Goal: Task Accomplishment & Management: Manage account settings

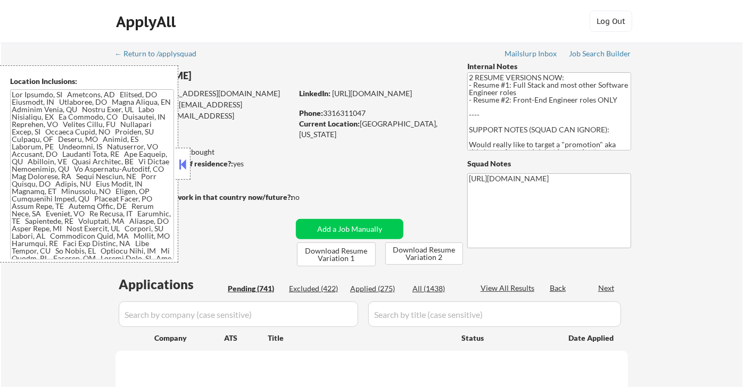
click at [178, 167] on button at bounding box center [183, 164] width 12 height 16
click at [183, 168] on button at bounding box center [183, 164] width 12 height 16
click at [15, 29] on div "ApplyAll Log Out" at bounding box center [371, 21] width 743 height 43
select select ""pending""
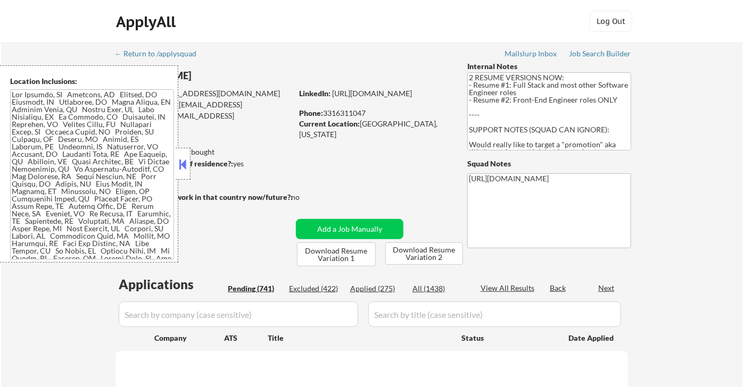
select select ""pending""
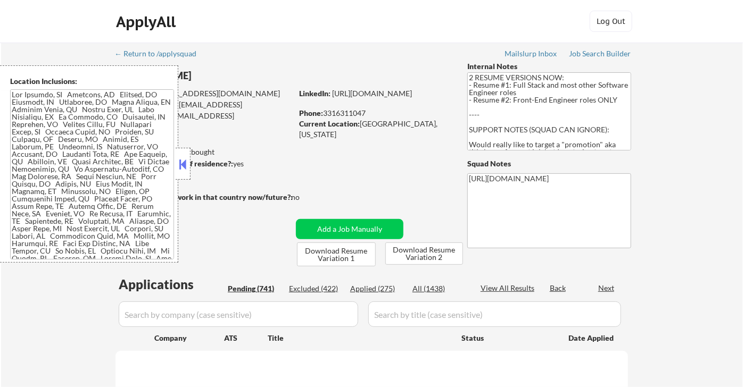
select select ""pending""
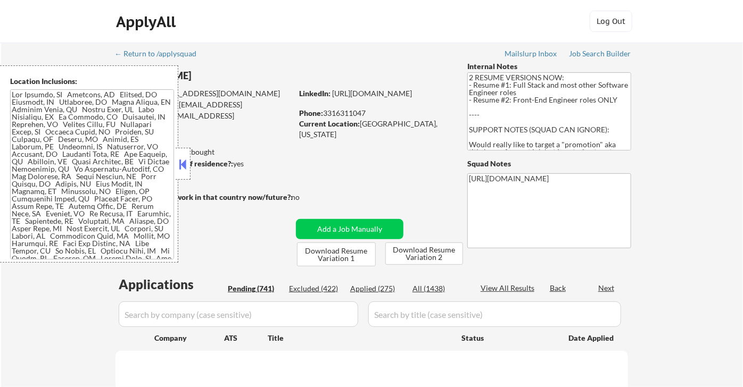
select select ""pending""
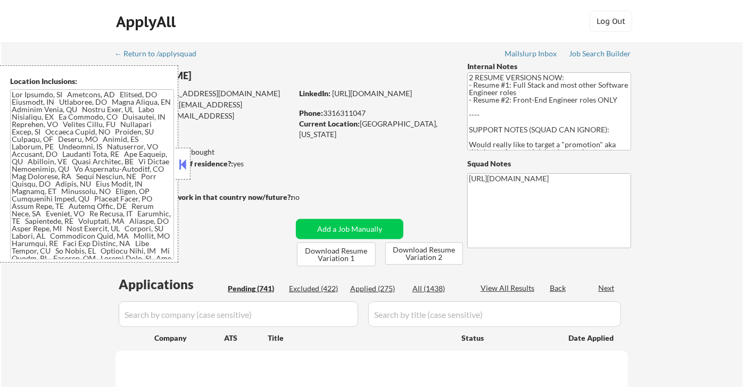
select select ""pending""
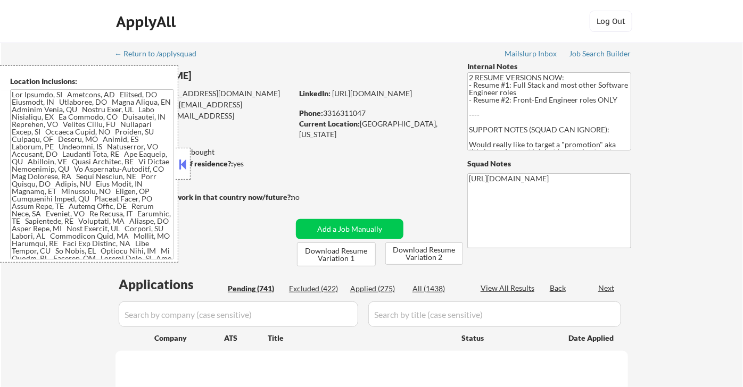
select select ""pending""
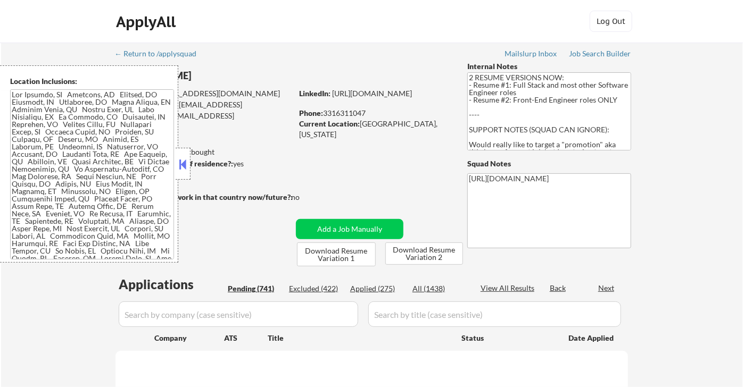
select select ""pending""
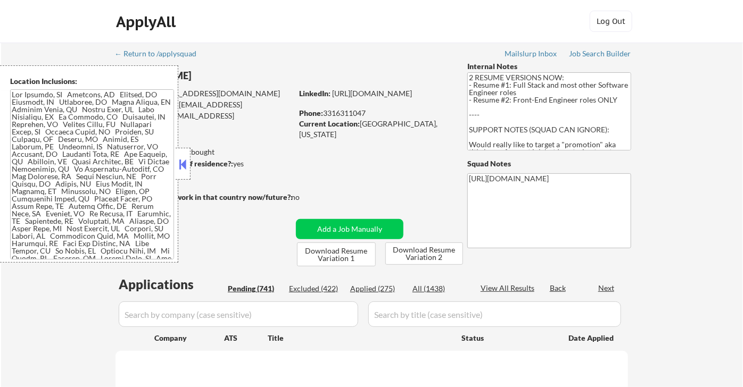
select select ""pending""
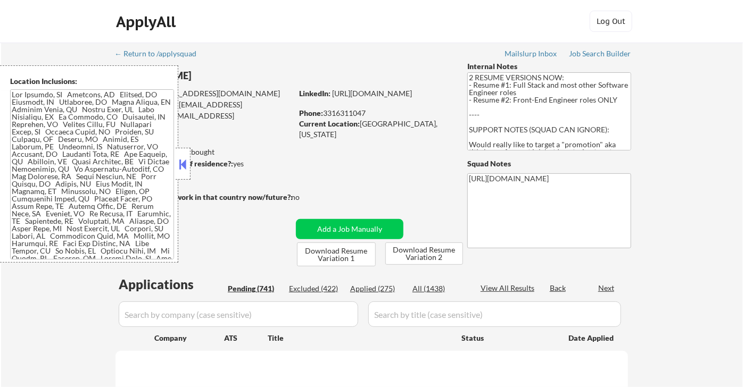
select select ""pending""
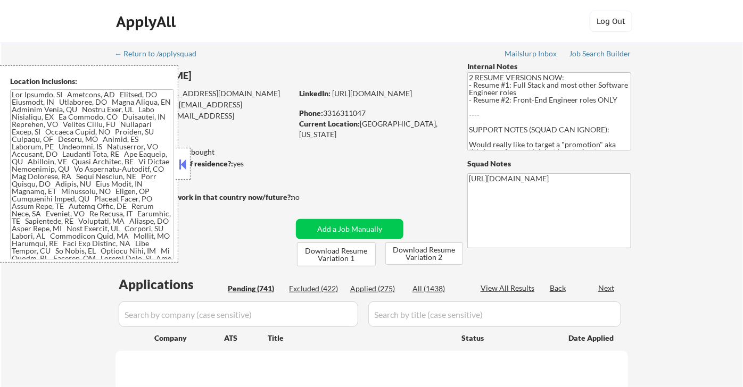
select select ""pending""
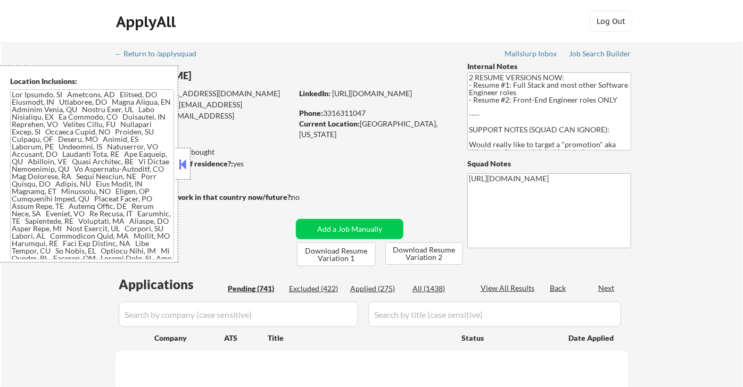
select select ""pending""
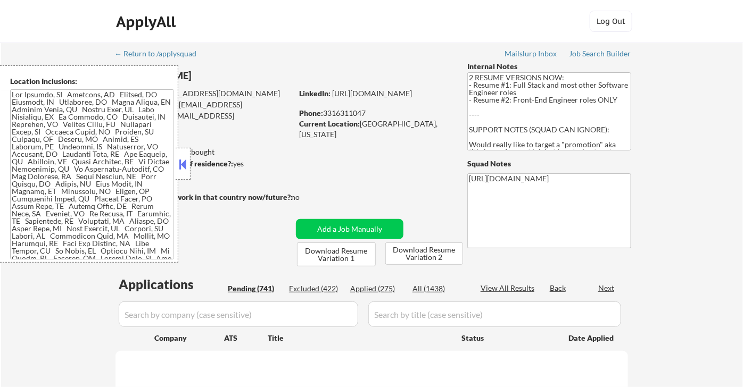
select select ""pending""
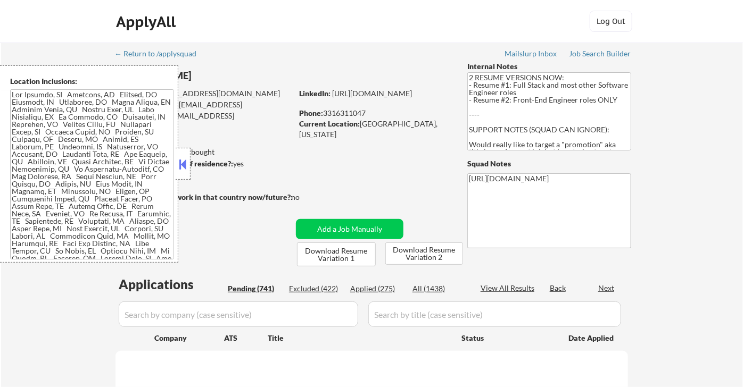
select select ""pending""
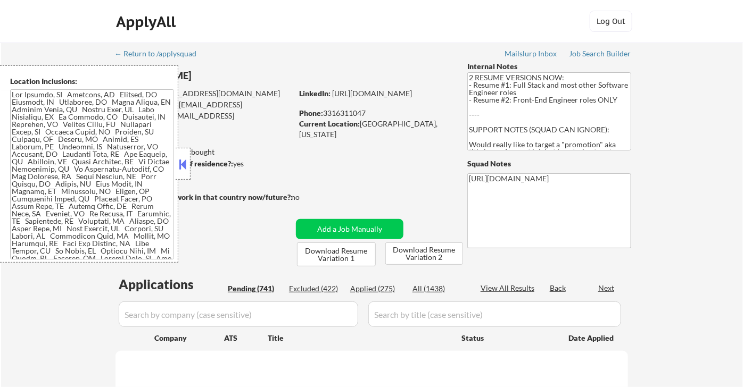
select select ""pending""
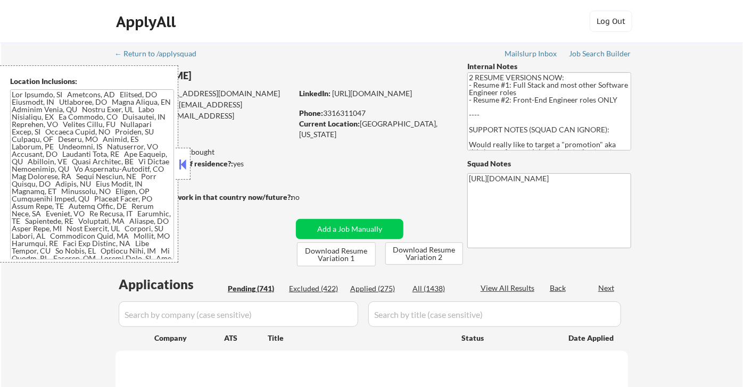
select select ""pending""
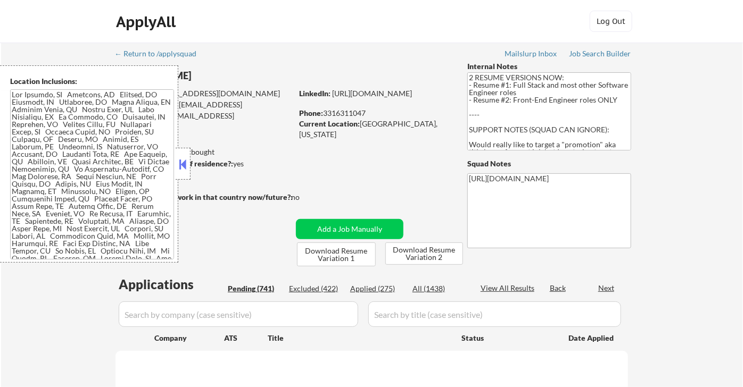
select select ""pending""
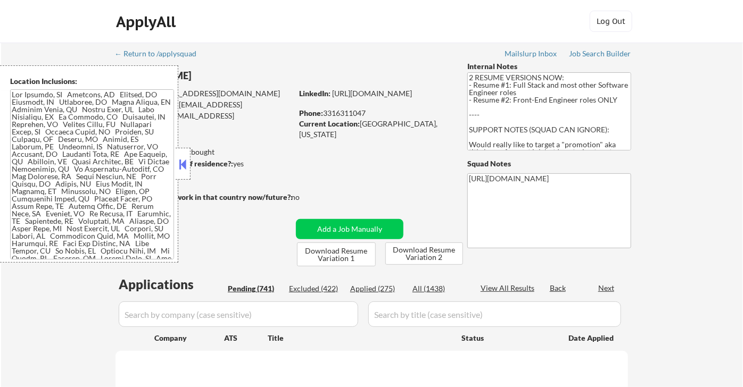
select select ""pending""
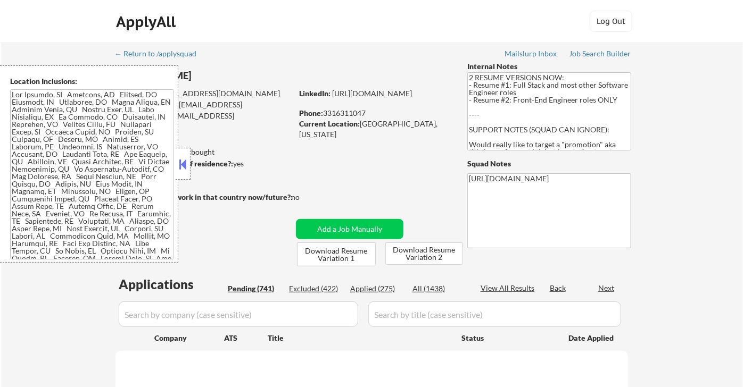
select select ""pending""
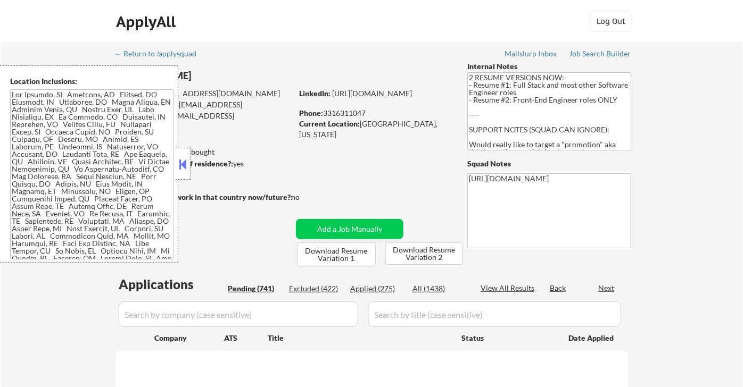
select select ""pending""
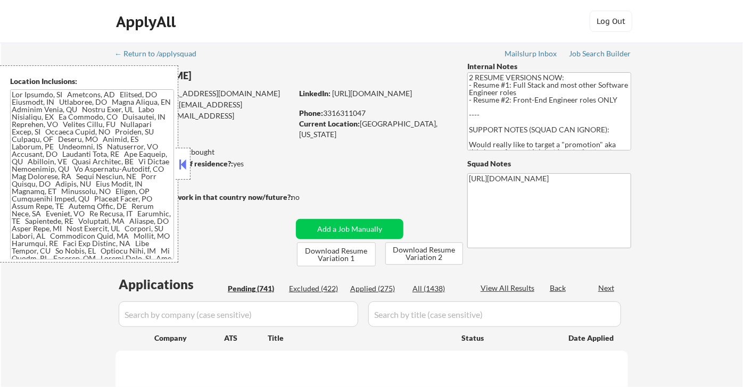
select select ""pending""
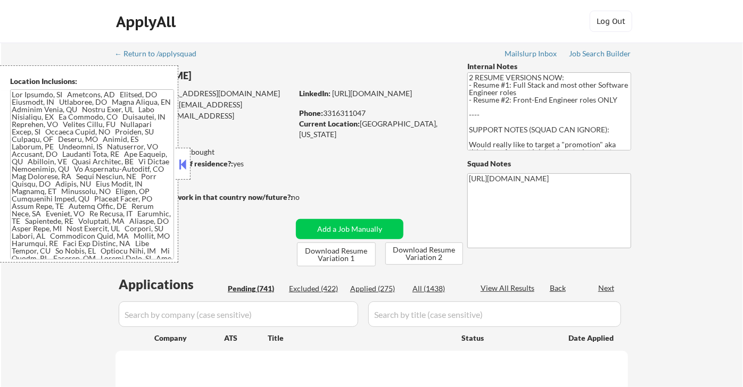
select select ""pending""
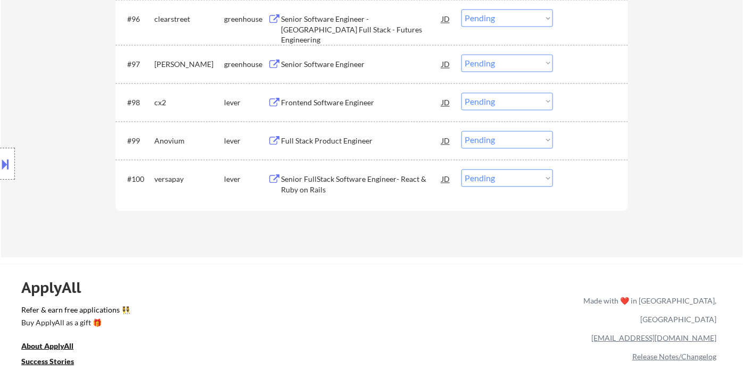
scroll to position [4184, 0]
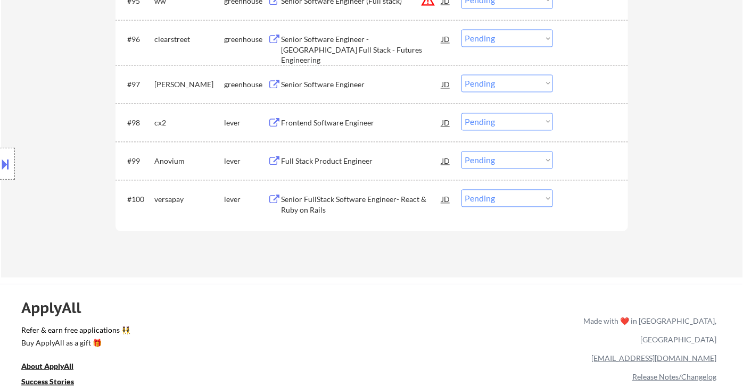
click at [333, 208] on div "Senior FullStack Software Engineer- React & Ruby on Rails" at bounding box center [361, 204] width 161 height 21
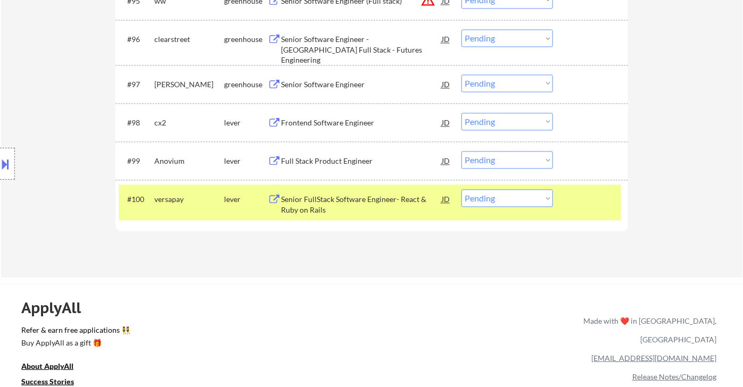
click at [526, 203] on select "Choose an option... Pending Applied Excluded (Questions) Excluded (Expired) Exc…" at bounding box center [507, 198] width 92 height 18
click at [461, 189] on select "Choose an option... Pending Applied Excluded (Questions) Excluded (Expired) Exc…" at bounding box center [507, 198] width 92 height 18
click at [309, 162] on div "Full Stack Product Engineer" at bounding box center [361, 161] width 161 height 11
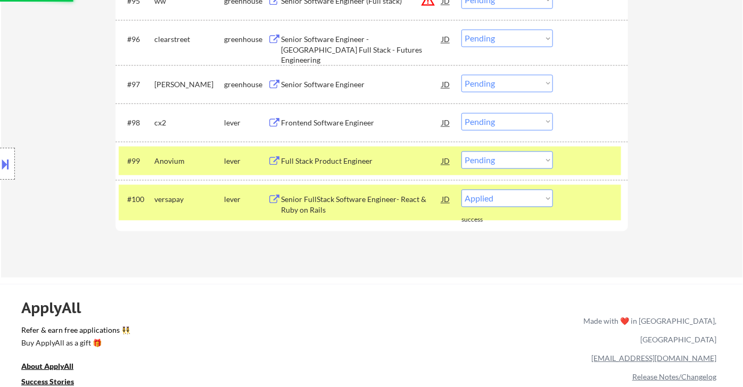
select select ""pending""
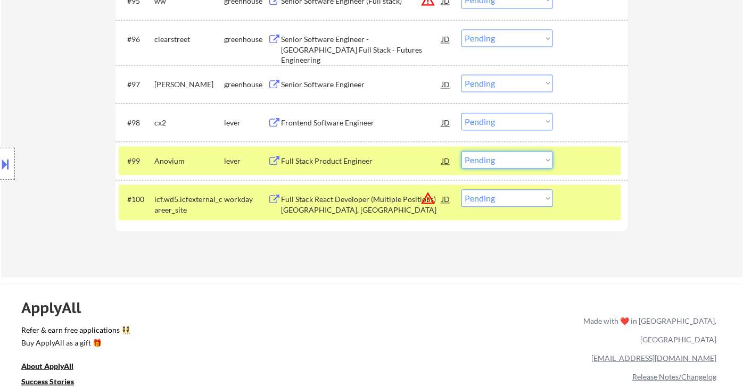
click at [501, 167] on select "Choose an option... Pending Applied Excluded (Questions) Excluded (Expired) Exc…" at bounding box center [507, 160] width 92 height 18
click at [461, 151] on select "Choose an option... Pending Applied Excluded (Questions) Excluded (Expired) Exc…" at bounding box center [507, 160] width 92 height 18
click at [327, 122] on div "Frontend Software Engineer" at bounding box center [361, 123] width 161 height 11
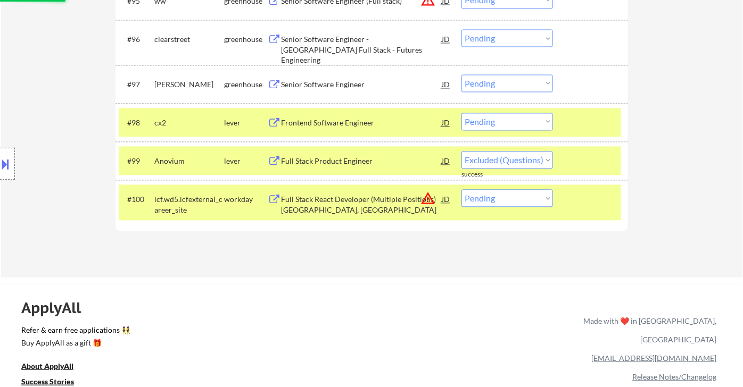
select select ""pending""
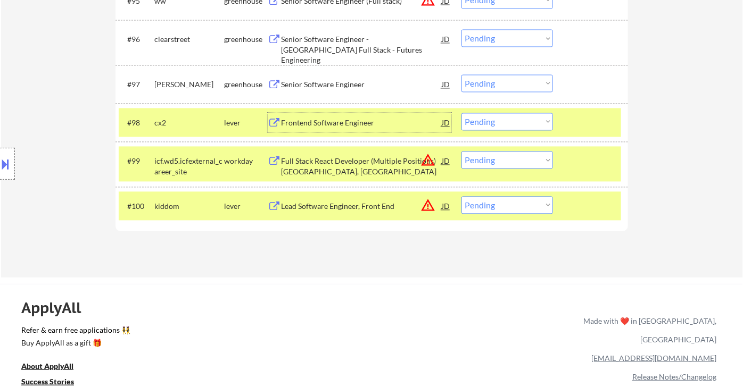
click at [521, 122] on select "Choose an option... Pending Applied Excluded (Questions) Excluded (Expired) Exc…" at bounding box center [507, 122] width 92 height 18
click at [461, 113] on select "Choose an option... Pending Applied Excluded (Questions) Excluded (Expired) Exc…" at bounding box center [507, 122] width 92 height 18
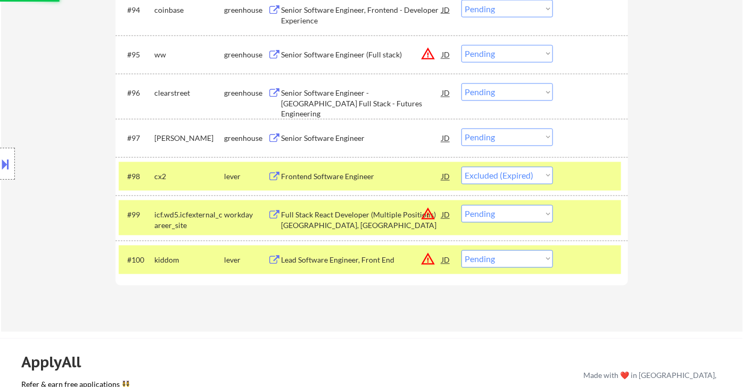
scroll to position [4066, 0]
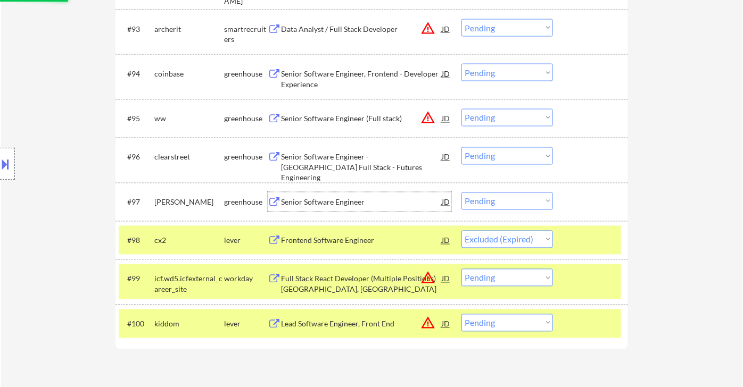
click at [350, 203] on div "Senior Software Engineer" at bounding box center [361, 202] width 161 height 11
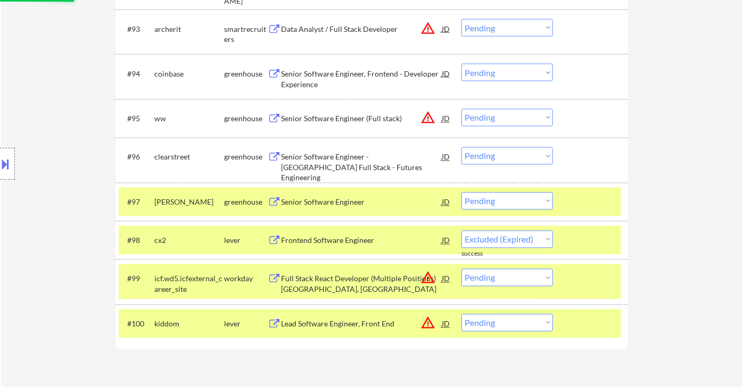
select select ""pending""
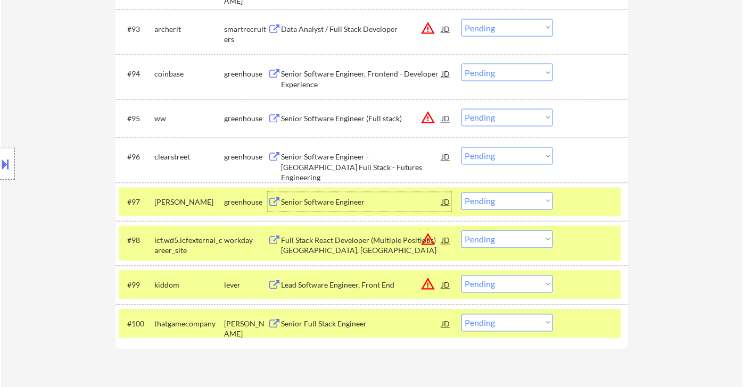
click at [343, 162] on div "Senior Software Engineer - Java Full Stack - Futures Engineering" at bounding box center [361, 167] width 161 height 31
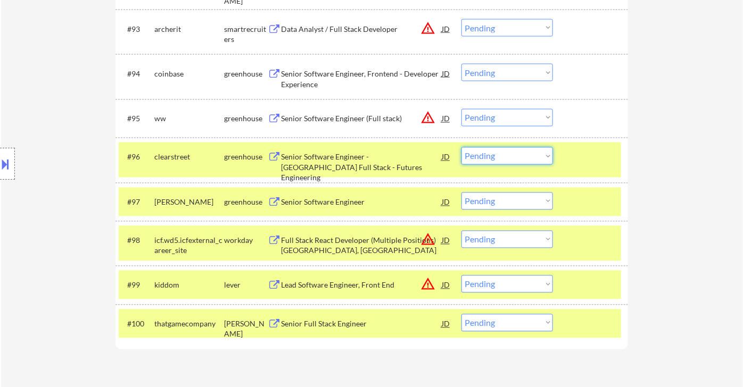
drag, startPoint x: 500, startPoint y: 158, endPoint x: 506, endPoint y: 163, distance: 7.9
click at [500, 158] on select "Choose an option... Pending Applied Excluded (Questions) Excluded (Expired) Exc…" at bounding box center [507, 156] width 92 height 18
click at [461, 147] on select "Choose an option... Pending Applied Excluded (Questions) Excluded (Expired) Exc…" at bounding box center [507, 156] width 92 height 18
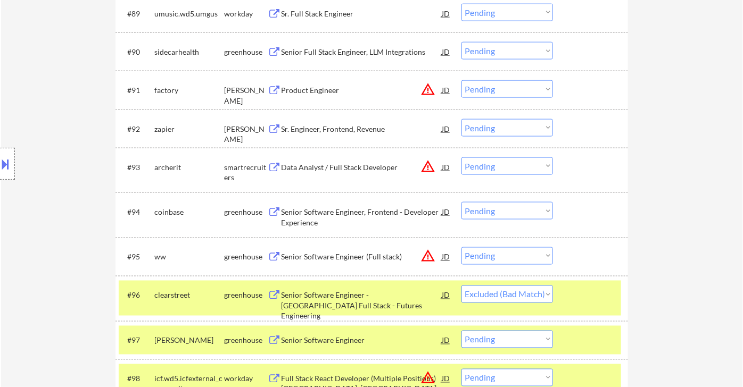
scroll to position [3947, 0]
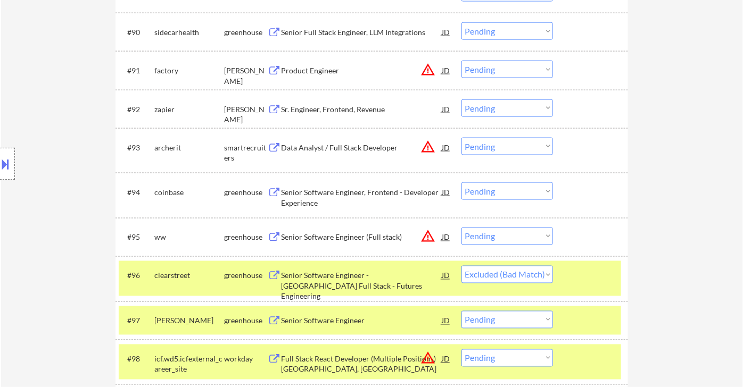
click at [381, 239] on div "Senior Software Engineer (Full stack)" at bounding box center [361, 238] width 161 height 11
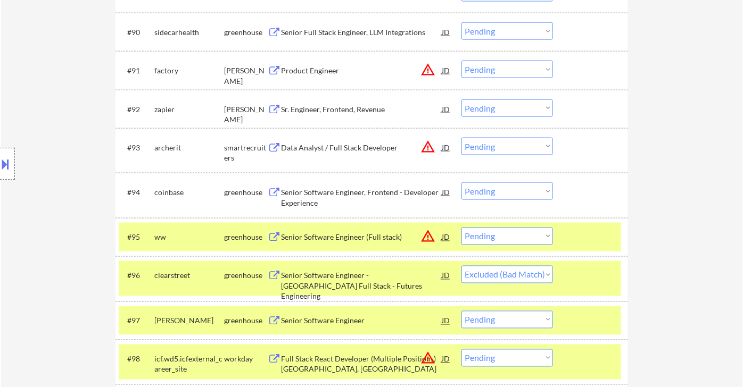
select select ""pending""
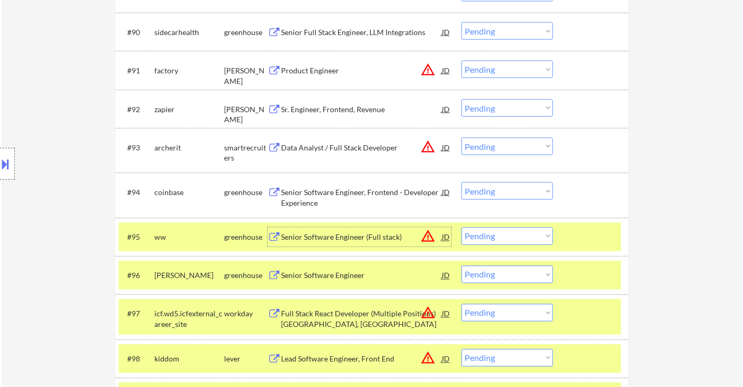
click at [8, 168] on button at bounding box center [6, 164] width 12 height 18
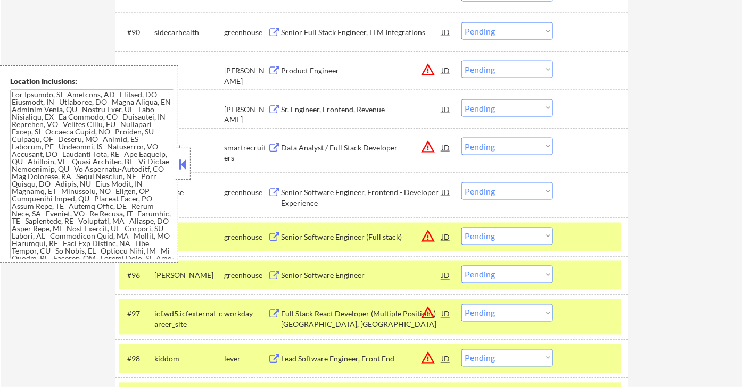
scroll to position [858, 0]
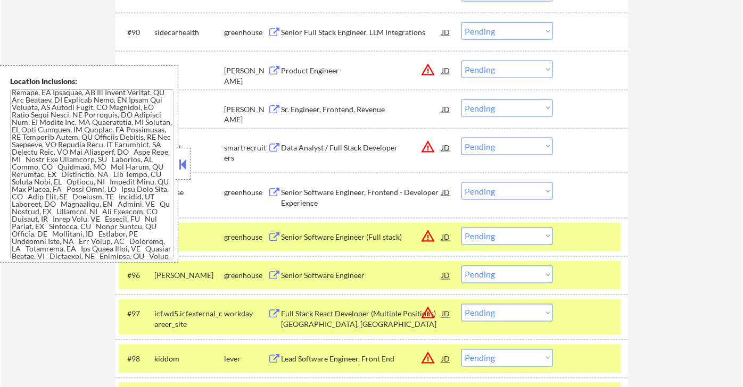
click at [180, 163] on button at bounding box center [183, 164] width 12 height 16
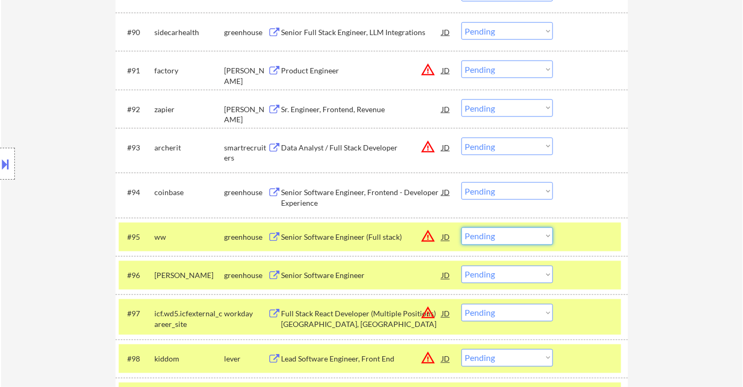
click at [505, 243] on select "Choose an option... Pending Applied Excluded (Questions) Excluded (Expired) Exc…" at bounding box center [507, 237] width 92 height 18
click at [461, 228] on select "Choose an option... Pending Applied Excluded (Questions) Excluded (Expired) Exc…" at bounding box center [507, 237] width 92 height 18
select select ""pending""
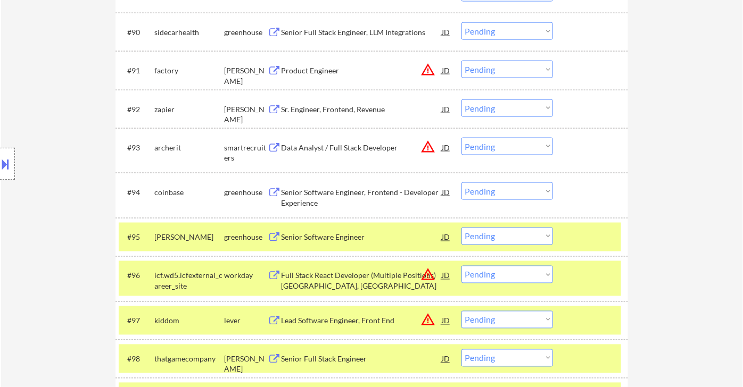
scroll to position [3888, 0]
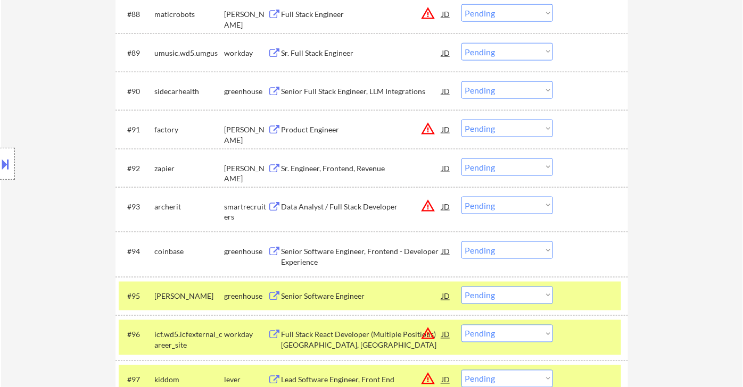
click at [347, 210] on div "Data Analyst / Full Stack Developer" at bounding box center [361, 207] width 161 height 11
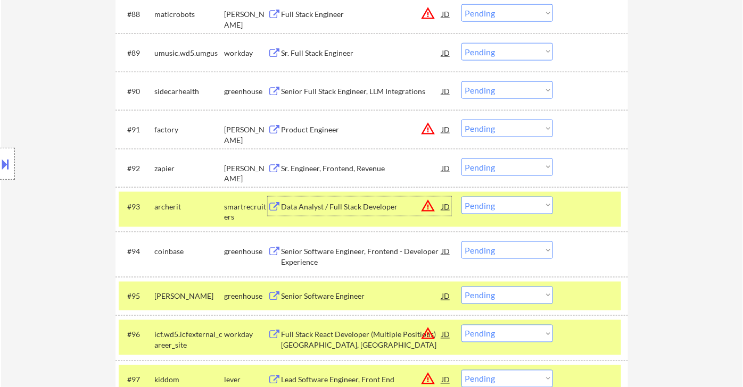
click at [525, 209] on select "Choose an option... Pending Applied Excluded (Questions) Excluded (Expired) Exc…" at bounding box center [507, 206] width 92 height 18
click at [461, 197] on select "Choose an option... Pending Applied Excluded (Questions) Excluded (Expired) Exc…" at bounding box center [507, 206] width 92 height 18
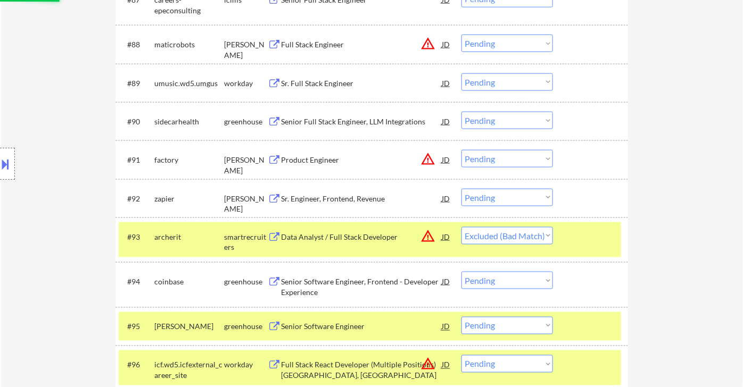
scroll to position [3829, 0]
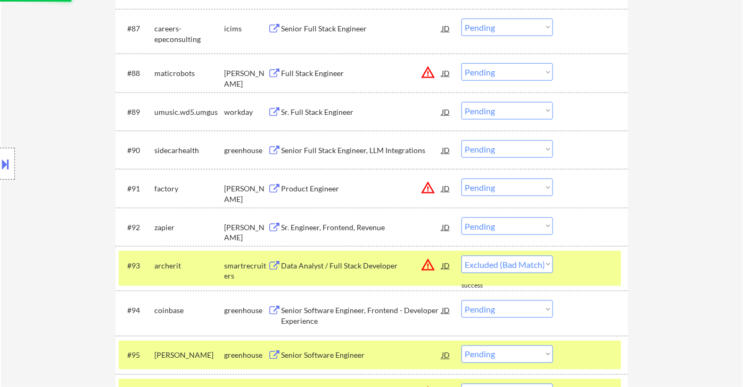
click at [365, 227] on div "Sr. Engineer, Frontend, Revenue" at bounding box center [361, 227] width 161 height 11
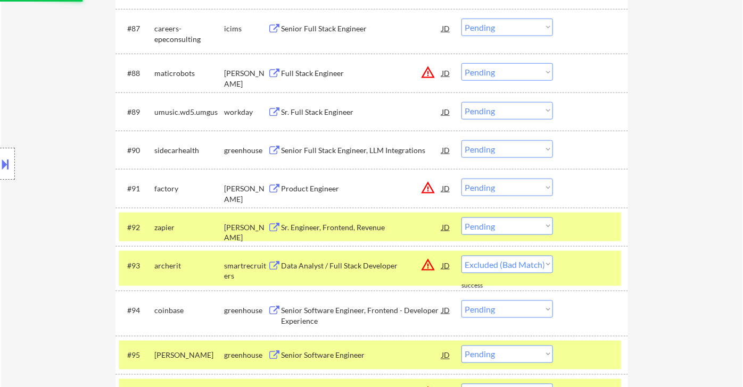
select select ""pending""
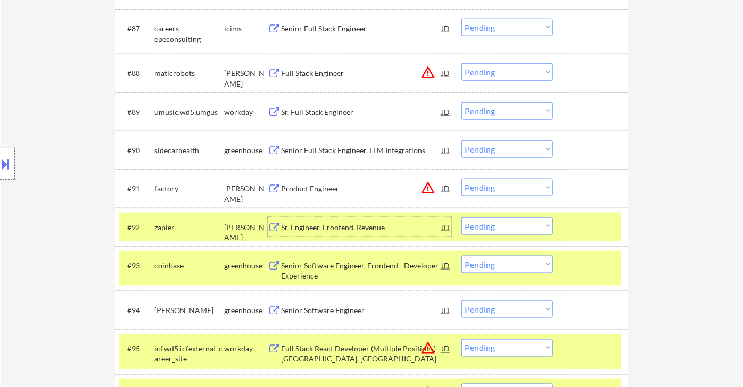
click at [525, 230] on select "Choose an option... Pending Applied Excluded (Questions) Excluded (Expired) Exc…" at bounding box center [507, 227] width 92 height 18
click at [461, 218] on select "Choose an option... Pending Applied Excluded (Questions) Excluded (Expired) Exc…" at bounding box center [507, 227] width 92 height 18
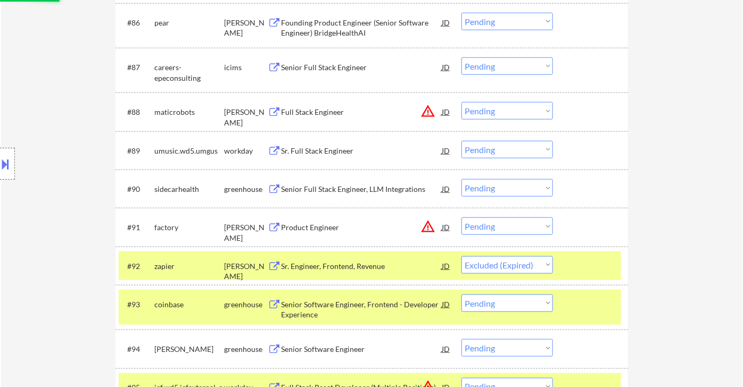
scroll to position [3770, 0]
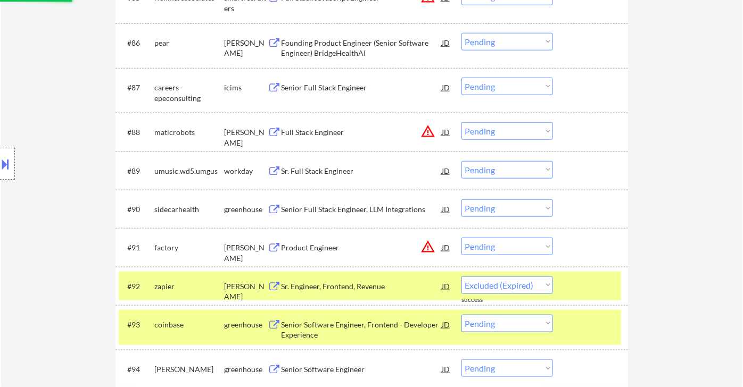
select select ""pending""
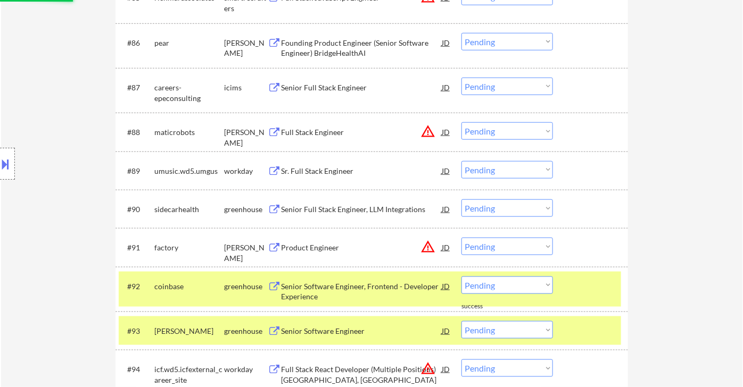
click at [319, 250] on div "Product Engineer" at bounding box center [361, 248] width 161 height 11
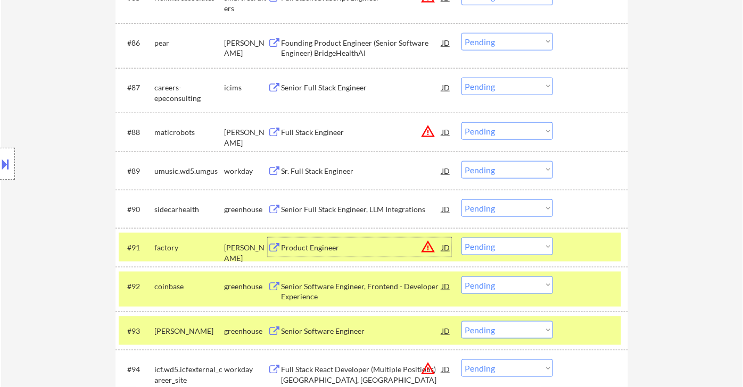
drag, startPoint x: 468, startPoint y: 249, endPoint x: 500, endPoint y: 263, distance: 34.8
click at [469, 250] on select "Choose an option... Pending Applied Excluded (Questions) Excluded (Expired) Exc…" at bounding box center [507, 247] width 92 height 18
click at [461, 238] on select "Choose an option... Pending Applied Excluded (Questions) Excluded (Expired) Exc…" at bounding box center [507, 247] width 92 height 18
click at [330, 204] on div "Senior Full Stack Engineer, LLM Integrations" at bounding box center [361, 209] width 161 height 11
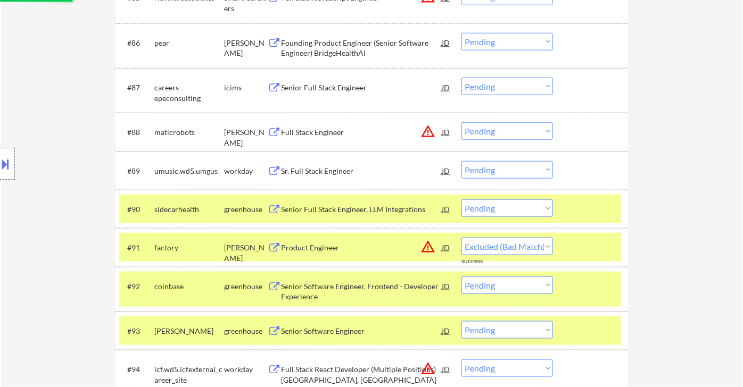
select select ""pending""
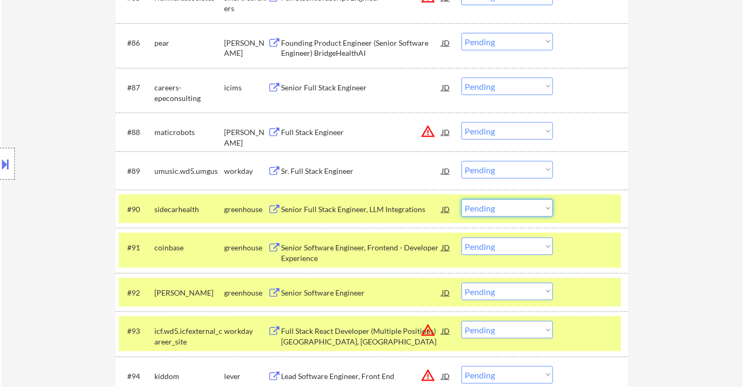
drag, startPoint x: 485, startPoint y: 205, endPoint x: 490, endPoint y: 215, distance: 10.5
click at [486, 205] on select "Choose an option... Pending Applied Excluded (Questions) Excluded (Expired) Exc…" at bounding box center [507, 209] width 92 height 18
click at [461, 200] on select "Choose an option... Pending Applied Excluded (Questions) Excluded (Expired) Exc…" at bounding box center [507, 209] width 92 height 18
click at [320, 173] on div "Sr. Full Stack Engineer" at bounding box center [361, 171] width 161 height 11
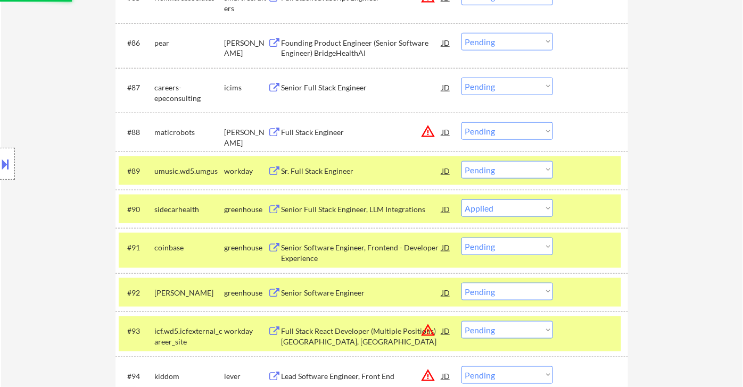
select select ""pending""
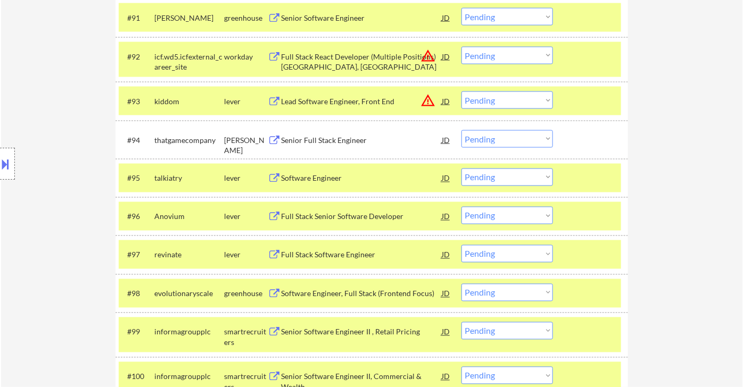
scroll to position [4006, 0]
click at [344, 142] on div "Senior Full Stack Engineer" at bounding box center [361, 140] width 161 height 11
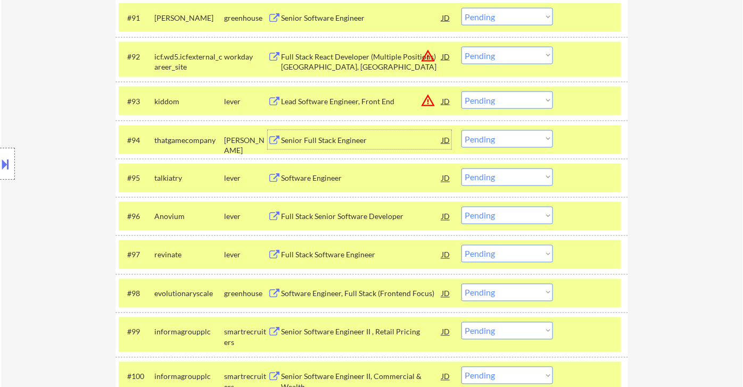
click at [478, 144] on select "Choose an option... Pending Applied Excluded (Questions) Excluded (Expired) Exc…" at bounding box center [507, 139] width 92 height 18
click at [461, 130] on select "Choose an option... Pending Applied Excluded (Questions) Excluded (Expired) Exc…" at bounding box center [507, 139] width 92 height 18
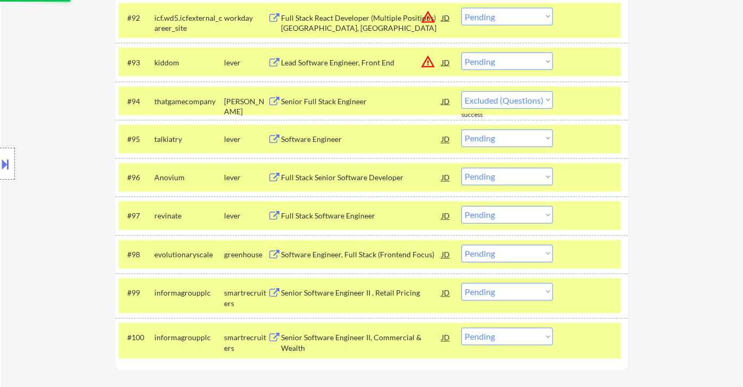
scroll to position [4066, 0]
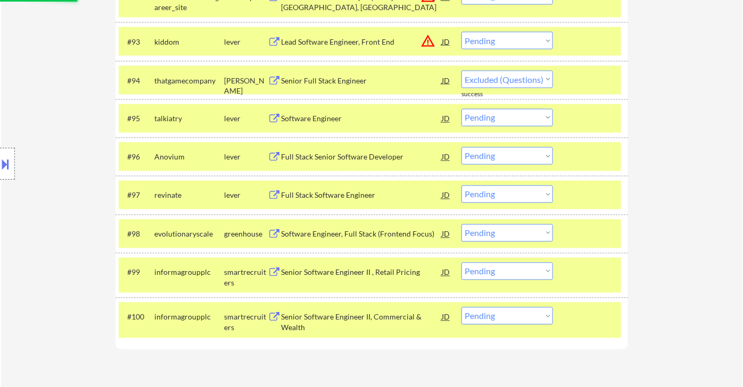
select select ""pending""
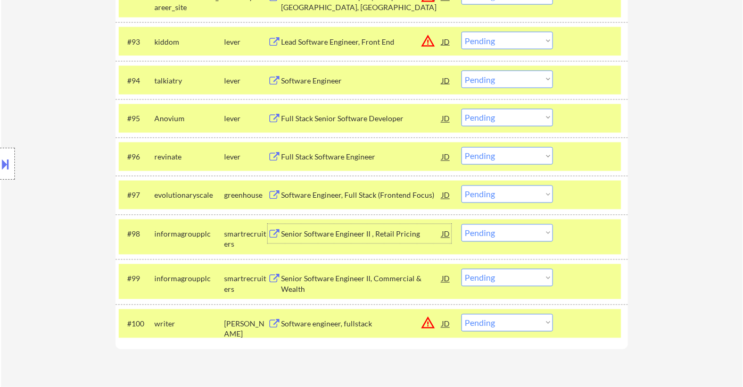
click at [369, 237] on div "Senior Software Engineer II , Retail Pricing" at bounding box center [361, 234] width 161 height 11
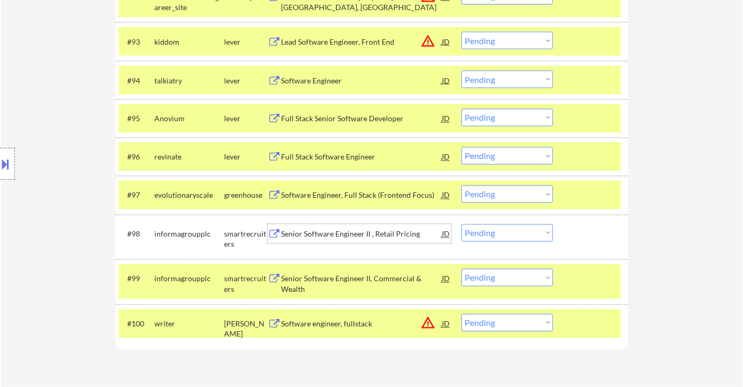
drag, startPoint x: 485, startPoint y: 235, endPoint x: 493, endPoint y: 243, distance: 11.7
click at [485, 235] on select "Choose an option... Pending Applied Excluded (Questions) Excluded (Expired) Exc…" at bounding box center [507, 234] width 92 height 18
click at [461, 225] on select "Choose an option... Pending Applied Excluded (Questions) Excluded (Expired) Exc…" at bounding box center [507, 234] width 92 height 18
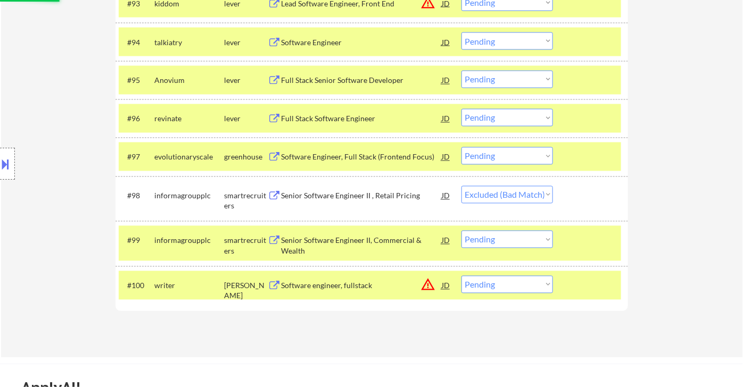
scroll to position [4125, 0]
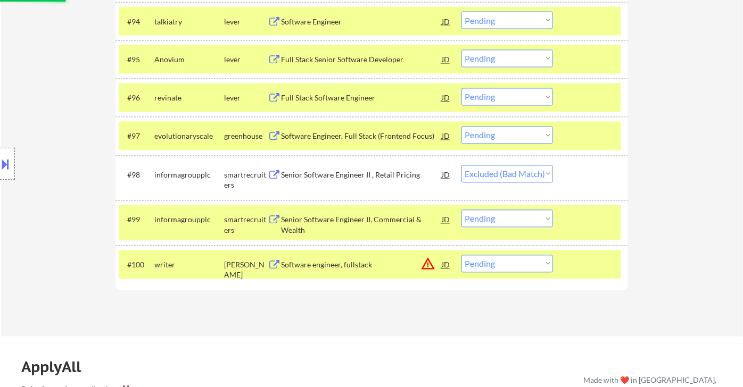
click at [338, 221] on div "Senior Software Engineer II, Commercial & Wealth" at bounding box center [361, 225] width 161 height 21
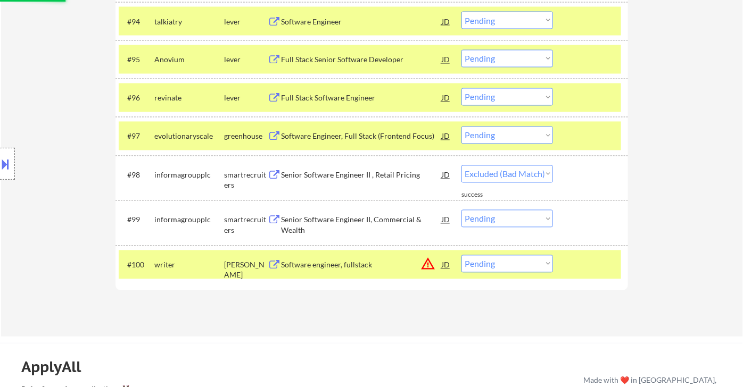
select select ""pending""
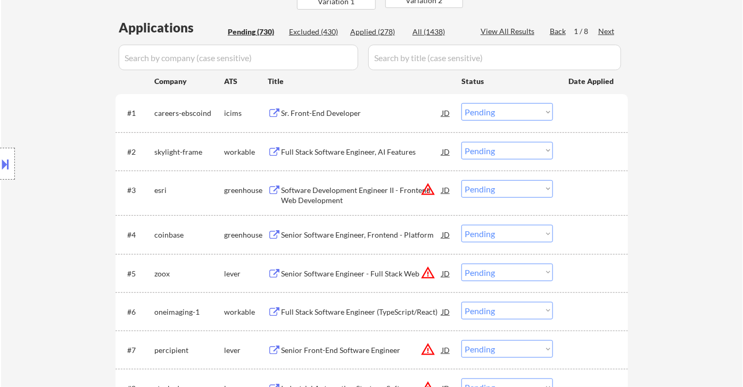
scroll to position [316, 0]
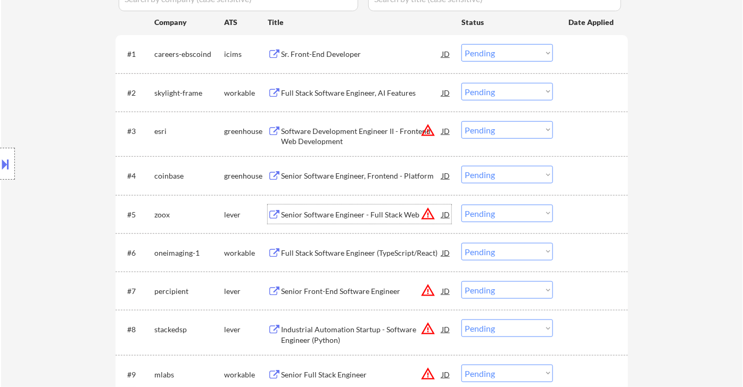
click at [361, 217] on div "Senior Software Engineer - Full Stack Web" at bounding box center [361, 215] width 161 height 11
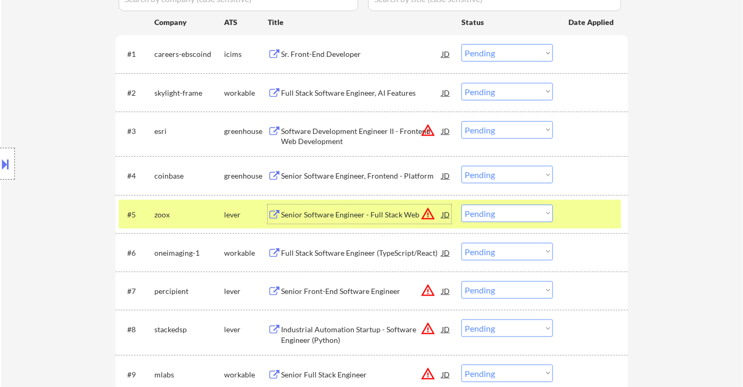
click at [11, 163] on button at bounding box center [6, 164] width 12 height 18
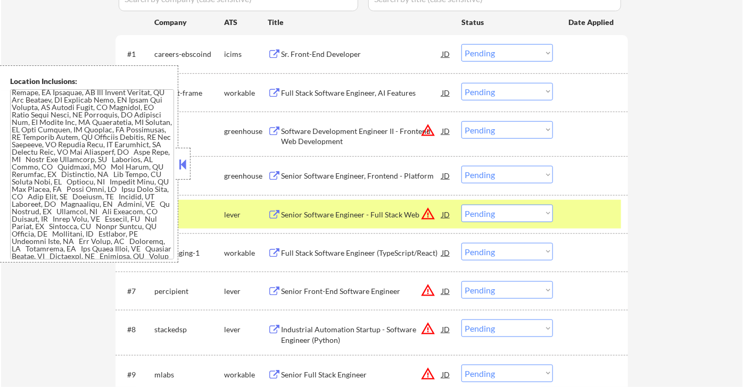
click at [181, 167] on button at bounding box center [183, 164] width 12 height 16
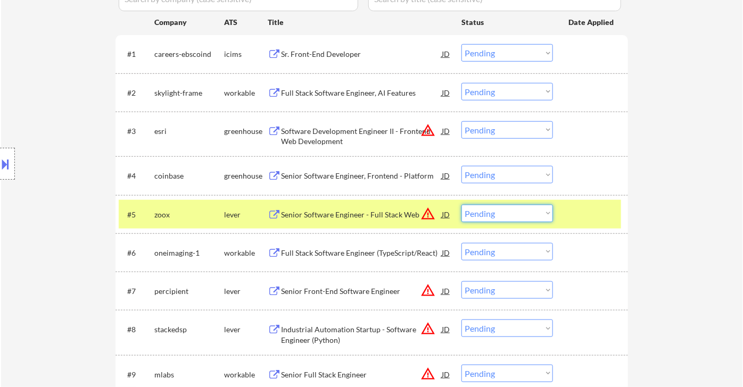
click at [519, 217] on select "Choose an option... Pending Applied Excluded (Questions) Excluded (Expired) Exc…" at bounding box center [507, 214] width 92 height 18
click at [461, 205] on select "Choose an option... Pending Applied Excluded (Questions) Excluded (Expired) Exc…" at bounding box center [507, 214] width 92 height 18
click at [350, 255] on div "Full Stack Software Engineer (TypeScript/React)" at bounding box center [361, 253] width 161 height 11
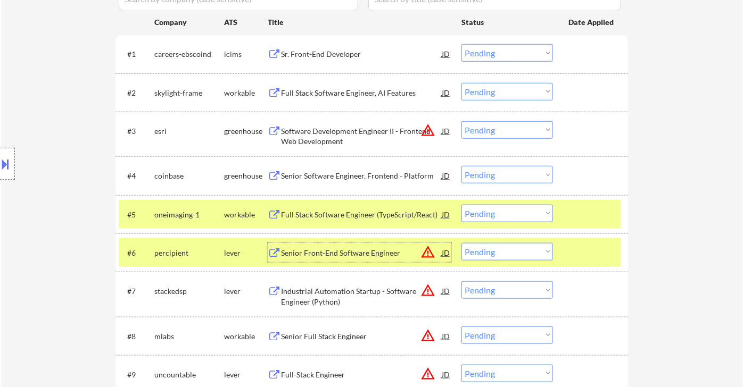
click at [498, 214] on select "Choose an option... Pending Applied Excluded (Questions) Excluded (Expired) Exc…" at bounding box center [507, 214] width 92 height 18
click at [461, 205] on select "Choose an option... Pending Applied Excluded (Questions) Excluded (Expired) Exc…" at bounding box center [507, 214] width 92 height 18
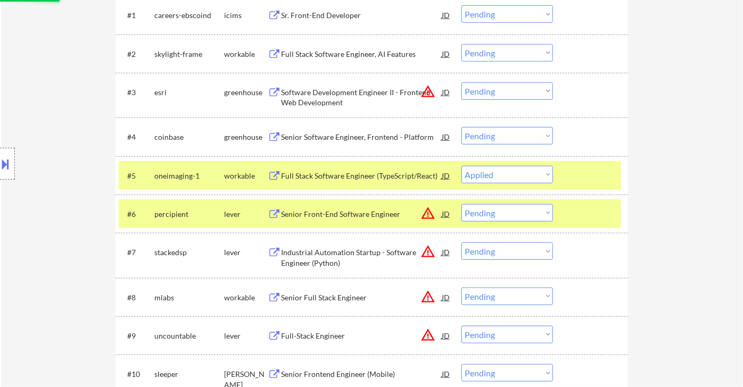
scroll to position [375, 0]
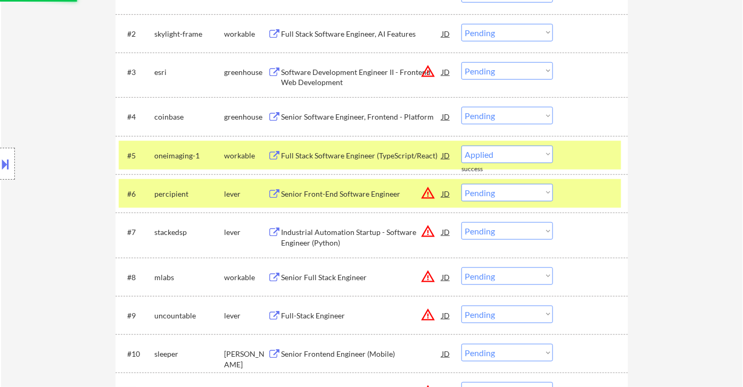
click at [370, 200] on div "Senior Front-End Software Engineer" at bounding box center [361, 193] width 161 height 19
select select ""pending""
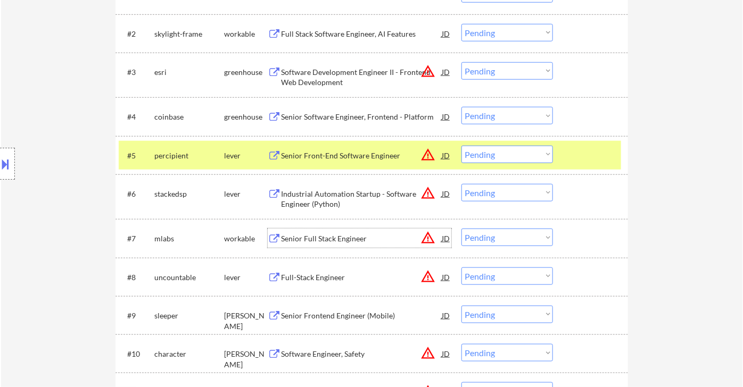
click at [347, 240] on div "Senior Full Stack Engineer" at bounding box center [361, 239] width 161 height 11
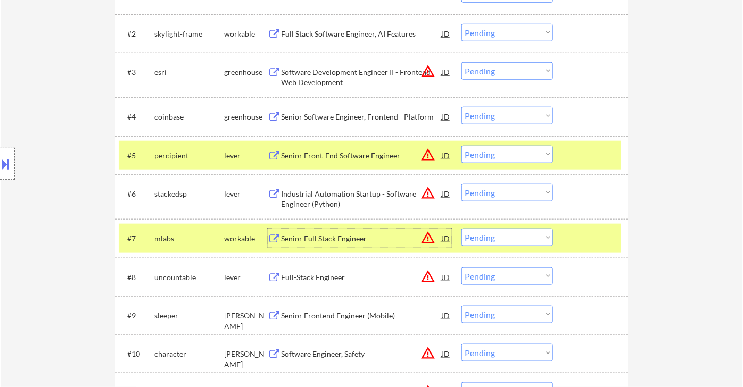
click at [10, 167] on button at bounding box center [6, 164] width 12 height 18
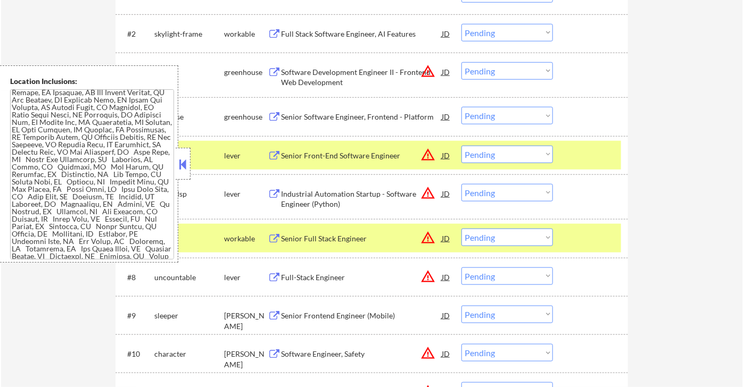
click at [182, 170] on button at bounding box center [183, 164] width 12 height 16
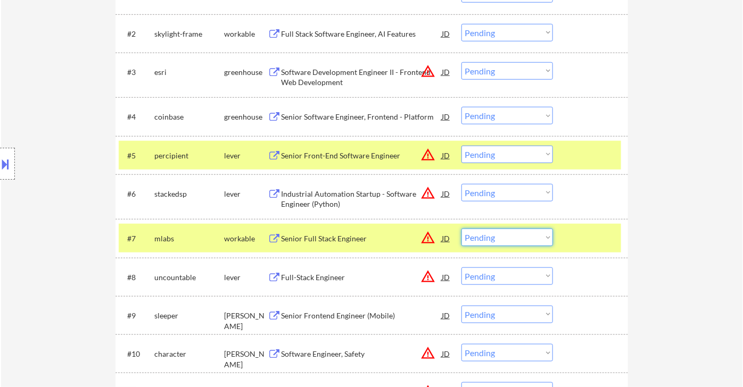
drag, startPoint x: 522, startPoint y: 242, endPoint x: 522, endPoint y: 255, distance: 13.8
click at [522, 242] on select "Choose an option... Pending Applied Excluded (Questions) Excluded (Expired) Exc…" at bounding box center [507, 238] width 92 height 18
click at [461, 229] on select "Choose an option... Pending Applied Excluded (Questions) Excluded (Expired) Exc…" at bounding box center [507, 238] width 92 height 18
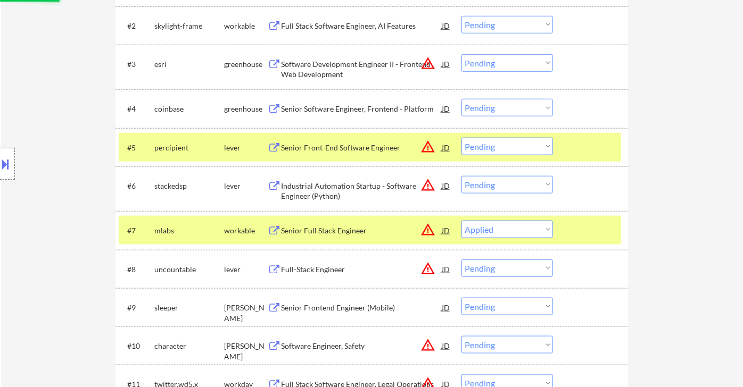
scroll to position [434, 0]
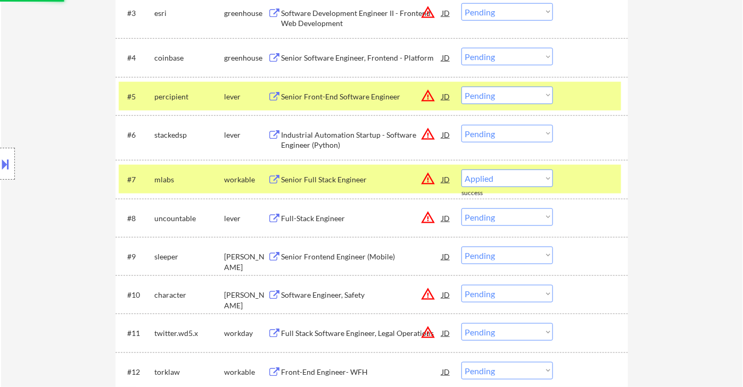
select select ""pending""
click at [369, 259] on div "Senior Frontend Engineer (Mobile)" at bounding box center [361, 257] width 161 height 11
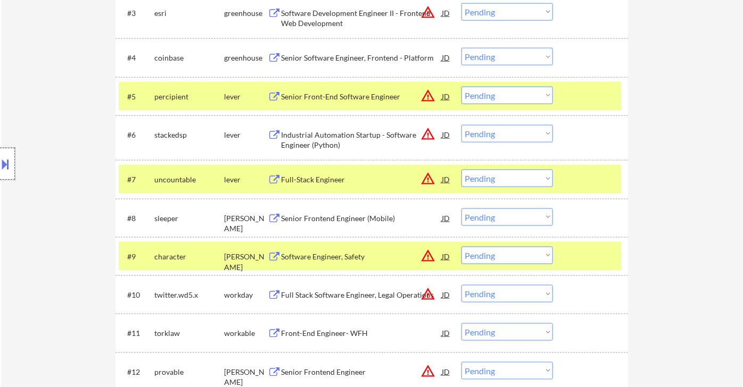
click at [13, 161] on div at bounding box center [7, 164] width 15 height 32
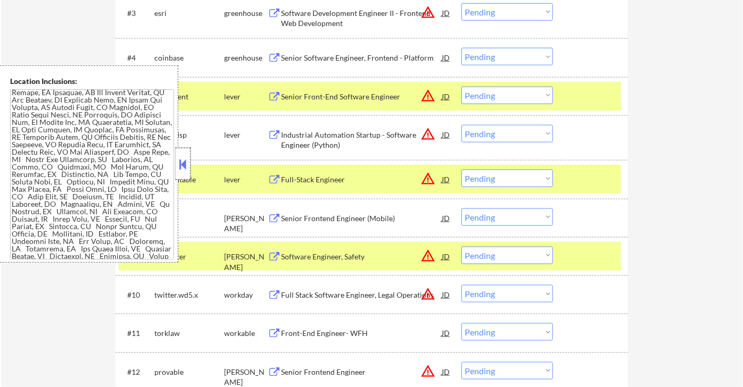
click at [189, 164] on div at bounding box center [183, 164] width 15 height 32
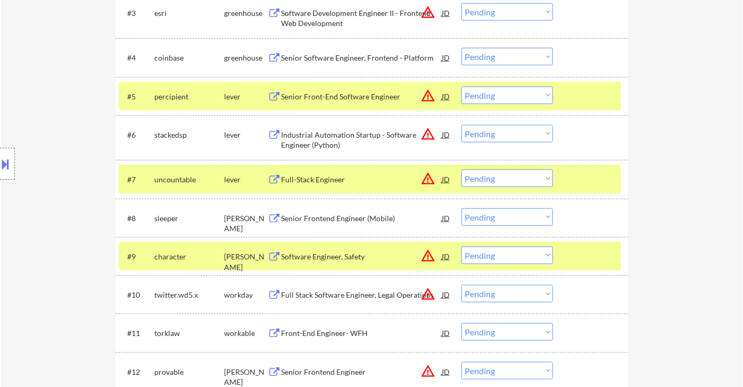
drag, startPoint x: 498, startPoint y: 260, endPoint x: 510, endPoint y: 263, distance: 12.5
click at [498, 260] on select "Choose an option... Pending Applied Excluded (Questions) Excluded (Expired) Exc…" at bounding box center [507, 256] width 92 height 18
click at [461, 247] on select "Choose an option... Pending Applied Excluded (Questions) Excluded (Expired) Exc…" at bounding box center [507, 256] width 92 height 18
select select ""pending""
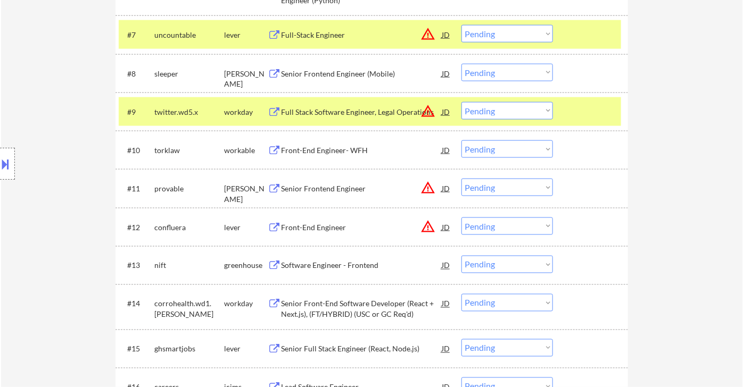
scroll to position [612, 0]
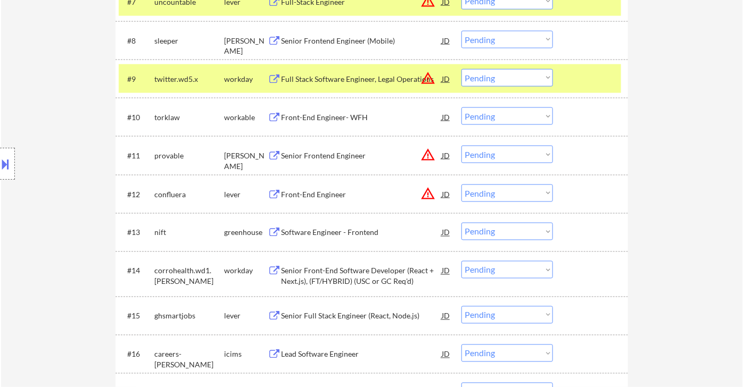
click at [325, 157] on div "Senior Frontend Engineer" at bounding box center [361, 156] width 161 height 11
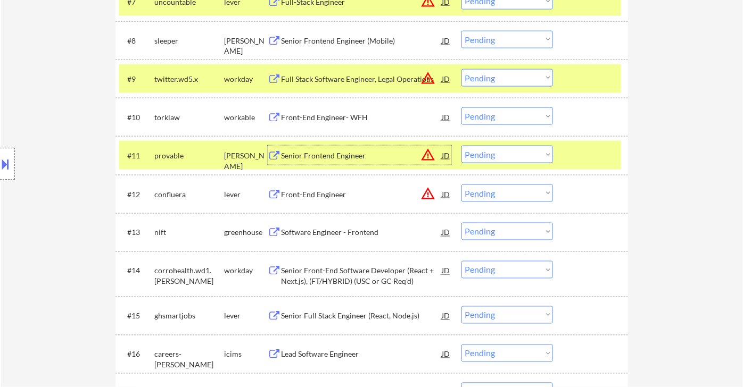
click at [497, 156] on select "Choose an option... Pending Applied Excluded (Questions) Excluded (Expired) Exc…" at bounding box center [507, 155] width 92 height 18
click at [461, 146] on select "Choose an option... Pending Applied Excluded (Questions) Excluded (Expired) Exc…" at bounding box center [507, 155] width 92 height 18
select select ""pending""
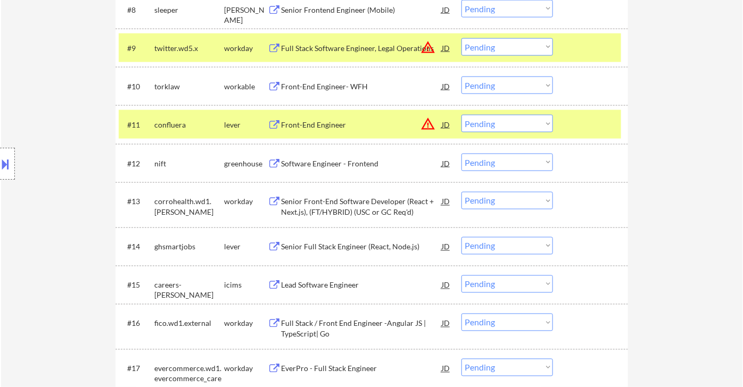
scroll to position [671, 0]
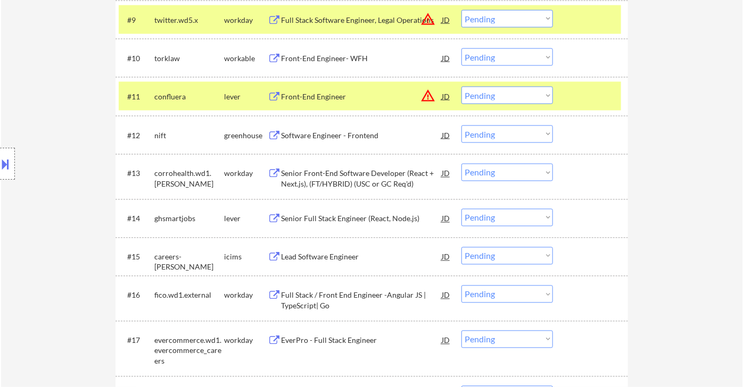
click at [377, 222] on div "Senior Full Stack Engineer (React, Node.js)" at bounding box center [361, 219] width 161 height 11
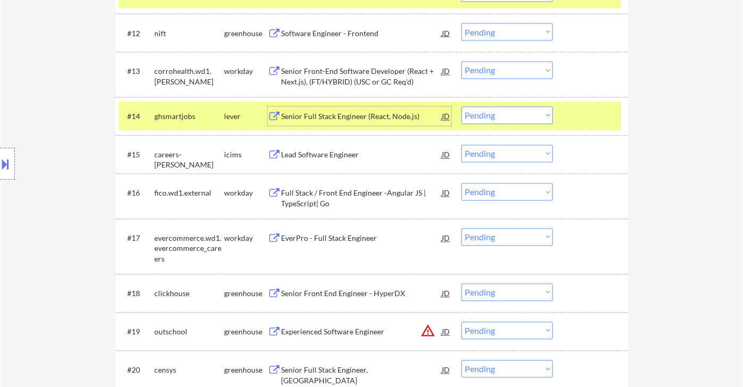
scroll to position [848, 0]
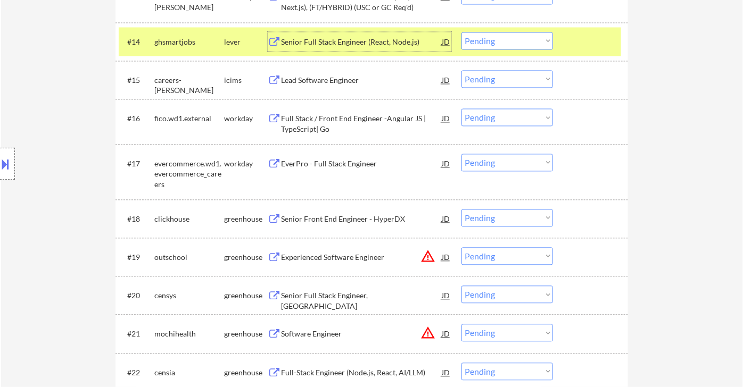
drag, startPoint x: 506, startPoint y: 163, endPoint x: 514, endPoint y: 168, distance: 9.3
click at [506, 163] on select "Choose an option... Pending Applied Excluded (Questions) Excluded (Expired) Exc…" at bounding box center [507, 163] width 92 height 18
click at [461, 154] on select "Choose an option... Pending Applied Excluded (Questions) Excluded (Expired) Exc…" at bounding box center [507, 163] width 92 height 18
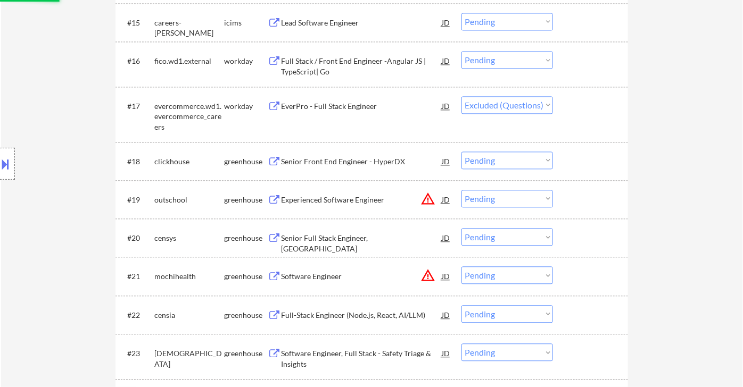
scroll to position [907, 0]
select select ""pending""
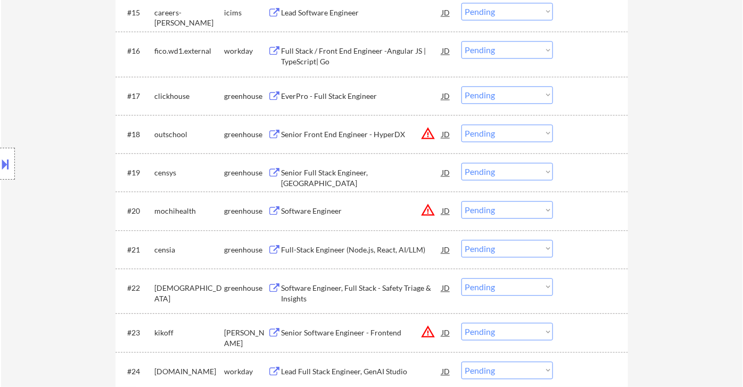
scroll to position [1085, 0]
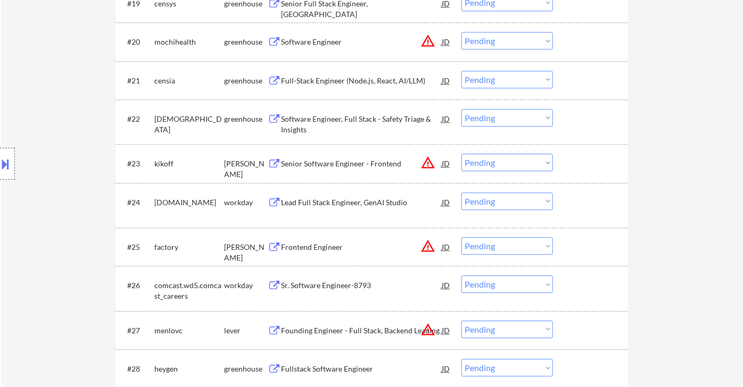
click at [345, 167] on div "Senior Software Engineer - Frontend" at bounding box center [361, 164] width 161 height 11
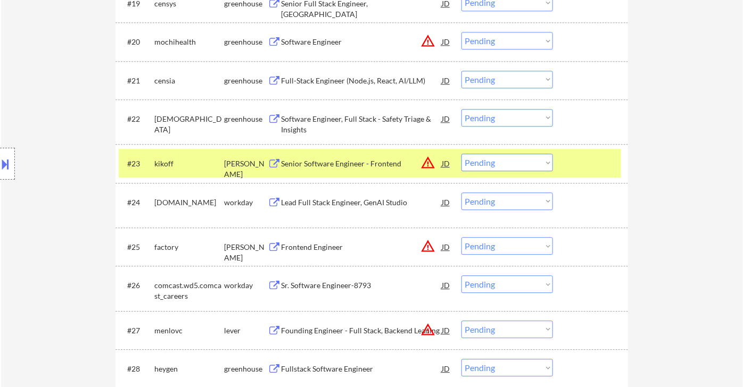
click at [1, 164] on button at bounding box center [6, 164] width 12 height 18
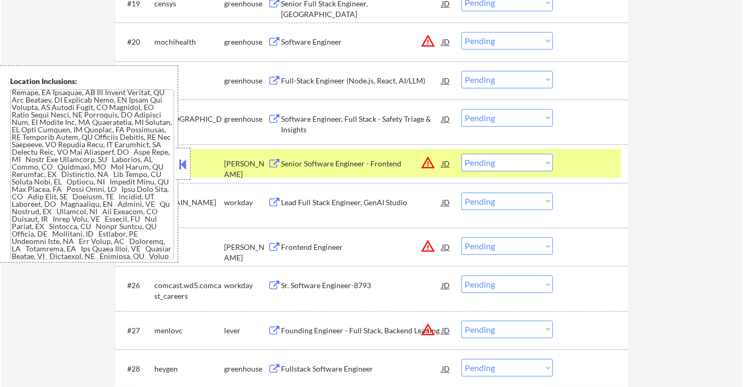
click at [187, 168] on button at bounding box center [183, 164] width 12 height 16
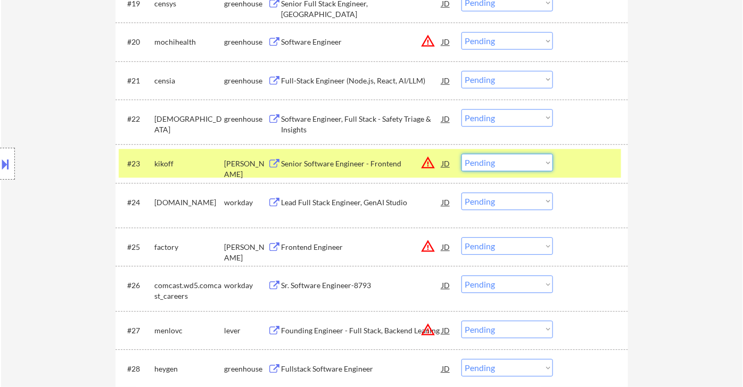
click at [542, 171] on select "Choose an option... Pending Applied Excluded (Questions) Excluded (Expired) Exc…" at bounding box center [507, 163] width 92 height 18
click at [461, 154] on select "Choose an option... Pending Applied Excluded (Questions) Excluded (Expired) Exc…" at bounding box center [507, 163] width 92 height 18
select select ""pending""
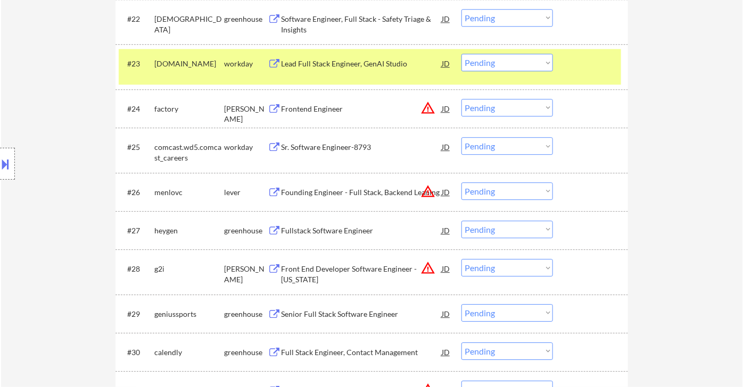
scroll to position [1203, 0]
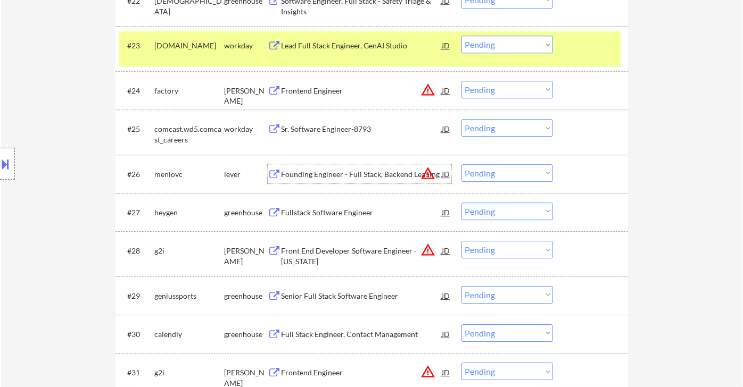
click at [365, 175] on div "Founding Engineer - Full Stack, Backend Leaning" at bounding box center [361, 174] width 161 height 11
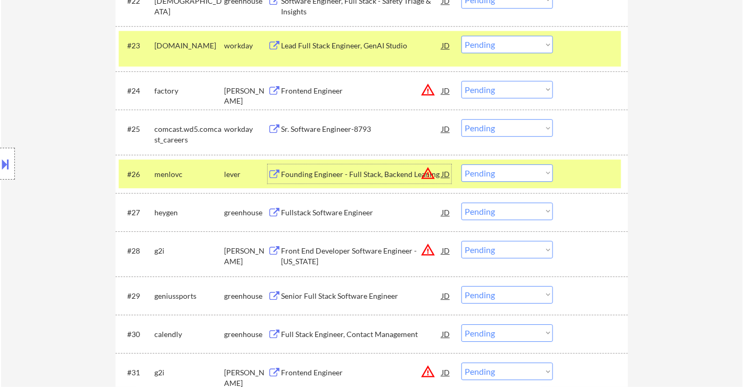
click at [502, 174] on select "Choose an option... Pending Applied Excluded (Questions) Excluded (Expired) Exc…" at bounding box center [507, 173] width 92 height 18
click at [461, 164] on select "Choose an option... Pending Applied Excluded (Questions) Excluded (Expired) Exc…" at bounding box center [507, 173] width 92 height 18
select select ""pending""
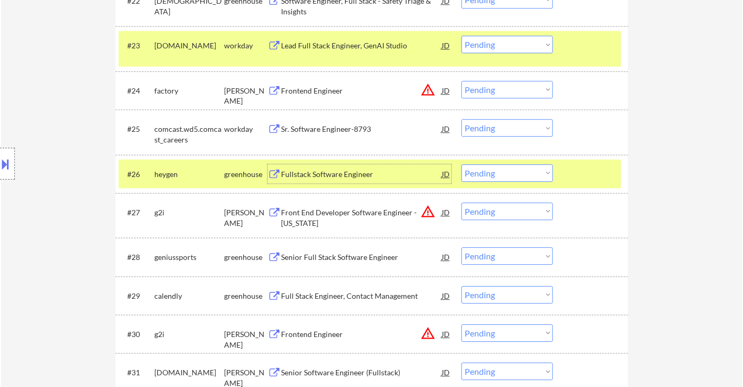
click at [360, 178] on div "Fullstack Software Engineer" at bounding box center [361, 174] width 161 height 11
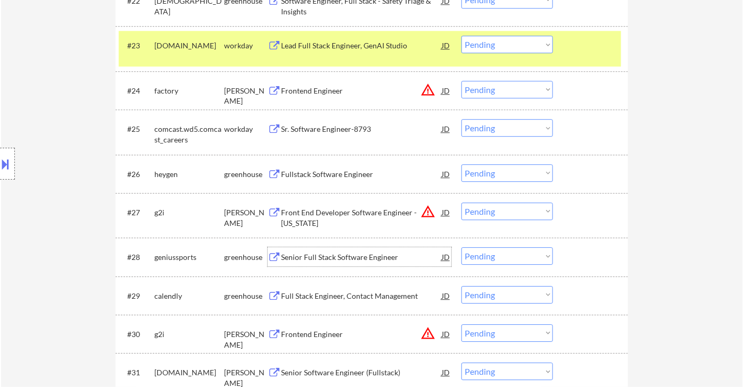
click at [349, 261] on div "Senior Full Stack Software Engineer" at bounding box center [361, 257] width 161 height 11
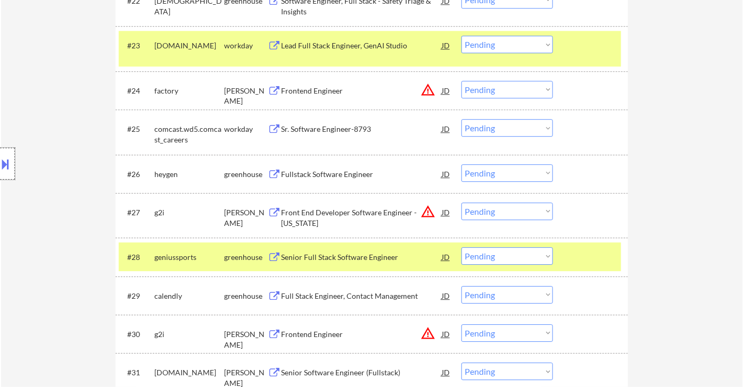
click at [10, 177] on div at bounding box center [7, 164] width 15 height 32
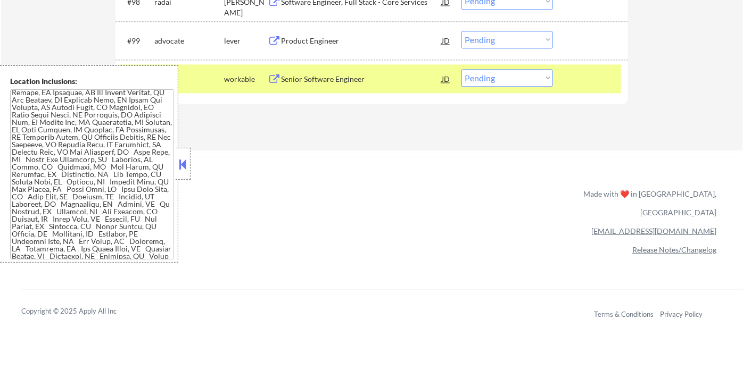
scroll to position [0, 0]
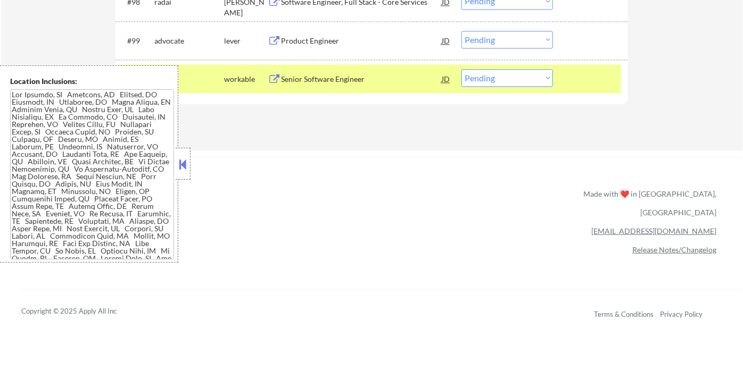
click at [183, 169] on button at bounding box center [183, 164] width 12 height 16
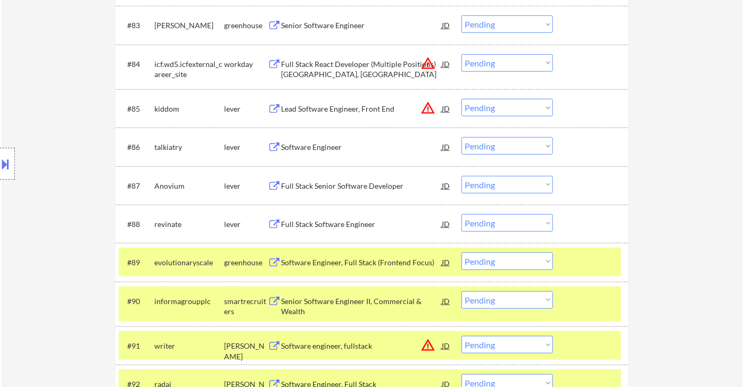
scroll to position [3591, 0]
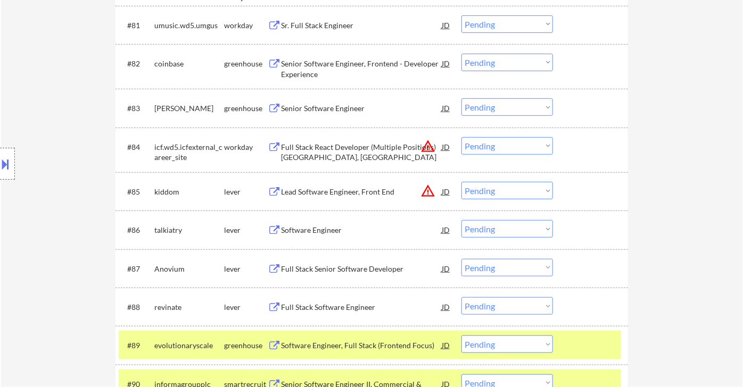
click at [315, 230] on div "Software Engineer" at bounding box center [361, 230] width 161 height 11
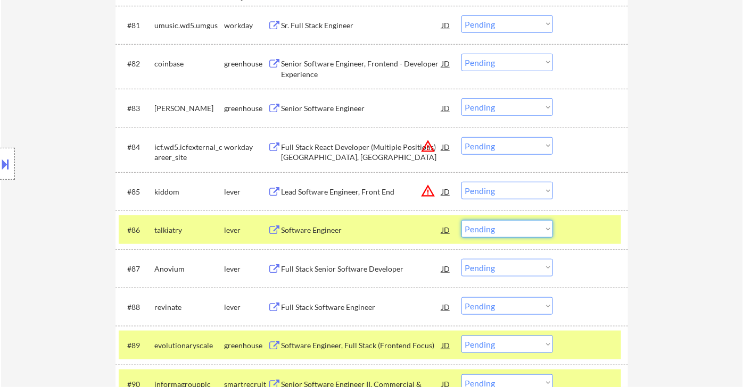
drag, startPoint x: 513, startPoint y: 229, endPoint x: 515, endPoint y: 236, distance: 6.7
click at [513, 229] on select "Choose an option... Pending Applied Excluded (Questions) Excluded (Expired) Exc…" at bounding box center [507, 229] width 92 height 18
click at [461, 220] on select "Choose an option... Pending Applied Excluded (Questions) Excluded (Expired) Exc…" at bounding box center [507, 229] width 92 height 18
click at [332, 267] on div "Full Stack Senior Software Developer" at bounding box center [361, 269] width 161 height 11
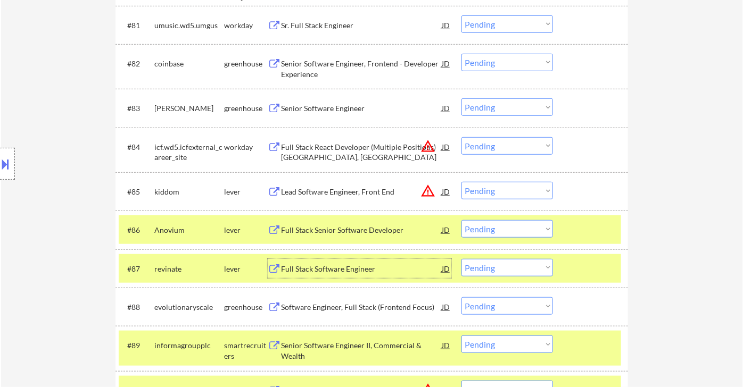
drag, startPoint x: 497, startPoint y: 231, endPoint x: 510, endPoint y: 236, distance: 14.5
click at [497, 231] on select "Choose an option... Pending Applied Excluded (Questions) Excluded (Expired) Exc…" at bounding box center [507, 229] width 92 height 18
click at [461, 220] on select "Choose an option... Pending Applied Excluded (Questions) Excluded (Expired) Exc…" at bounding box center [507, 229] width 92 height 18
click at [324, 271] on div "Full Stack Software Engineer" at bounding box center [361, 269] width 161 height 11
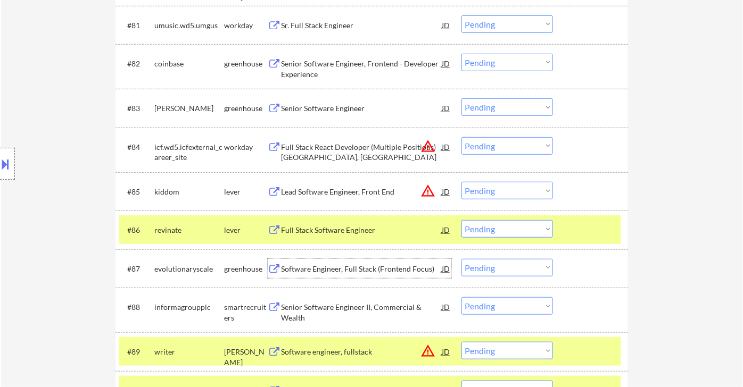
click at [491, 229] on select "Choose an option... Pending Applied Excluded (Questions) Excluded (Expired) Exc…" at bounding box center [507, 229] width 92 height 18
click at [461, 220] on select "Choose an option... Pending Applied Excluded (Questions) Excluded (Expired) Exc…" at bounding box center [507, 229] width 92 height 18
click at [319, 274] on div "Software Engineer, Full Stack (Frontend Focus)" at bounding box center [361, 269] width 161 height 11
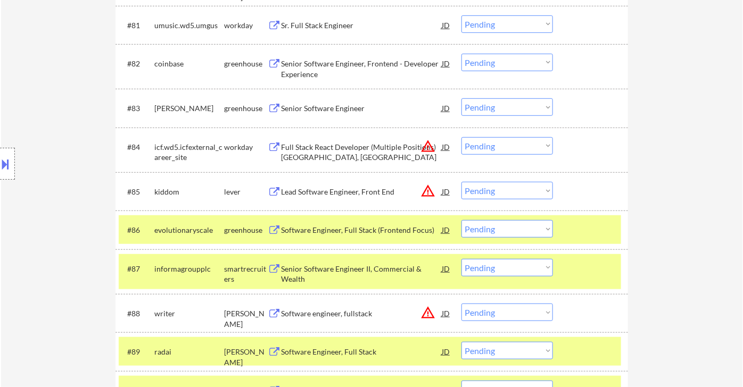
drag, startPoint x: 6, startPoint y: 161, endPoint x: 36, endPoint y: 163, distance: 29.9
click at [6, 161] on button at bounding box center [6, 164] width 12 height 18
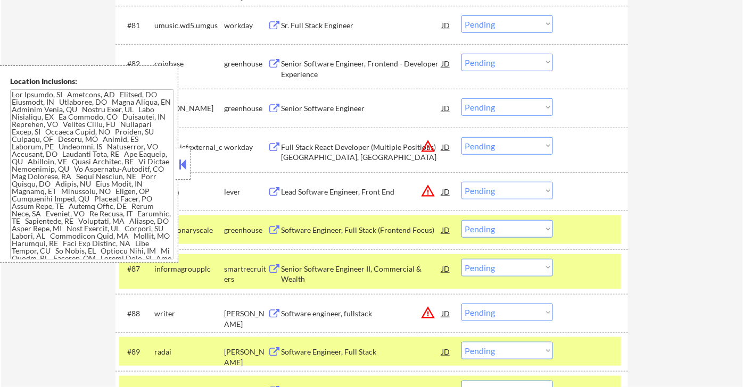
scroll to position [862, 0]
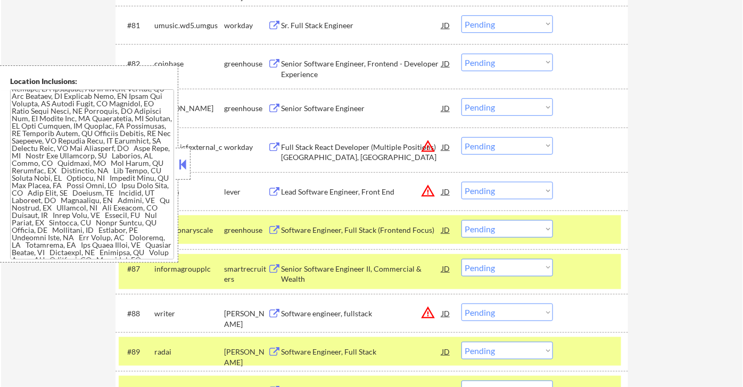
click at [184, 167] on button at bounding box center [183, 164] width 12 height 16
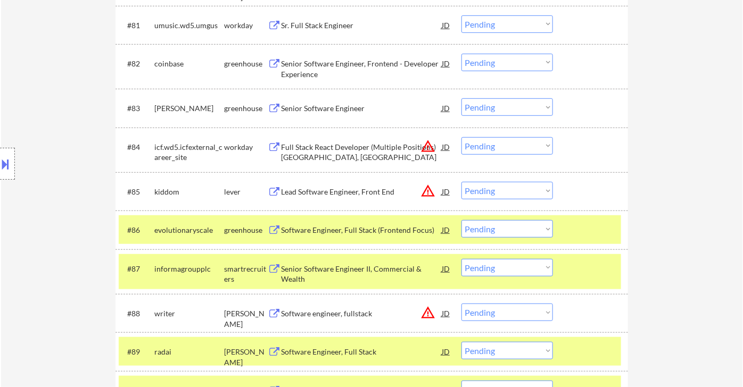
click at [508, 230] on select "Choose an option... Pending Applied Excluded (Questions) Excluded (Expired) Exc…" at bounding box center [507, 229] width 92 height 18
click at [461, 220] on select "Choose an option... Pending Applied Excluded (Questions) Excluded (Expired) Exc…" at bounding box center [507, 229] width 92 height 18
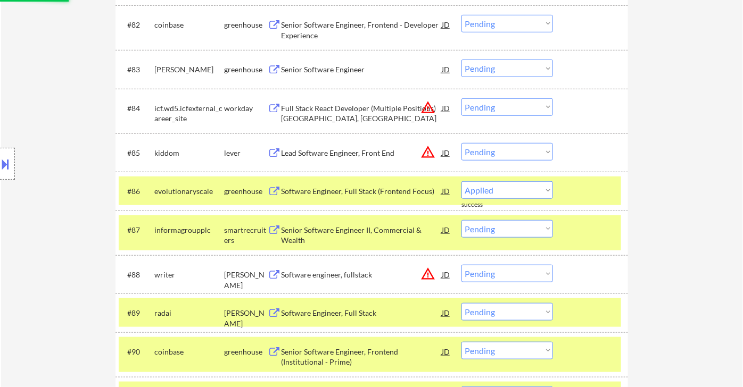
scroll to position [3650, 0]
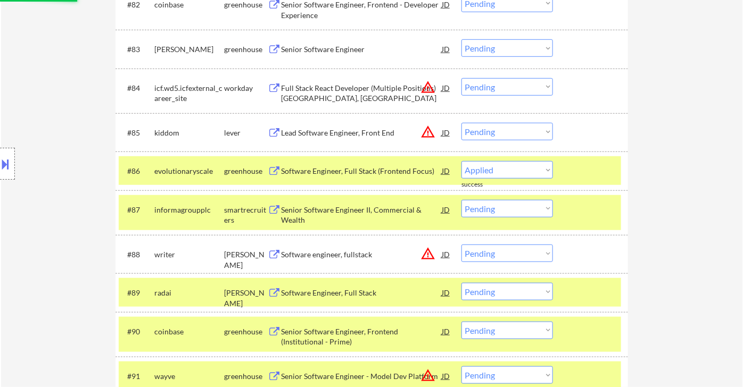
select select ""pending""
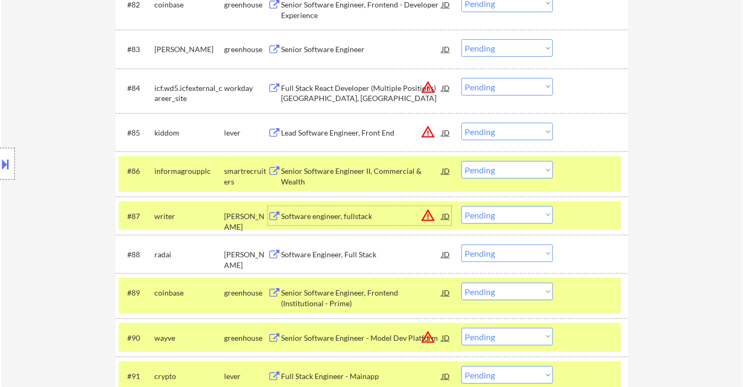
click at [327, 218] on div "Software engineer, fullstack" at bounding box center [361, 216] width 161 height 11
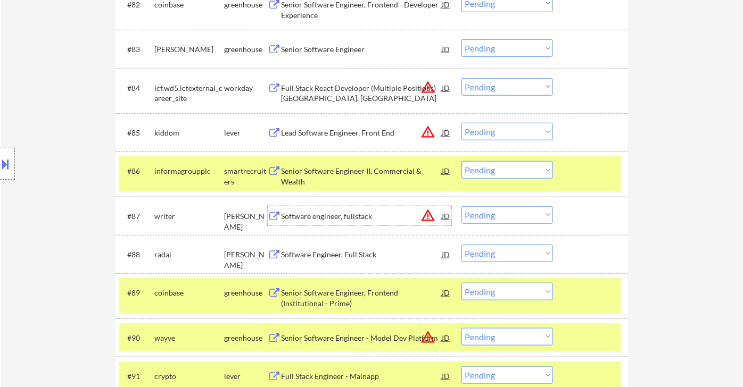
drag, startPoint x: 495, startPoint y: 217, endPoint x: 498, endPoint y: 222, distance: 5.9
click at [495, 217] on select "Choose an option... Pending Applied Excluded (Questions) Excluded (Expired) Exc…" at bounding box center [507, 215] width 92 height 18
click at [461, 206] on select "Choose an option... Pending Applied Excluded (Questions) Excluded (Expired) Exc…" at bounding box center [507, 215] width 92 height 18
click at [338, 179] on div "Senior Software Engineer II, Commercial & Wealth" at bounding box center [361, 176] width 161 height 21
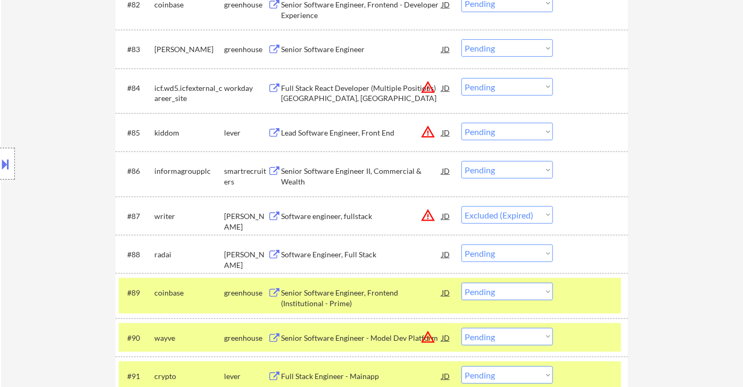
select select ""pending""
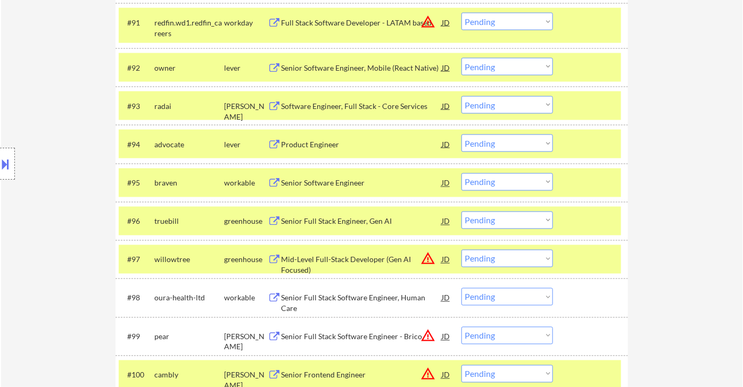
scroll to position [4005, 0]
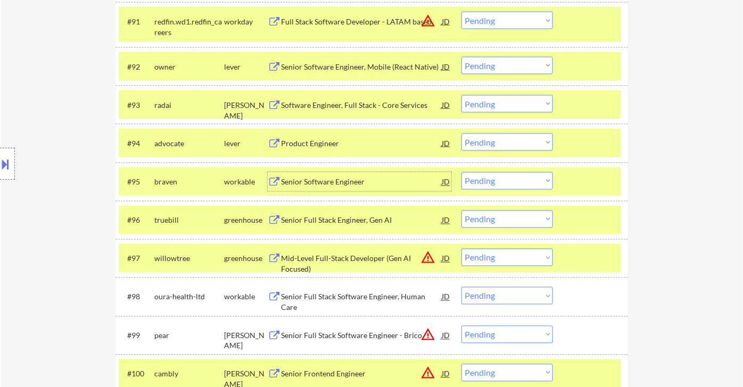
click at [326, 182] on div "Senior Software Engineer" at bounding box center [361, 182] width 161 height 11
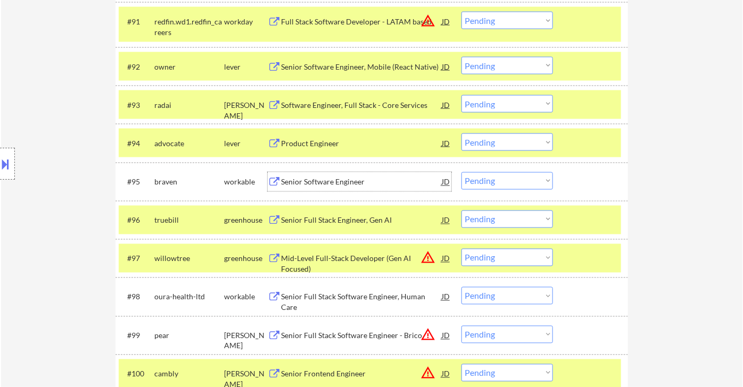
drag, startPoint x: 486, startPoint y: 185, endPoint x: 494, endPoint y: 188, distance: 8.8
click at [486, 185] on select "Choose an option... Pending Applied Excluded (Questions) Excluded (Expired) Exc…" at bounding box center [507, 181] width 92 height 18
click at [461, 172] on select "Choose an option... Pending Applied Excluded (Questions) Excluded (Expired) Exc…" at bounding box center [507, 181] width 92 height 18
click at [365, 225] on div "Senior Full Stack Engineer, Gen AI" at bounding box center [361, 221] width 161 height 11
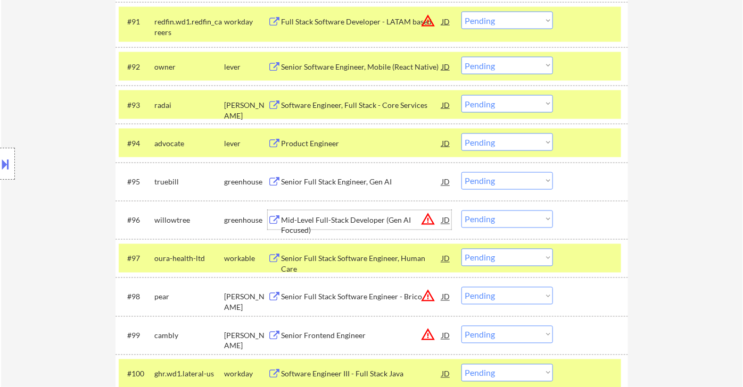
click at [492, 186] on select "Choose an option... Pending Applied Excluded (Questions) Excluded (Expired) Exc…" at bounding box center [507, 181] width 92 height 18
click at [461, 172] on select "Choose an option... Pending Applied Excluded (Questions) Excluded (Expired) Exc…" at bounding box center [507, 181] width 92 height 18
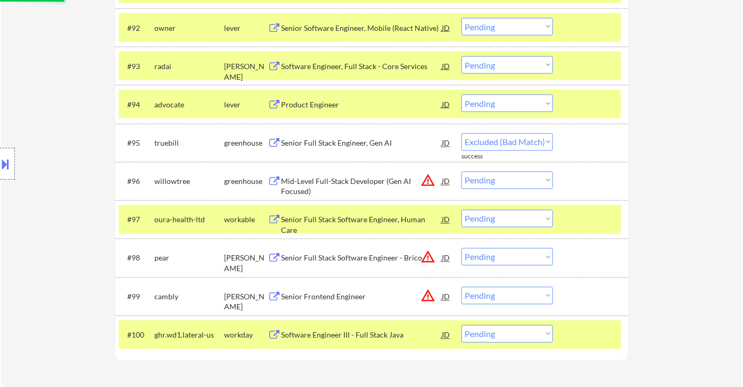
scroll to position [4064, 0]
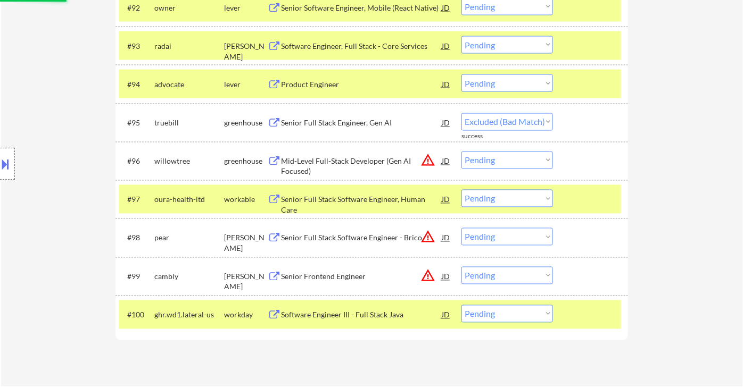
select select ""pending""
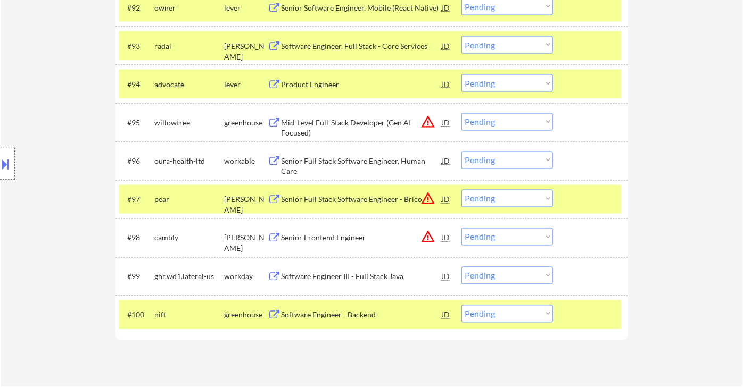
click at [364, 165] on div "Senior Full Stack Software Engineer, Human Care" at bounding box center [361, 166] width 161 height 21
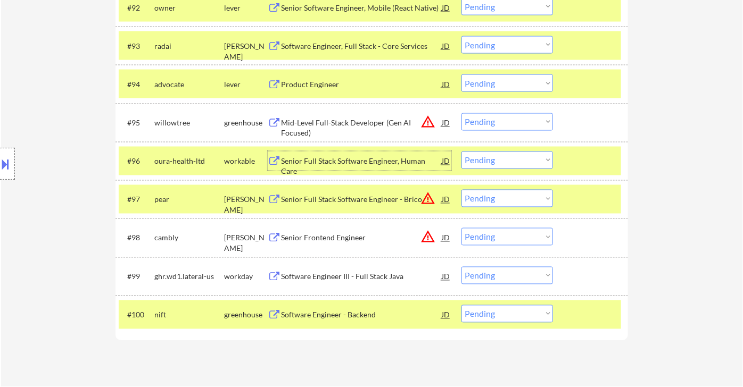
drag, startPoint x: 509, startPoint y: 157, endPoint x: 508, endPoint y: 165, distance: 8.0
click at [509, 157] on select "Choose an option... Pending Applied Excluded (Questions) Excluded (Expired) Exc…" at bounding box center [507, 161] width 92 height 18
click at [461, 152] on select "Choose an option... Pending Applied Excluded (Questions) Excluded (Expired) Exc…" at bounding box center [507, 161] width 92 height 18
click at [334, 236] on div "Senior Frontend Engineer" at bounding box center [361, 238] width 161 height 11
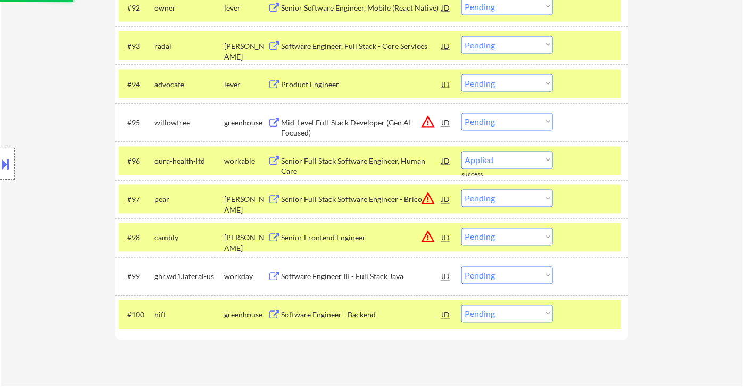
select select ""pending""
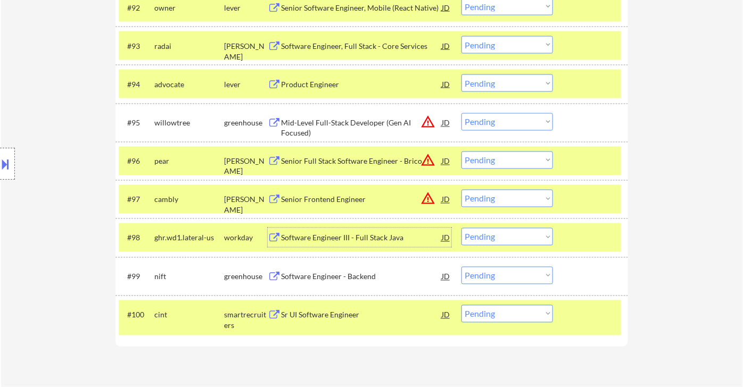
click at [9, 169] on button at bounding box center [6, 164] width 12 height 18
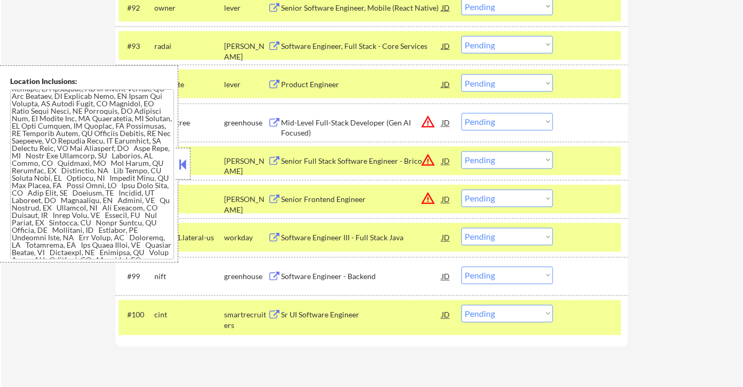
click at [183, 165] on button at bounding box center [183, 164] width 12 height 16
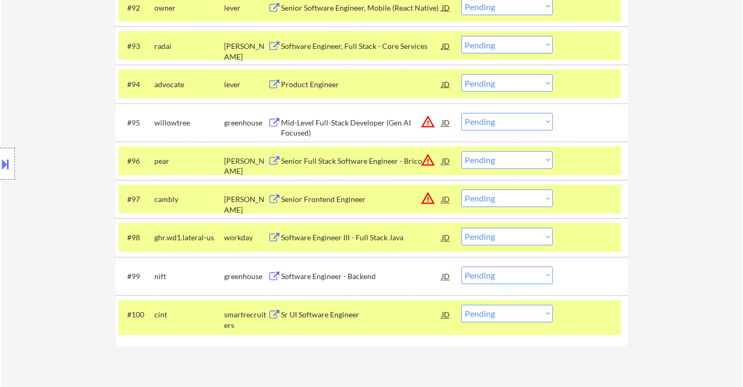
click at [494, 201] on select "Choose an option... Pending Applied Excluded (Questions) Excluded (Expired) Exc…" at bounding box center [507, 199] width 92 height 18
click at [461, 190] on select "Choose an option... Pending Applied Excluded (Questions) Excluded (Expired) Exc…" at bounding box center [507, 199] width 92 height 18
click at [366, 282] on div "Software Engineer - Backend" at bounding box center [361, 276] width 161 height 19
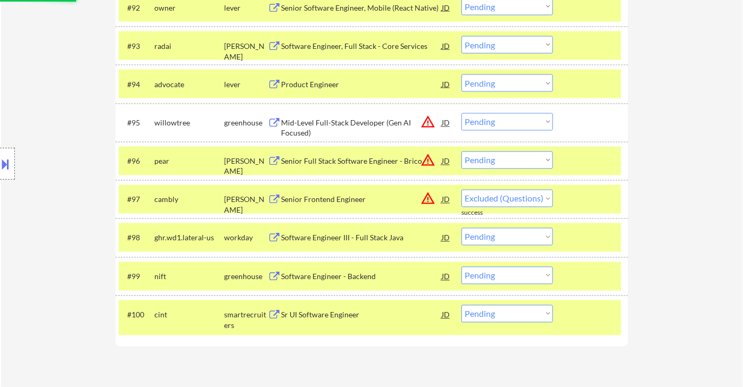
select select ""pending""
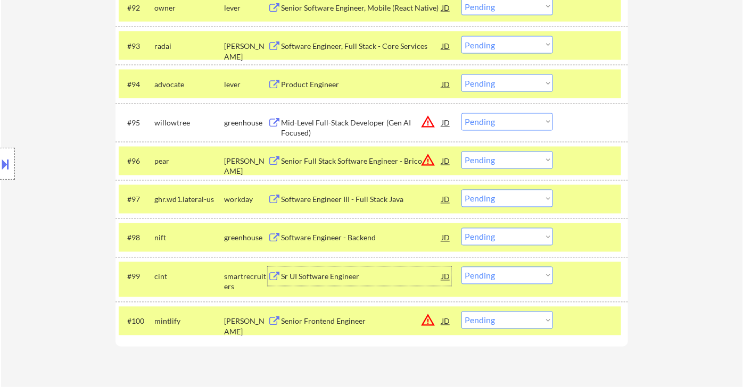
click at [515, 232] on select "Choose an option... Pending Applied Excluded (Questions) Excluded (Expired) Exc…" at bounding box center [507, 237] width 92 height 18
click at [461, 228] on select "Choose an option... Pending Applied Excluded (Questions) Excluded (Expired) Exc…" at bounding box center [507, 237] width 92 height 18
select select ""pending""
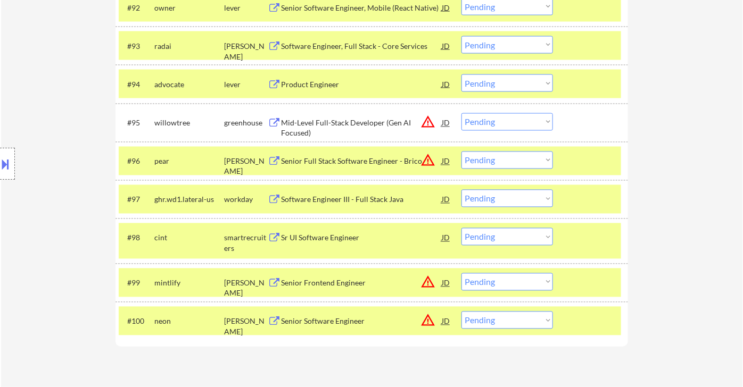
click at [352, 287] on div "Senior Frontend Engineer" at bounding box center [361, 283] width 161 height 11
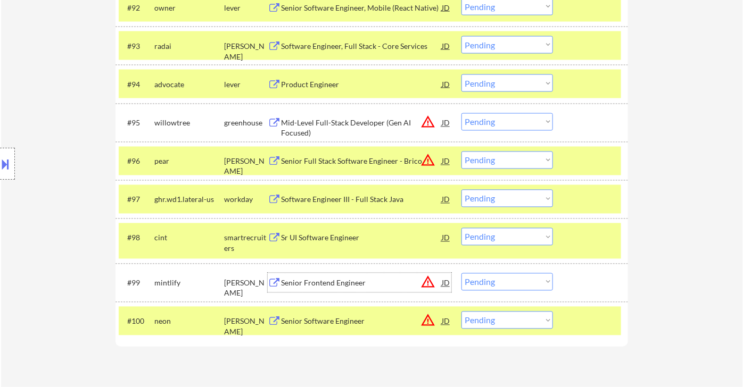
click at [519, 284] on select "Choose an option... Pending Applied Excluded (Questions) Excluded (Expired) Exc…" at bounding box center [507, 283] width 92 height 18
click at [461, 274] on select "Choose an option... Pending Applied Excluded (Questions) Excluded (Expired) Exc…" at bounding box center [507, 283] width 92 height 18
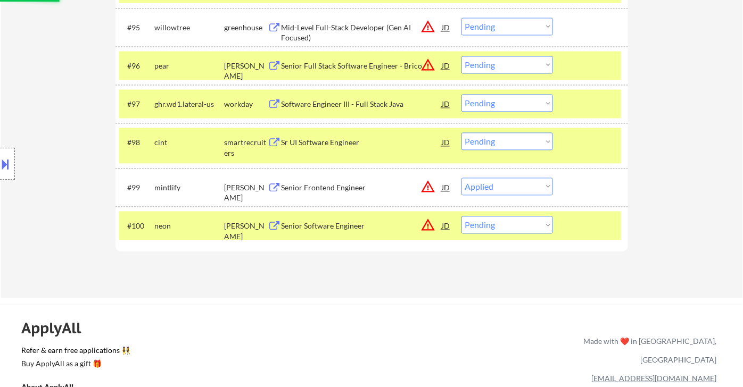
scroll to position [4182, 0]
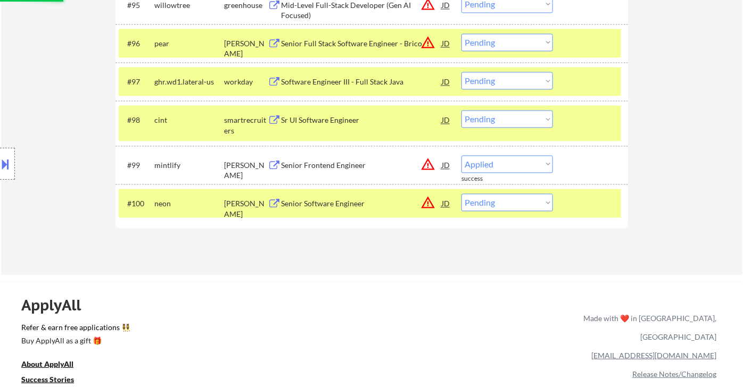
click at [347, 205] on div "Senior Software Engineer" at bounding box center [361, 203] width 161 height 11
select select ""pending""
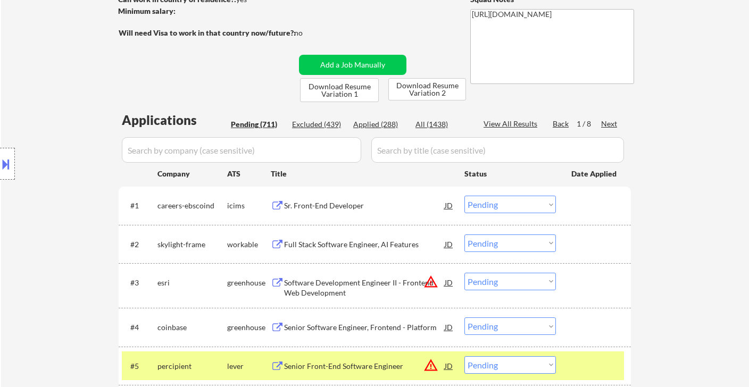
scroll to position [132, 0]
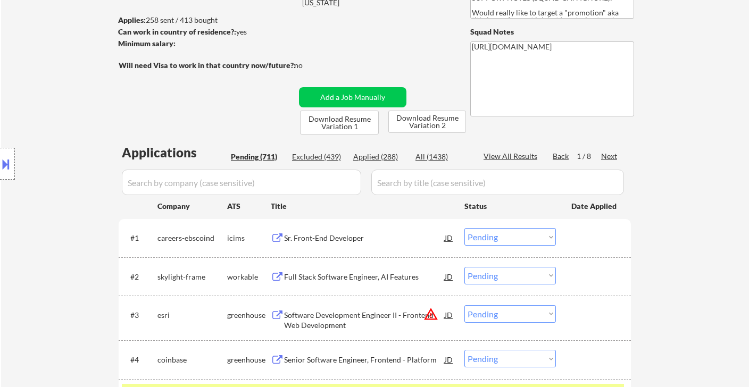
click at [610, 156] on div "Next" at bounding box center [609, 156] width 17 height 11
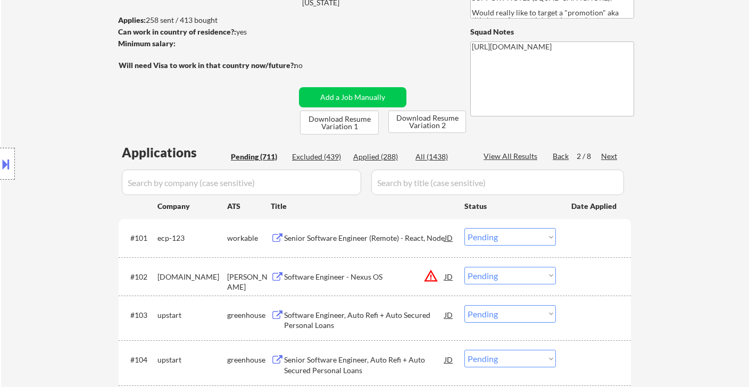
click at [347, 237] on div "Senior Software Engineer (Remote) - React, Node" at bounding box center [364, 238] width 161 height 11
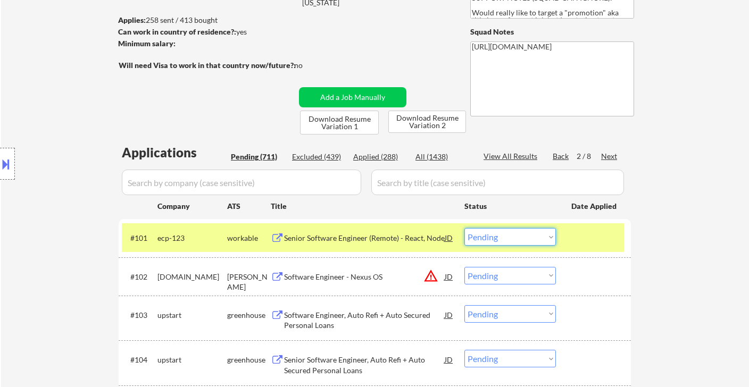
click at [514, 242] on select "Choose an option... Pending Applied Excluded (Questions) Excluded (Expired) Exc…" at bounding box center [511, 237] width 92 height 18
click at [465, 228] on select "Choose an option... Pending Applied Excluded (Questions) Excluded (Expired) Exc…" at bounding box center [511, 237] width 92 height 18
click at [369, 280] on div "Software Engineer - Nexus OS" at bounding box center [364, 277] width 161 height 11
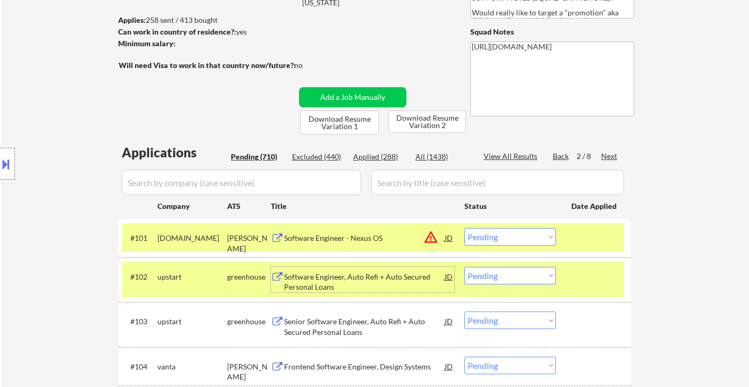
click at [524, 241] on select "Choose an option... Pending Applied Excluded (Questions) Excluded (Expired) Exc…" at bounding box center [511, 237] width 92 height 18
select select ""applied""
click at [465, 228] on select "Choose an option... Pending Applied Excluded (Questions) Excluded (Expired) Exc…" at bounding box center [511, 237] width 92 height 18
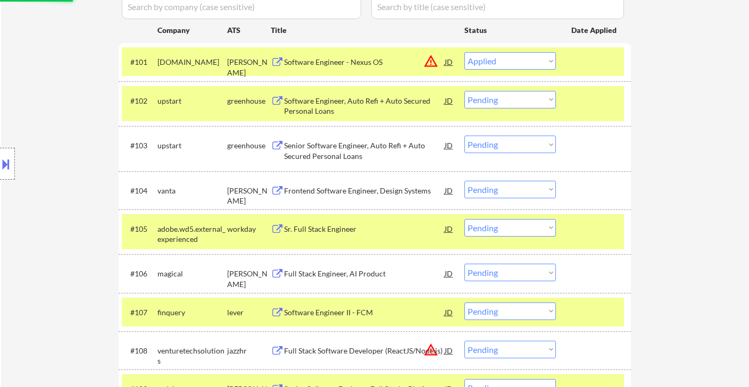
scroll to position [309, 0]
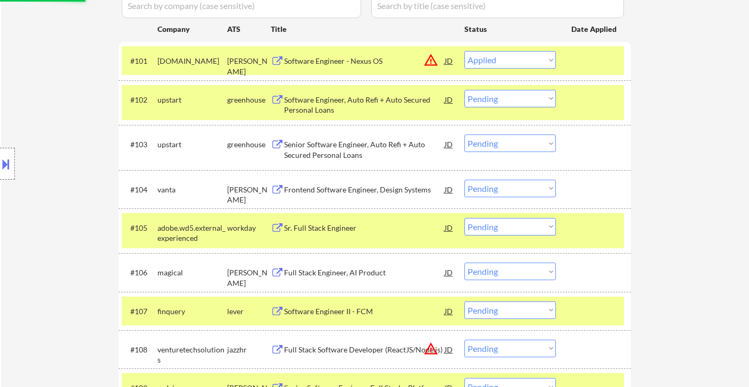
click at [362, 191] on div "Frontend Software Engineer, Design Systems" at bounding box center [364, 190] width 161 height 11
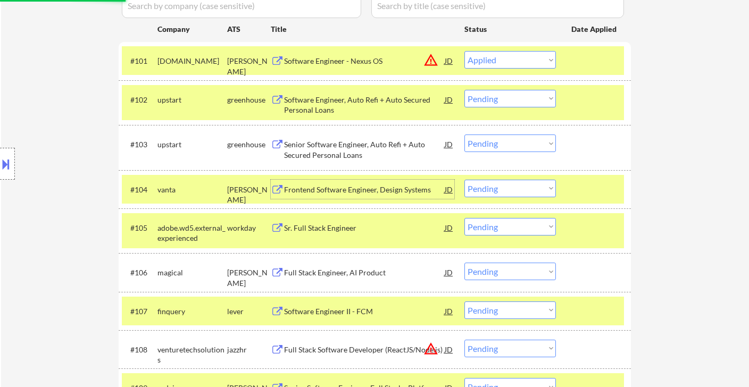
drag, startPoint x: 510, startPoint y: 188, endPoint x: 515, endPoint y: 195, distance: 8.3
click at [510, 188] on select "Choose an option... Pending Applied Excluded (Questions) Excluded (Expired) Exc…" at bounding box center [511, 189] width 92 height 18
select select ""excluded__expired_""
click at [465, 180] on select "Choose an option... Pending Applied Excluded (Questions) Excluded (Expired) Exc…" at bounding box center [511, 189] width 92 height 18
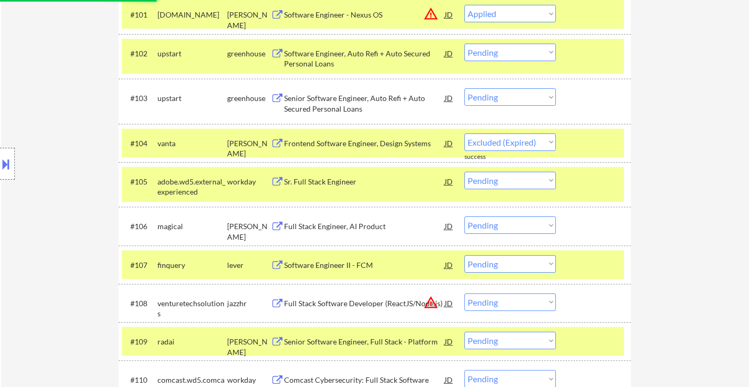
scroll to position [368, 0]
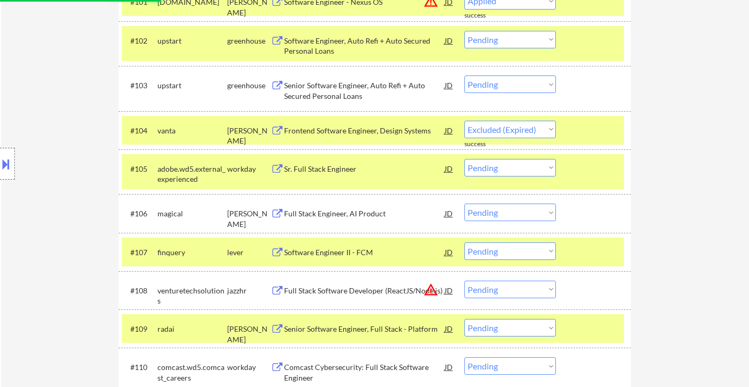
click at [358, 253] on div "Software Engineer II - FCM" at bounding box center [364, 252] width 161 height 11
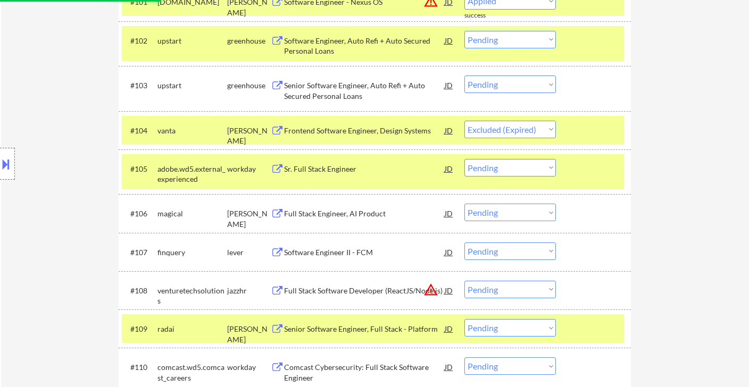
select select ""pending""
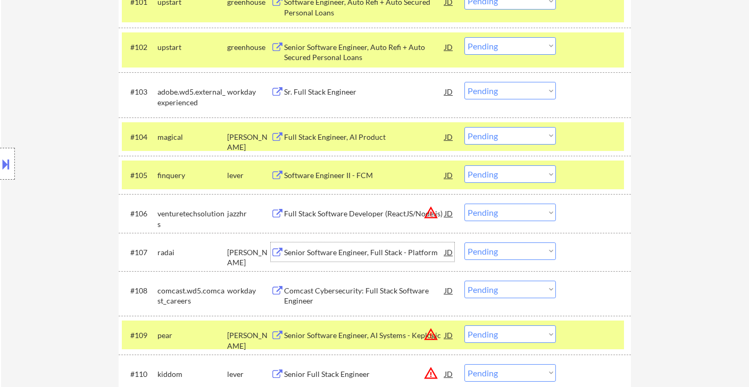
click at [8, 168] on button at bounding box center [6, 164] width 12 height 18
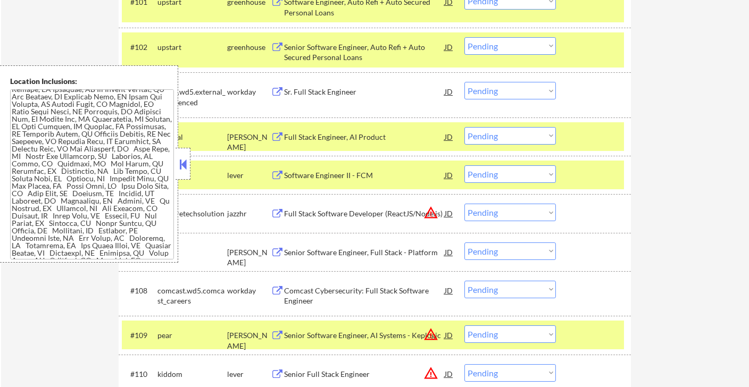
click at [184, 167] on button at bounding box center [183, 164] width 12 height 16
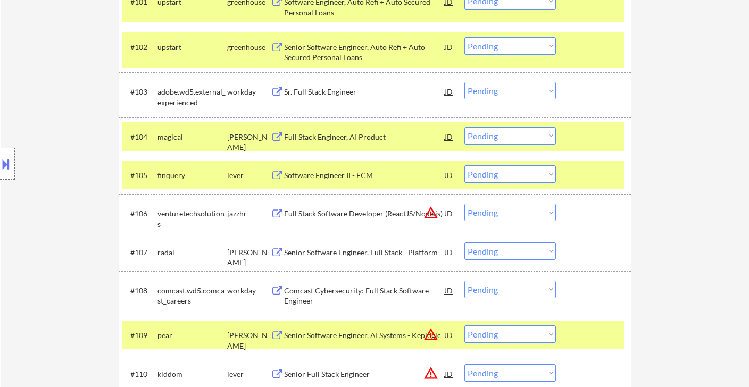
click at [506, 178] on select "Choose an option... Pending Applied Excluded (Questions) Excluded (Expired) Exc…" at bounding box center [511, 175] width 92 height 18
click at [465, 166] on select "Choose an option... Pending Applied Excluded (Questions) Excluded (Expired) Exc…" at bounding box center [511, 175] width 92 height 18
select select ""pending""
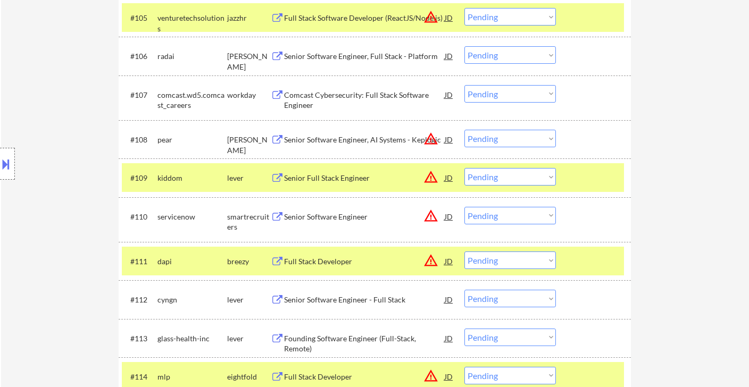
scroll to position [545, 0]
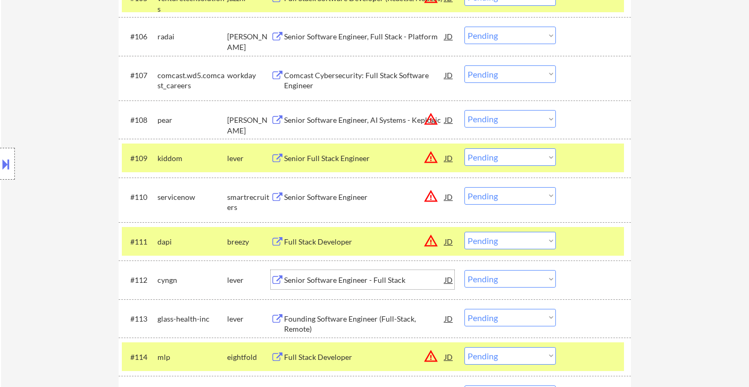
click at [359, 283] on div "Senior Software Engineer - Full Stack" at bounding box center [364, 280] width 161 height 11
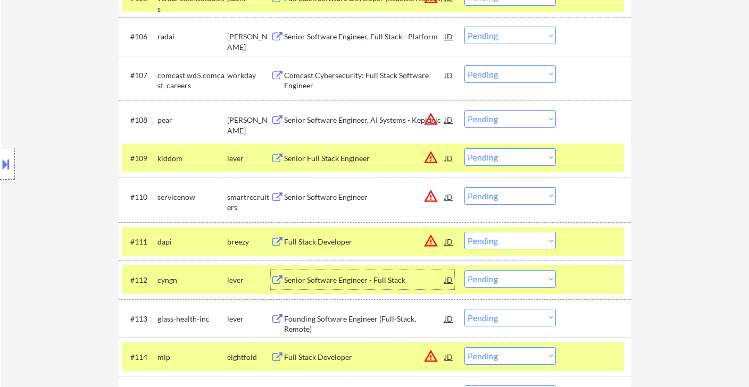
click at [491, 158] on select "Choose an option... Pending Applied Excluded (Questions) Excluded (Expired) Exc…" at bounding box center [511, 157] width 92 height 18
click at [502, 277] on select "Choose an option... Pending Applied Excluded (Questions) Excluded (Expired) Exc…" at bounding box center [511, 279] width 92 height 18
click at [465, 270] on select "Choose an option... Pending Applied Excluded (Questions) Excluded (Expired) Exc…" at bounding box center [511, 279] width 92 height 18
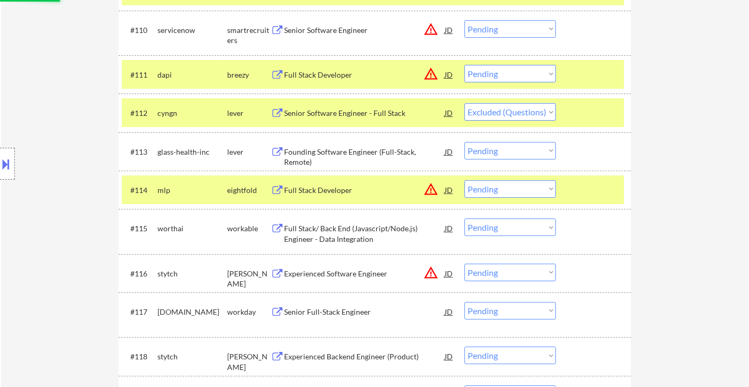
scroll to position [723, 0]
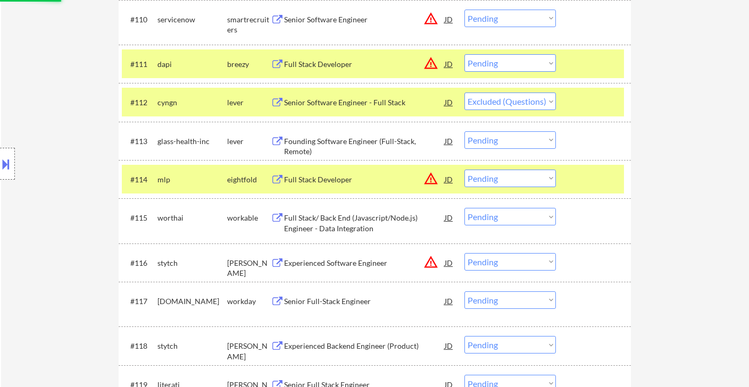
click at [345, 143] on div "Founding Software Engineer (Full-Stack, Remote)" at bounding box center [364, 146] width 161 height 21
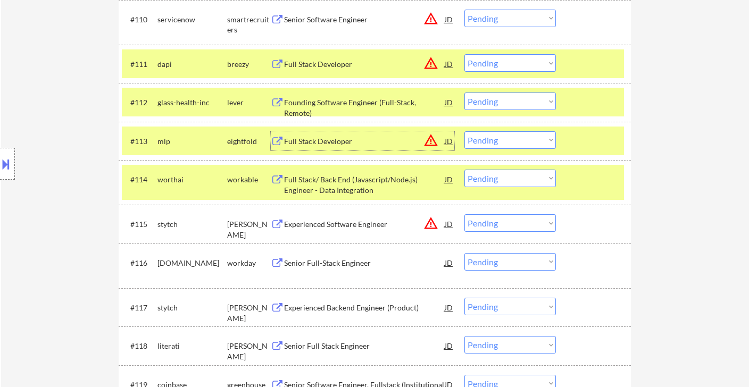
drag, startPoint x: 492, startPoint y: 102, endPoint x: 497, endPoint y: 107, distance: 7.2
click at [492, 102] on select "Choose an option... Pending Applied Excluded (Questions) Excluded (Expired) Exc…" at bounding box center [511, 102] width 92 height 18
click at [465, 93] on select "Choose an option... Pending Applied Excluded (Questions) Excluded (Expired) Exc…" at bounding box center [511, 102] width 92 height 18
select select ""pending""
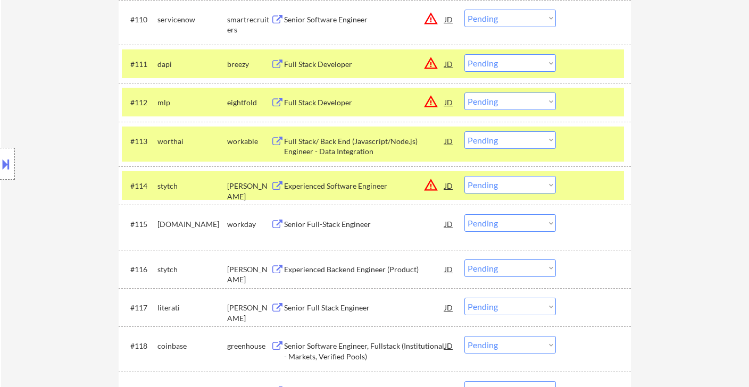
scroll to position [782, 0]
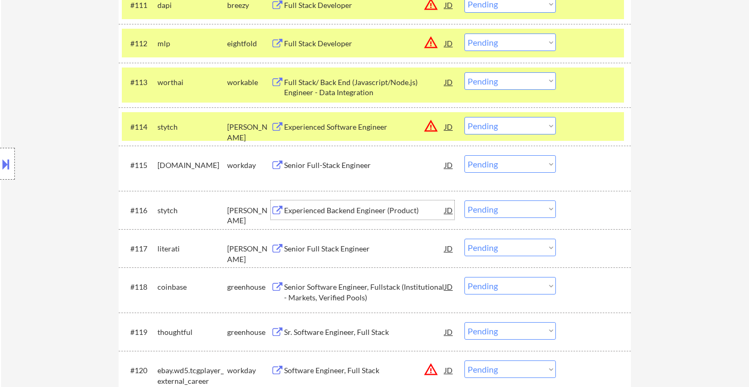
click at [366, 213] on div "Experienced Backend Engineer (Product)" at bounding box center [364, 210] width 161 height 11
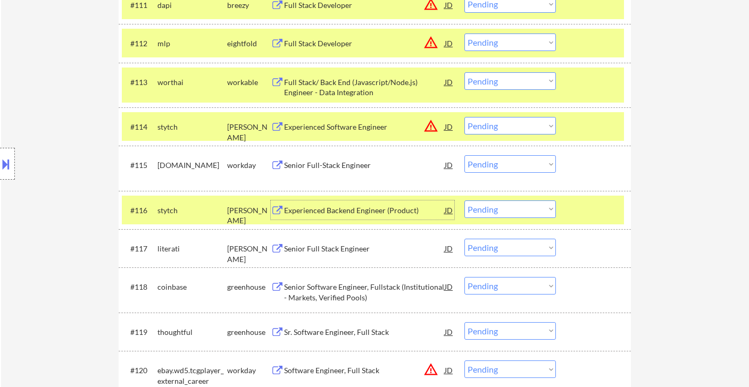
drag, startPoint x: 498, startPoint y: 206, endPoint x: 499, endPoint y: 217, distance: 10.2
click at [498, 206] on select "Choose an option... Pending Applied Excluded (Questions) Excluded (Expired) Exc…" at bounding box center [511, 210] width 92 height 18
click at [465, 201] on select "Choose an option... Pending Applied Excluded (Questions) Excluded (Expired) Exc…" at bounding box center [511, 210] width 92 height 18
click at [354, 248] on div "Senior Full Stack Engineer" at bounding box center [364, 249] width 161 height 11
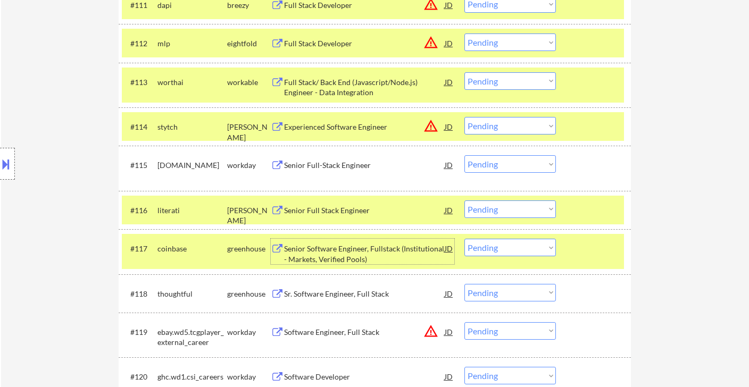
click at [509, 216] on select "Choose an option... Pending Applied Excluded (Questions) Excluded (Expired) Exc…" at bounding box center [511, 210] width 92 height 18
click at [525, 212] on select "Choose an option... Pending Applied Excluded (Questions) Excluded (Expired) Exc…" at bounding box center [511, 210] width 92 height 18
click at [465, 201] on select "Choose an option... Pending Applied Excluded (Questions) Excluded (Expired) Exc…" at bounding box center [511, 210] width 92 height 18
select select ""pending""
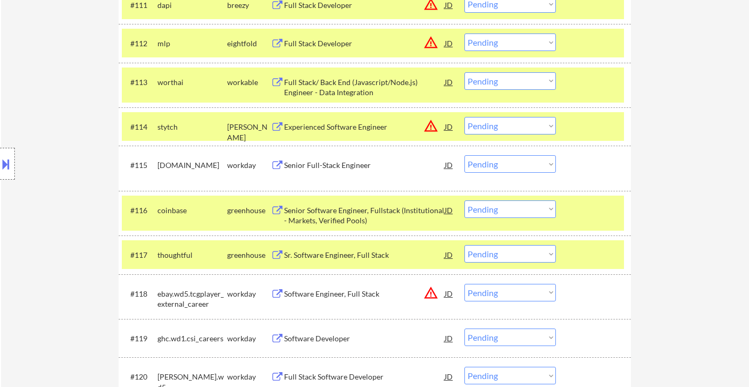
scroll to position [841, 0]
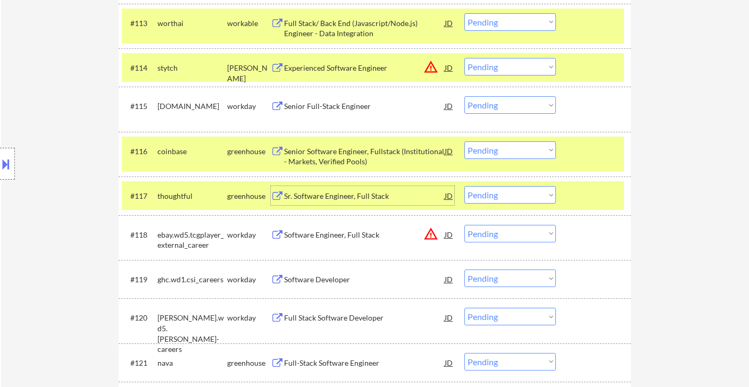
click at [326, 194] on div "Sr. Software Engineer, Full Stack" at bounding box center [364, 196] width 161 height 11
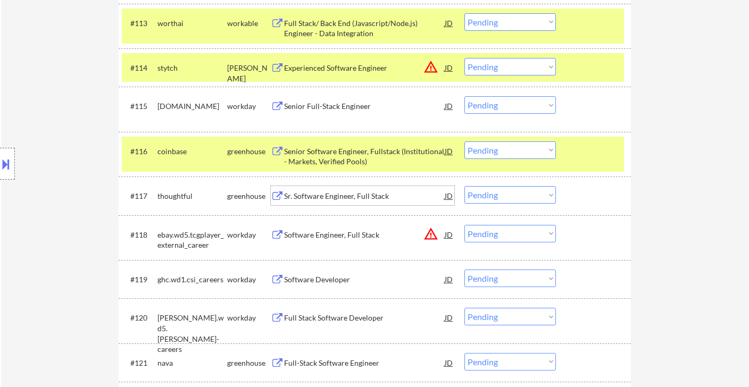
drag, startPoint x: 494, startPoint y: 197, endPoint x: 499, endPoint y: 202, distance: 7.2
click at [494, 197] on select "Choose an option... Pending Applied Excluded (Questions) Excluded (Expired) Exc…" at bounding box center [511, 195] width 92 height 18
click at [465, 186] on select "Choose an option... Pending Applied Excluded (Questions) Excluded (Expired) Exc…" at bounding box center [511, 195] width 92 height 18
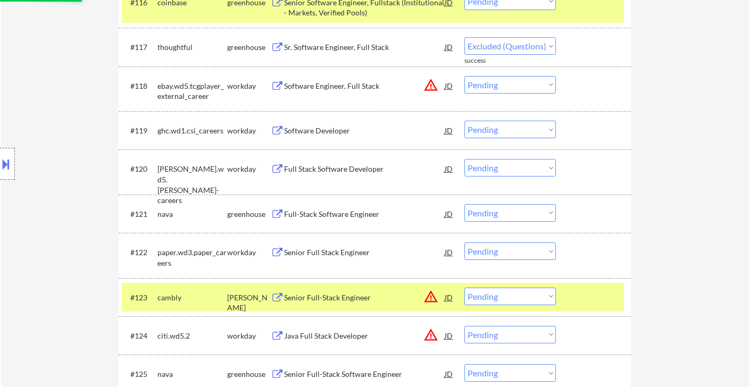
scroll to position [1019, 0]
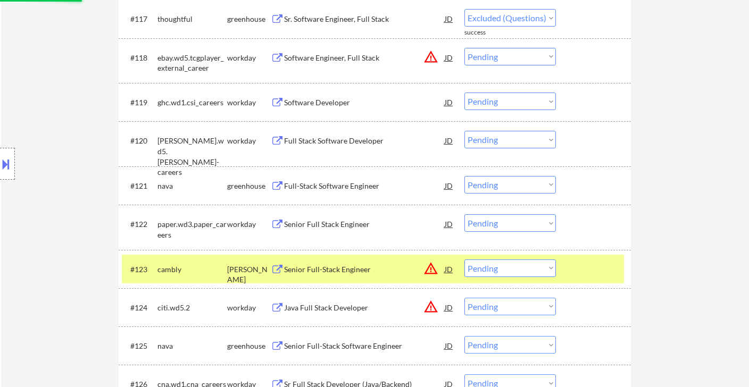
select select ""pending""
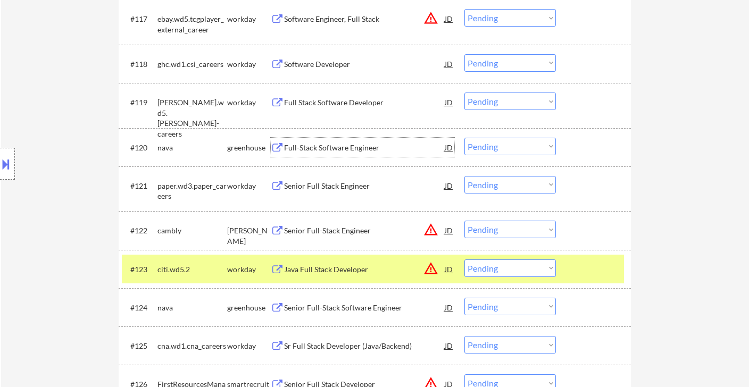
click at [335, 148] on div "Full-Stack Software Engineer" at bounding box center [364, 148] width 161 height 11
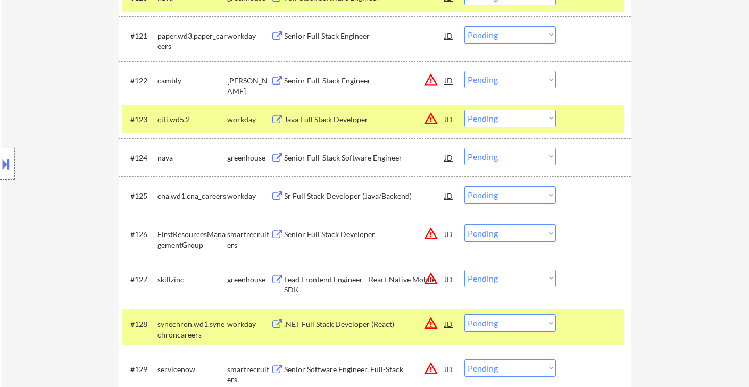
scroll to position [1196, 0]
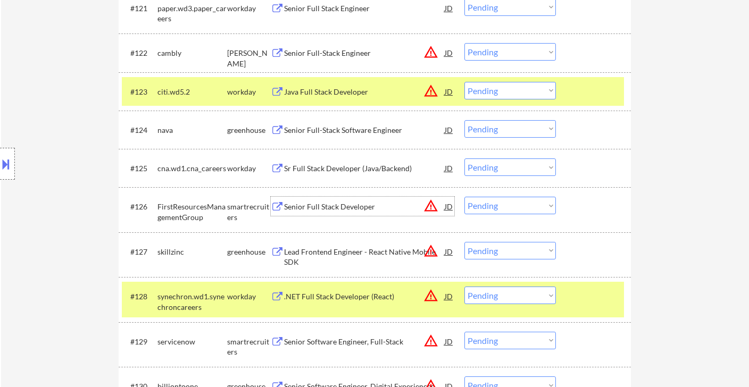
click at [345, 209] on div "Senior Full Stack Developer" at bounding box center [364, 207] width 161 height 11
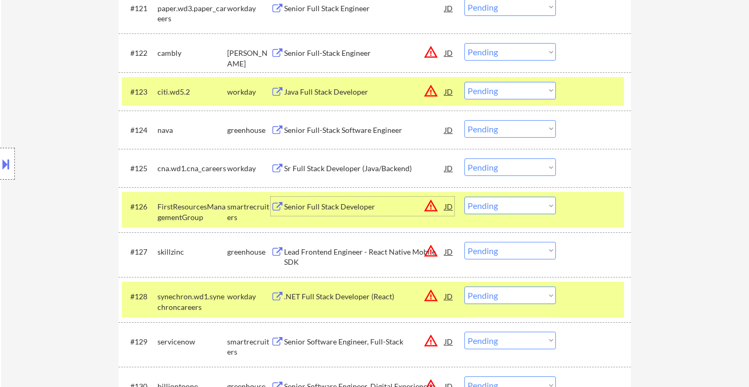
click at [509, 214] on div "#126 FirstResourcesManagementGroup smartrecruiters Senior Full Stack Developer …" at bounding box center [373, 209] width 502 height 35
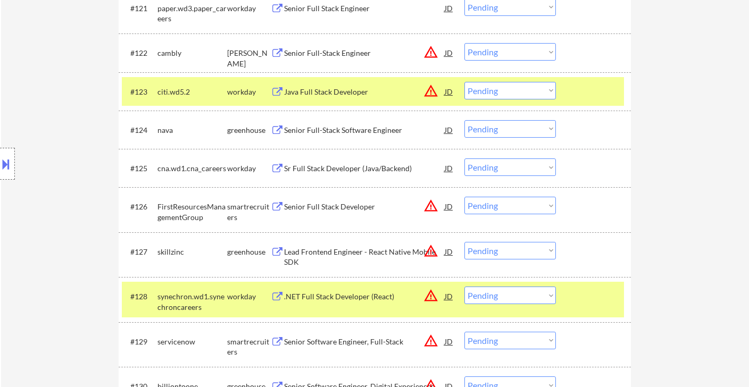
click at [528, 212] on select "Choose an option... Pending Applied Excluded (Questions) Excluded (Expired) Exc…" at bounding box center [511, 206] width 92 height 18
click at [465, 197] on select "Choose an option... Pending Applied Excluded (Questions) Excluded (Expired) Exc…" at bounding box center [511, 206] width 92 height 18
click at [378, 258] on div "Lead Frontend Engineer - React Native Mobile SDK" at bounding box center [364, 257] width 161 height 21
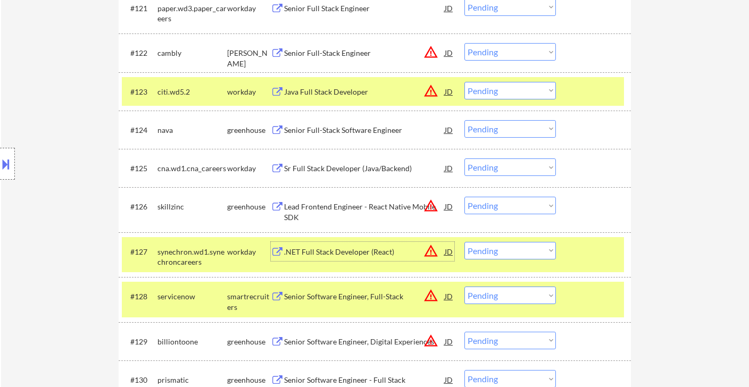
click at [499, 205] on select "Choose an option... Pending Applied Excluded (Questions) Excluded (Expired) Exc…" at bounding box center [511, 206] width 92 height 18
click at [465, 197] on select "Choose an option... Pending Applied Excluded (Questions) Excluded (Expired) Exc…" at bounding box center [511, 206] width 92 height 18
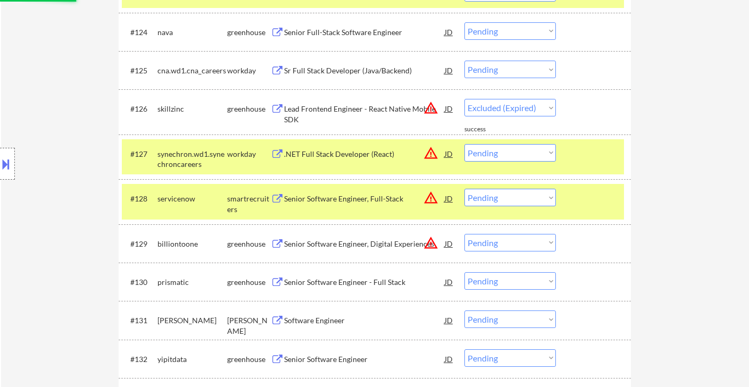
scroll to position [1314, 0]
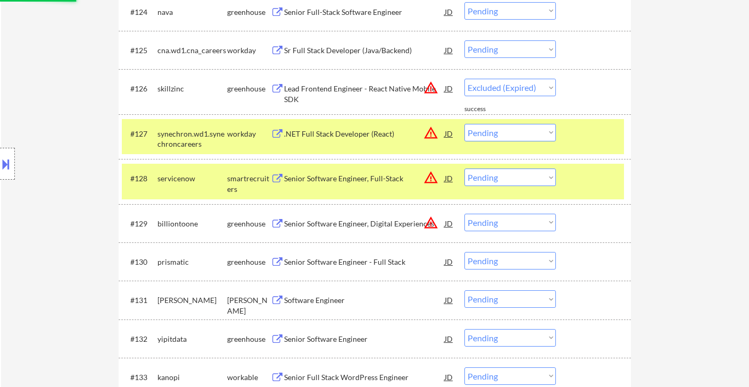
click at [356, 223] on div "Senior Software Engineer, Digital Experiences" at bounding box center [364, 224] width 161 height 11
select select ""pending""
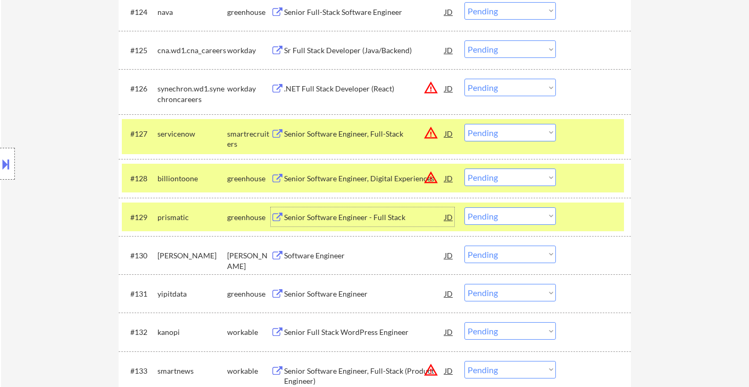
click at [535, 221] on select "Choose an option... Pending Applied Excluded (Questions) Excluded (Expired) Exc…" at bounding box center [511, 217] width 92 height 18
click at [465, 208] on select "Choose an option... Pending Applied Excluded (Questions) Excluded (Expired) Exc…" at bounding box center [511, 217] width 92 height 18
click at [334, 259] on div "Software Engineer" at bounding box center [364, 256] width 161 height 11
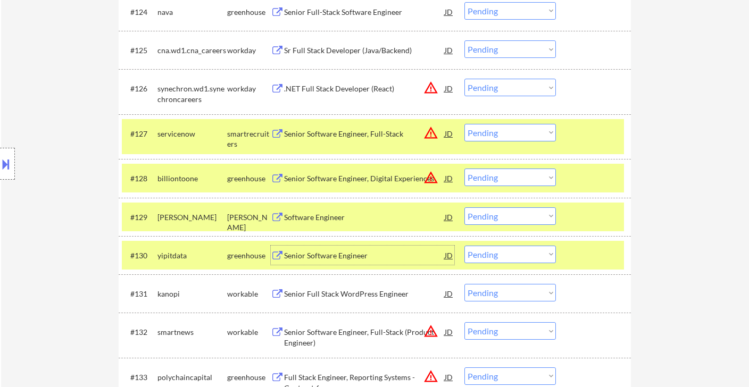
click at [505, 220] on select "Choose an option... Pending Applied Excluded (Questions) Excluded (Expired) Exc…" at bounding box center [511, 217] width 92 height 18
click at [465, 208] on select "Choose an option... Pending Applied Excluded (Questions) Excluded (Expired) Exc…" at bounding box center [511, 217] width 92 height 18
click at [359, 253] on div "Senior Software Engineer" at bounding box center [364, 256] width 161 height 11
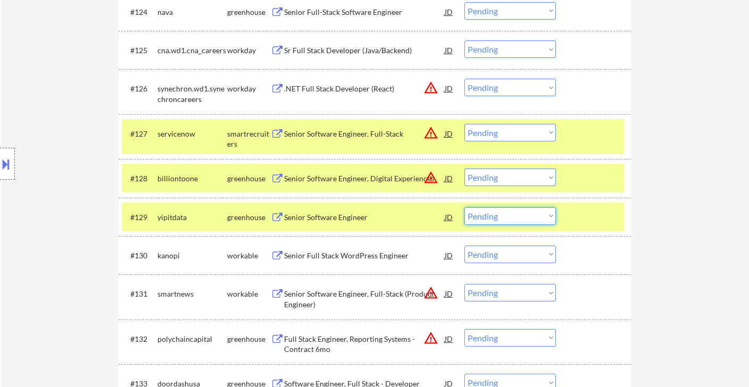
drag, startPoint x: 534, startPoint y: 212, endPoint x: 540, endPoint y: 220, distance: 9.8
click at [534, 212] on select "Choose an option... Pending Applied Excluded (Questions) Excluded (Expired) Exc…" at bounding box center [511, 217] width 92 height 18
click at [465, 208] on select "Choose an option... Pending Applied Excluded (Questions) Excluded (Expired) Exc…" at bounding box center [511, 217] width 92 height 18
click at [381, 257] on div "Senior Full Stack WordPress Engineer" at bounding box center [364, 256] width 161 height 11
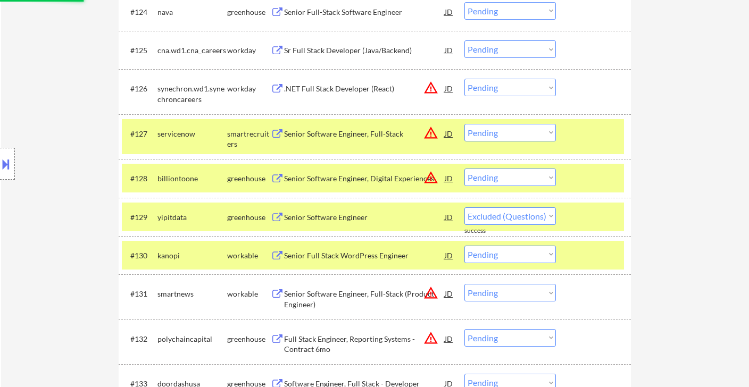
select select ""pending""
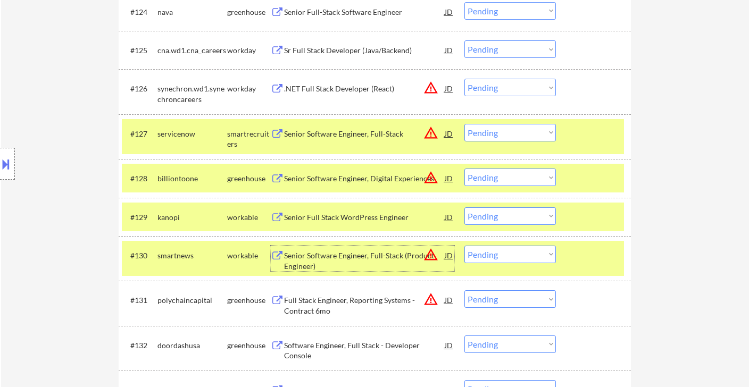
scroll to position [1374, 0]
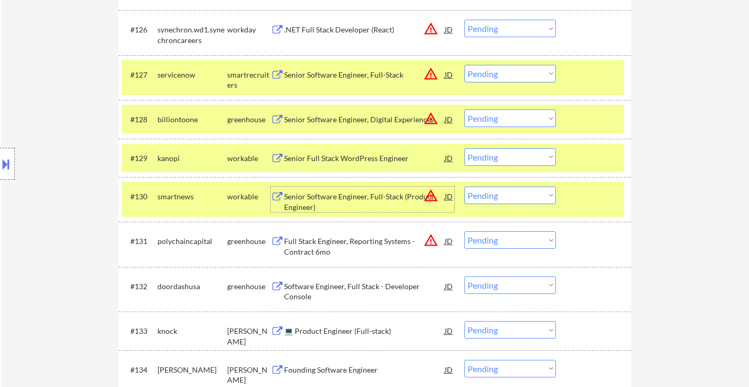
click at [367, 203] on div "Senior Software Engineer, Full-Stack (Product Engineer)" at bounding box center [364, 202] width 161 height 21
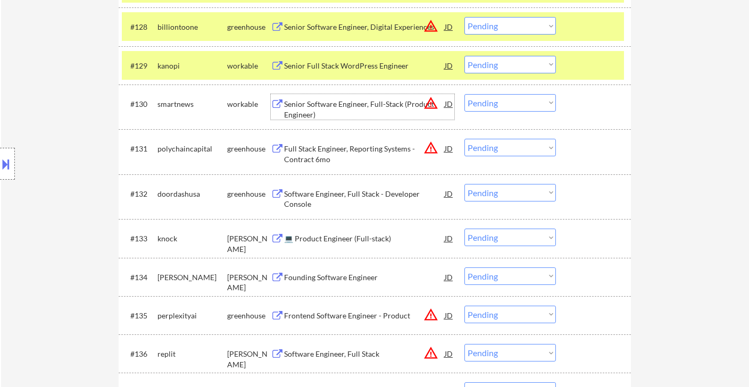
scroll to position [1492, 0]
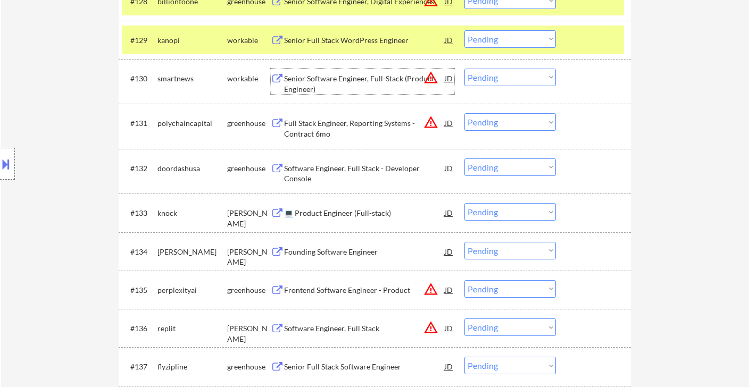
click at [348, 219] on div "💻 Product Engineer (Full-stack)" at bounding box center [364, 212] width 161 height 19
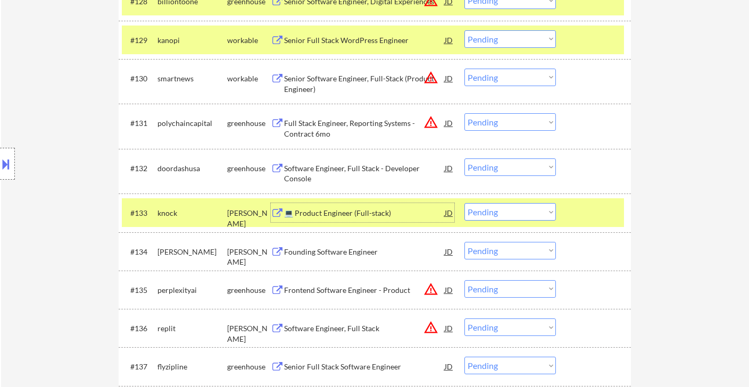
click at [542, 214] on select "Choose an option... Pending Applied Excluded (Questions) Excluded (Expired) Exc…" at bounding box center [511, 212] width 92 height 18
click at [465, 203] on select "Choose an option... Pending Applied Excluded (Questions) Excluded (Expired) Exc…" at bounding box center [511, 212] width 92 height 18
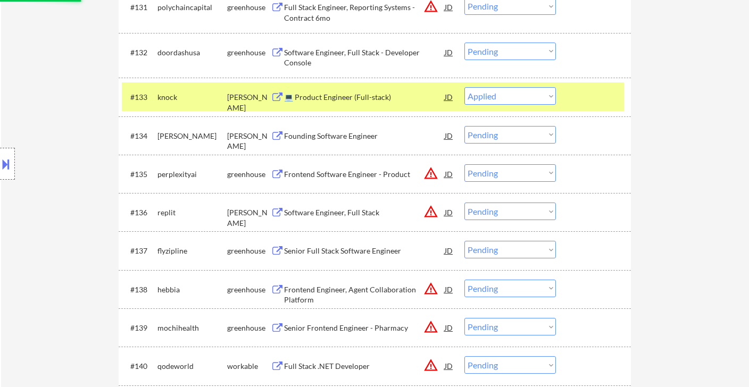
scroll to position [1610, 0]
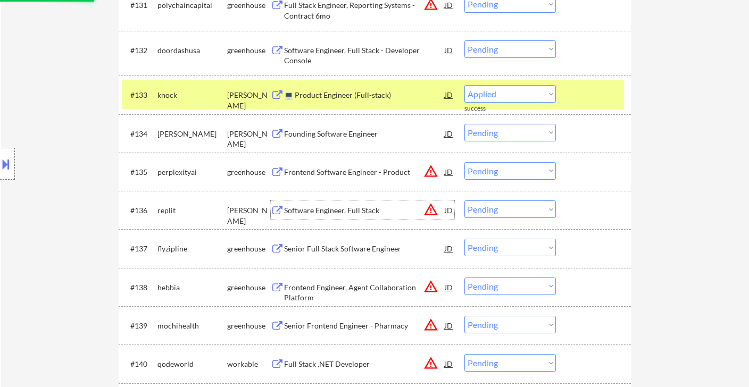
click at [362, 205] on div "Software Engineer, Full Stack" at bounding box center [364, 210] width 161 height 11
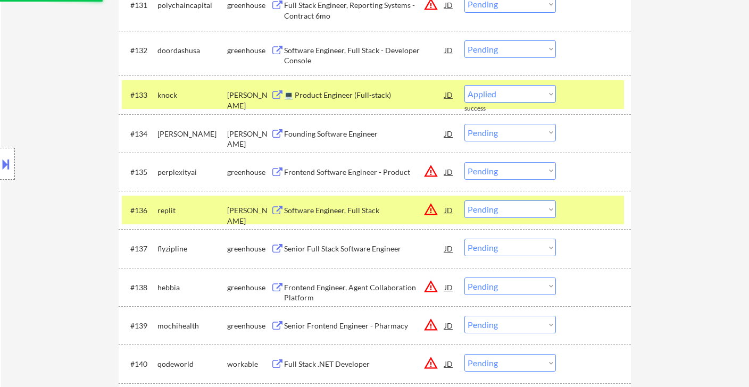
select select ""pending""
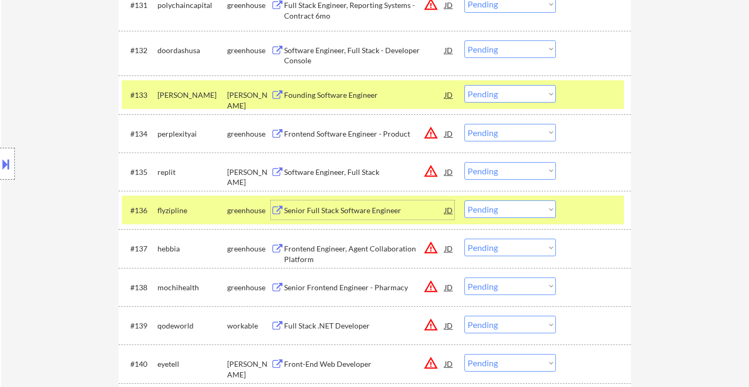
click at [500, 172] on select "Choose an option... Pending Applied Excluded (Questions) Excluded (Expired) Exc…" at bounding box center [511, 171] width 92 height 18
click at [465, 162] on select "Choose an option... Pending Applied Excluded (Questions) Excluded (Expired) Exc…" at bounding box center [511, 171] width 92 height 18
click at [346, 211] on div "Senior Full Stack Software Engineer" at bounding box center [364, 210] width 161 height 11
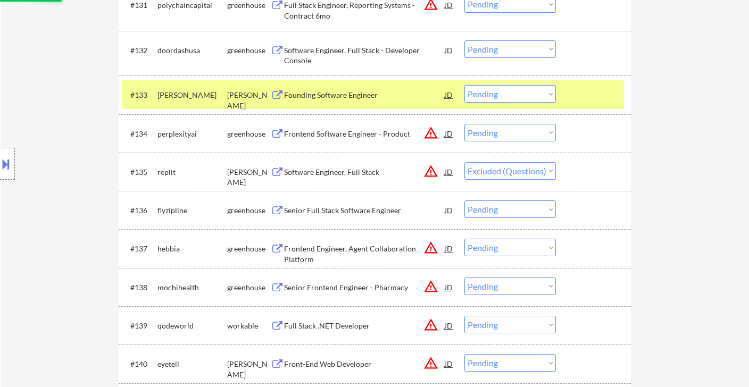
select select ""pending""
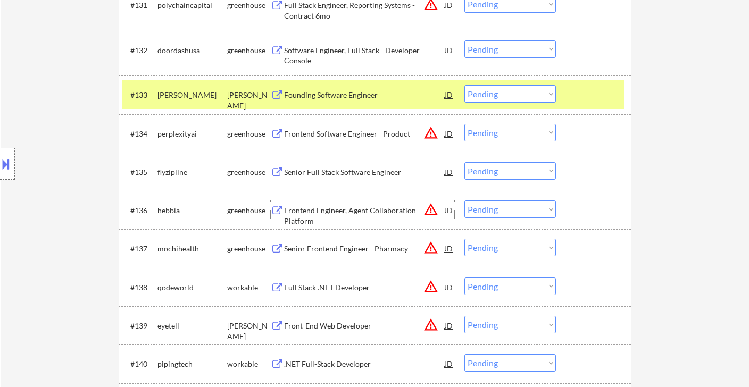
click at [362, 208] on div "Frontend Engineer, Agent Collaboration Platform" at bounding box center [364, 215] width 161 height 21
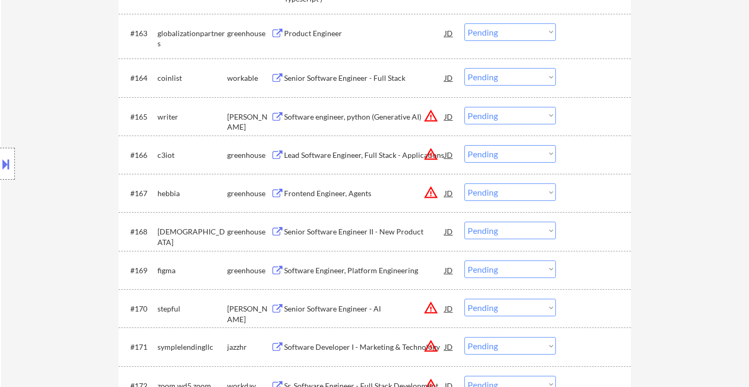
scroll to position [1626, 0]
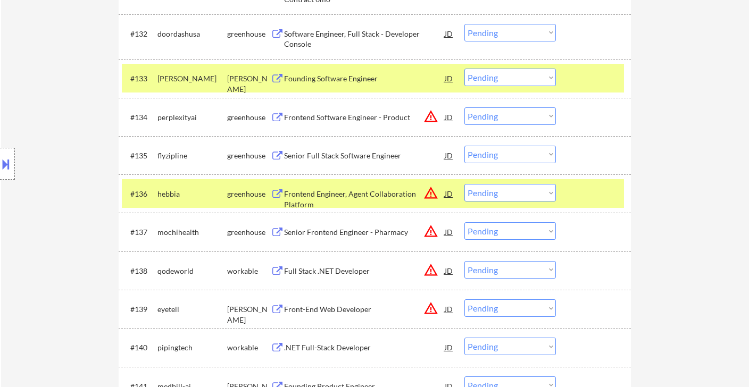
click at [511, 195] on select "Choose an option... Pending Applied Excluded (Questions) Excluded (Expired) Exc…" at bounding box center [511, 193] width 92 height 18
click at [465, 184] on select "Choose an option... Pending Applied Excluded (Questions) Excluded (Expired) Exc…" at bounding box center [511, 193] width 92 height 18
select select ""pending""
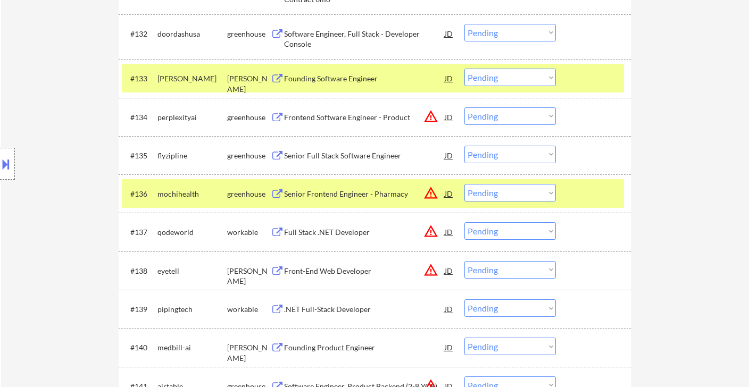
click at [8, 162] on button at bounding box center [6, 164] width 12 height 18
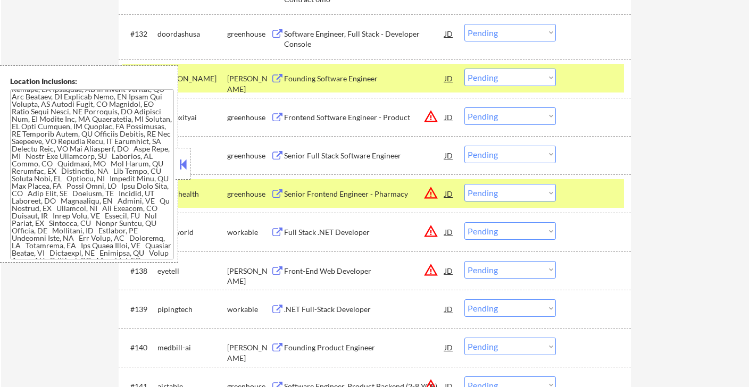
click at [180, 169] on button at bounding box center [183, 164] width 12 height 16
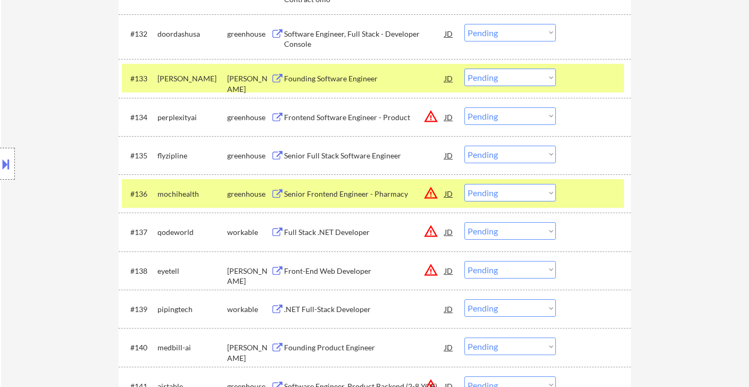
click at [507, 152] on select "Choose an option... Pending Applied Excluded (Questions) Excluded (Expired) Exc…" at bounding box center [511, 155] width 92 height 18
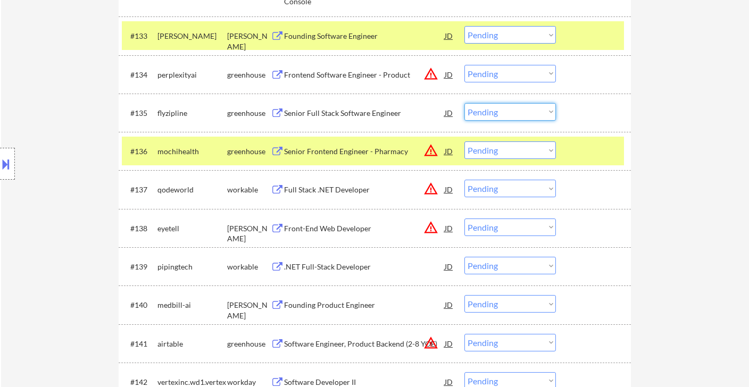
scroll to position [1686, 0]
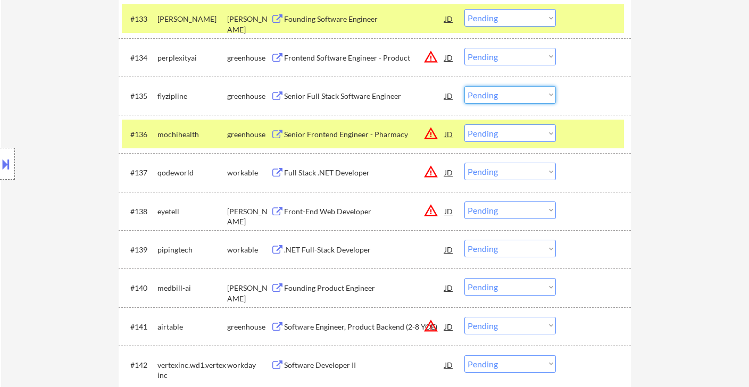
click at [371, 292] on div "Founding Product Engineer" at bounding box center [364, 288] width 161 height 11
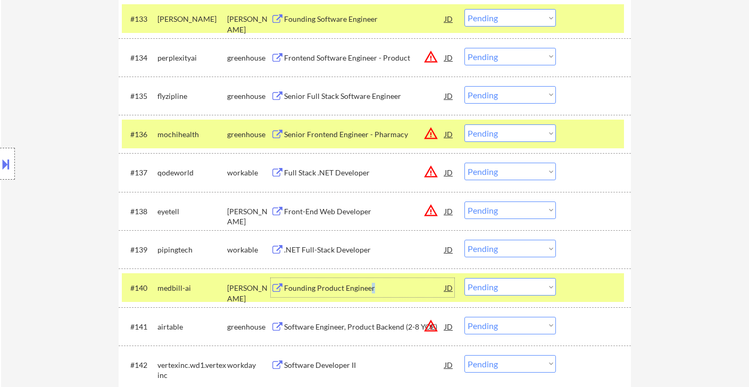
drag, startPoint x: 507, startPoint y: 291, endPoint x: 507, endPoint y: 297, distance: 5.9
click at [507, 291] on select "Choose an option... Pending Applied Excluded (Questions) Excluded (Expired) Exc…" at bounding box center [511, 287] width 92 height 18
click at [465, 278] on select "Choose an option... Pending Applied Excluded (Questions) Excluded (Expired) Exc…" at bounding box center [511, 287] width 92 height 18
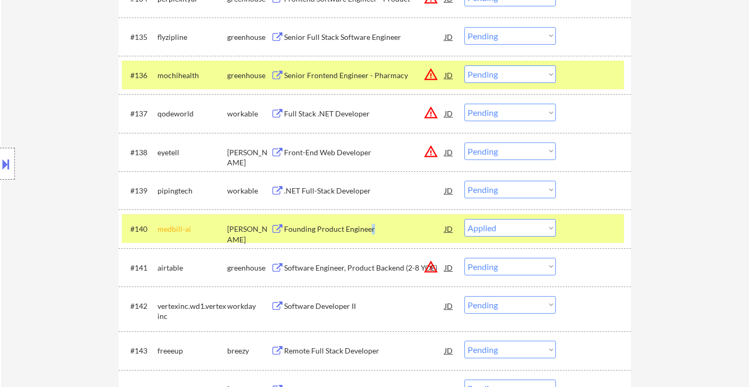
select select ""pending""
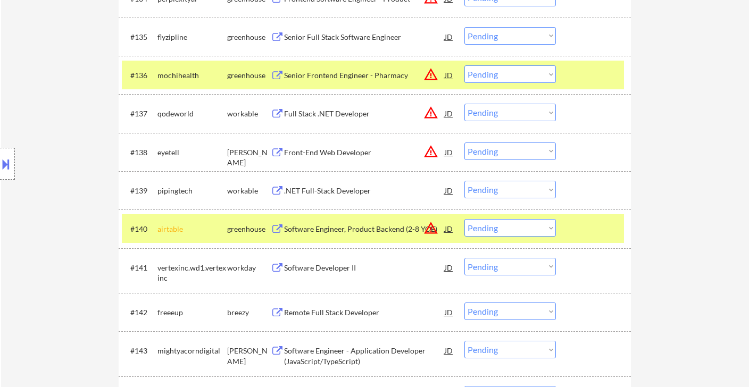
scroll to position [1804, 0]
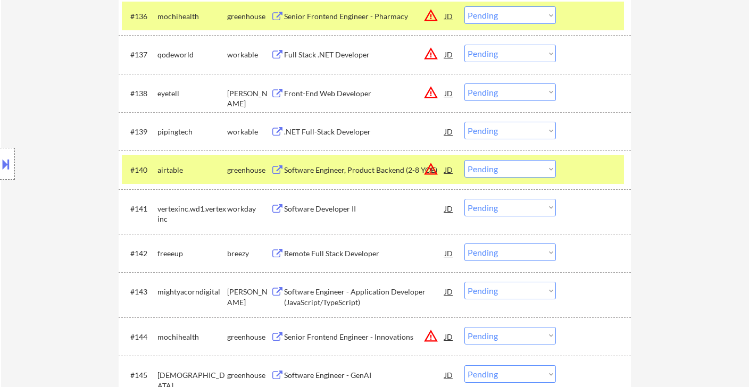
click at [370, 261] on div "Remote Full Stack Developer" at bounding box center [364, 253] width 161 height 19
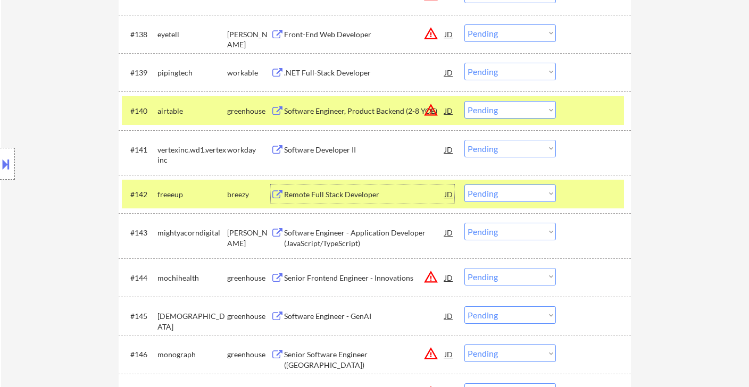
scroll to position [1922, 0]
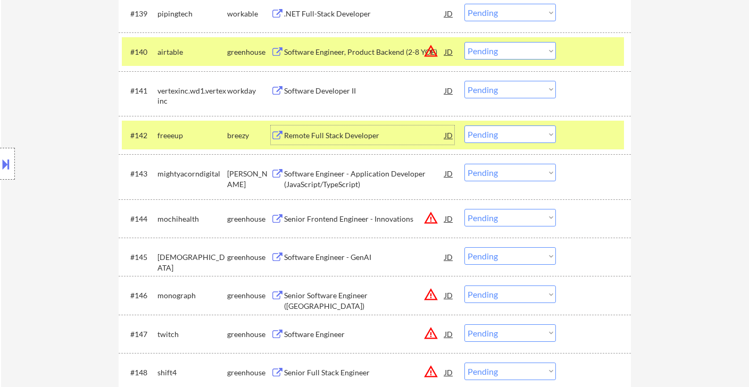
click at [370, 184] on div "Software Engineer - Application Developer (JavaScript/TypeScript)" at bounding box center [364, 179] width 161 height 21
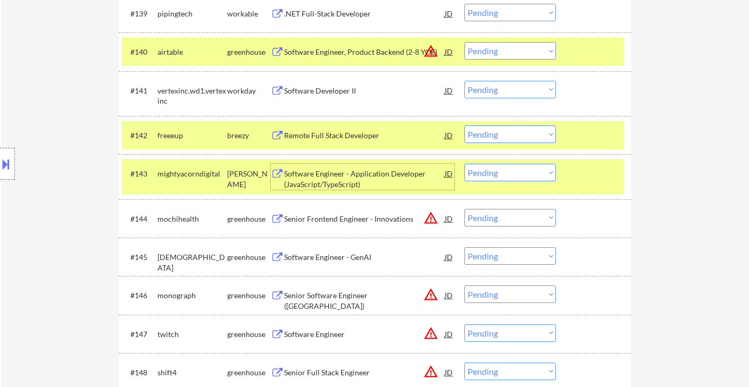
click at [536, 173] on select "Choose an option... Pending Applied Excluded (Questions) Excluded (Expired) Exc…" at bounding box center [511, 173] width 92 height 18
click at [465, 164] on select "Choose an option... Pending Applied Excluded (Questions) Excluded (Expired) Exc…" at bounding box center [511, 173] width 92 height 18
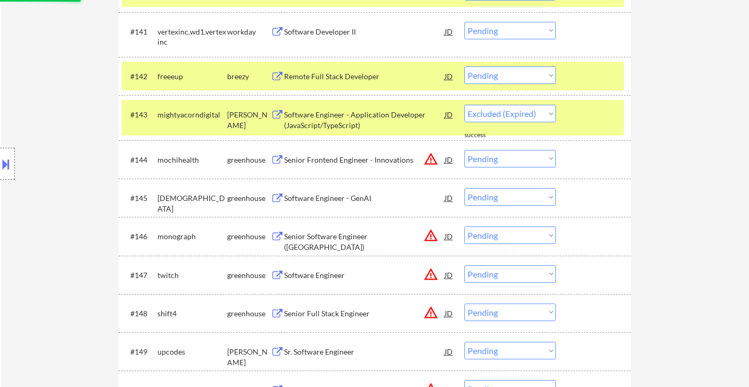
click at [362, 162] on div "Senior Frontend Engineer - Innovations" at bounding box center [364, 160] width 161 height 11
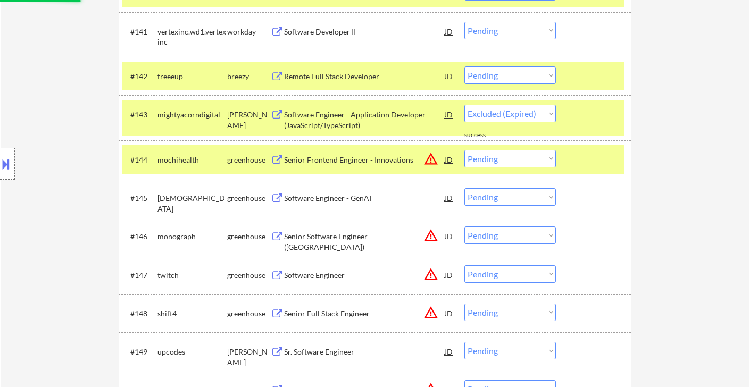
select select ""pending""
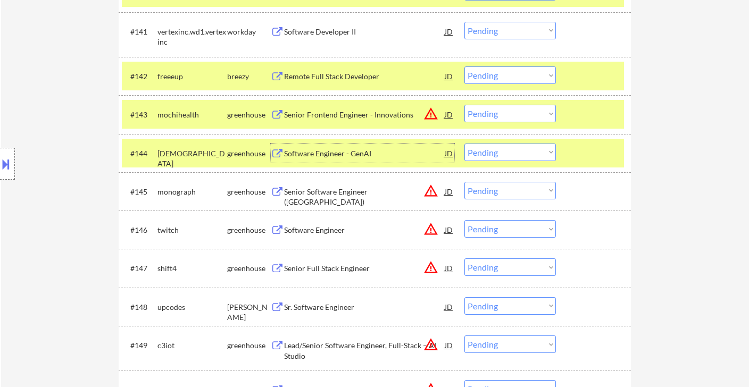
click at [353, 271] on div "Senior Full Stack Engineer" at bounding box center [364, 268] width 161 height 11
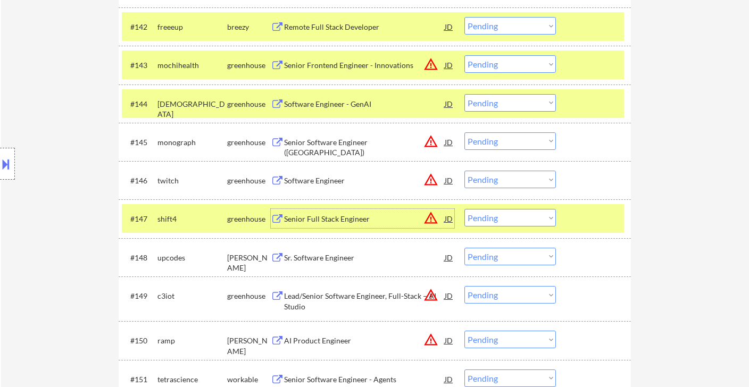
scroll to position [2099, 0]
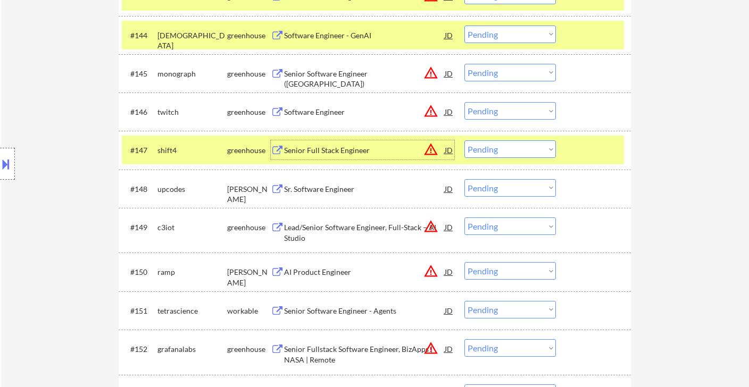
click at [508, 151] on select "Choose an option... Pending Applied Excluded (Questions) Excluded (Expired) Exc…" at bounding box center [511, 149] width 92 height 18
click at [465, 140] on select "Choose an option... Pending Applied Excluded (Questions) Excluded (Expired) Exc…" at bounding box center [511, 149] width 92 height 18
click at [315, 192] on div "Sr. Software Engineer" at bounding box center [364, 189] width 161 height 11
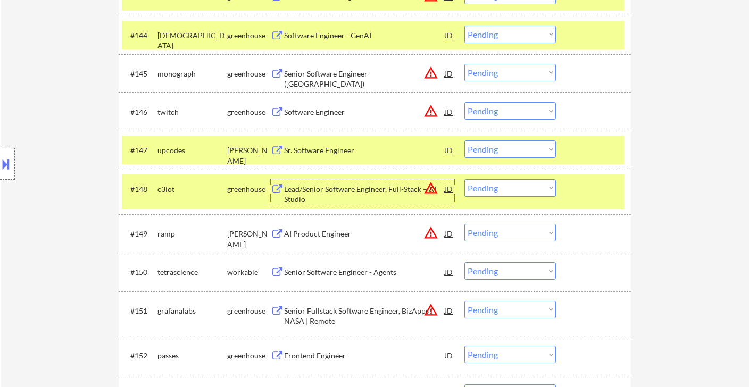
click at [512, 153] on select "Choose an option... Pending Applied Excluded (Questions) Excluded (Expired) Exc…" at bounding box center [511, 149] width 92 height 18
click at [465, 140] on select "Choose an option... Pending Applied Excluded (Questions) Excluded (Expired) Exc…" at bounding box center [511, 149] width 92 height 18
click at [347, 196] on div "Lead/Senior Software Engineer, Full-Stack – AI Studio" at bounding box center [364, 194] width 161 height 21
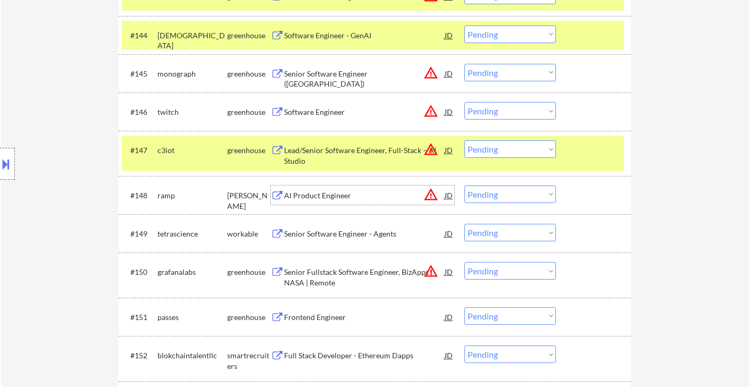
click at [10, 161] on button at bounding box center [6, 164] width 12 height 18
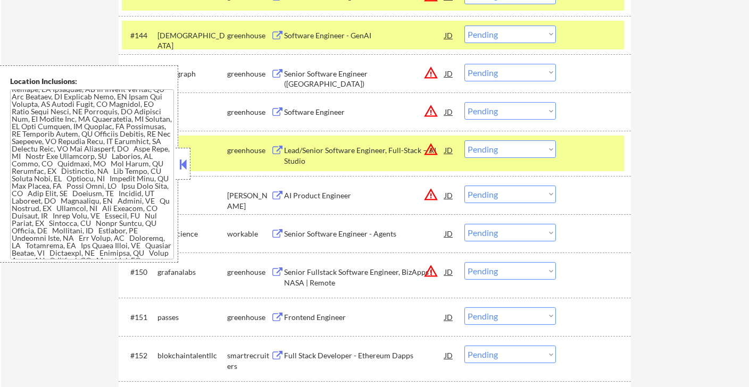
click at [184, 165] on button at bounding box center [183, 164] width 12 height 16
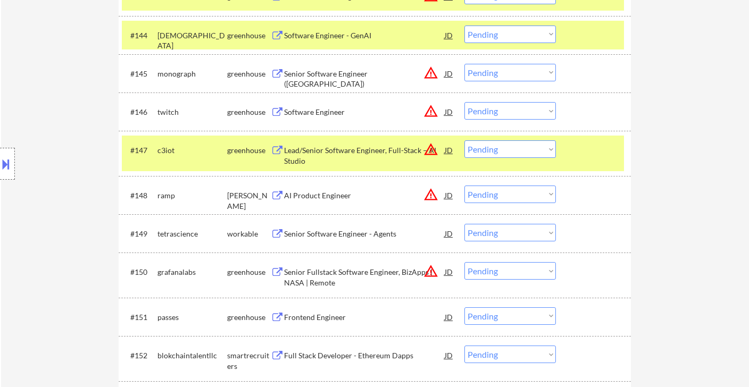
click at [493, 145] on select "Choose an option... Pending Applied Excluded (Questions) Excluded (Expired) Exc…" at bounding box center [511, 149] width 92 height 18
click at [465, 140] on select "Choose an option... Pending Applied Excluded (Questions) Excluded (Expired) Exc…" at bounding box center [511, 149] width 92 height 18
select select ""pending""
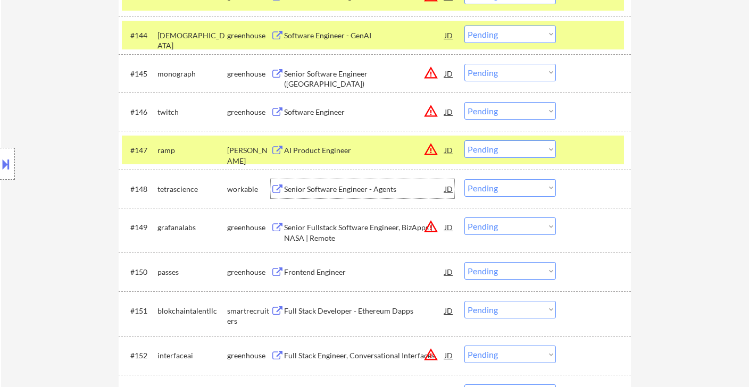
click at [356, 187] on div "Senior Software Engineer - Agents" at bounding box center [364, 189] width 161 height 11
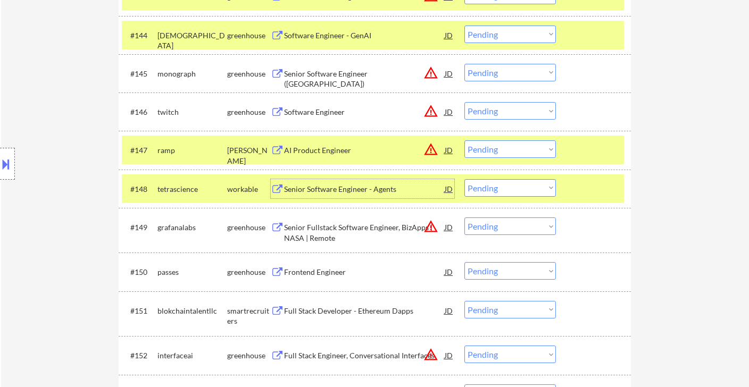
click at [499, 187] on select "Choose an option... Pending Applied Excluded (Questions) Excluded (Expired) Exc…" at bounding box center [511, 188] width 92 height 18
click at [465, 179] on select "Choose an option... Pending Applied Excluded (Questions) Excluded (Expired) Exc…" at bounding box center [511, 188] width 92 height 18
select select ""pending""
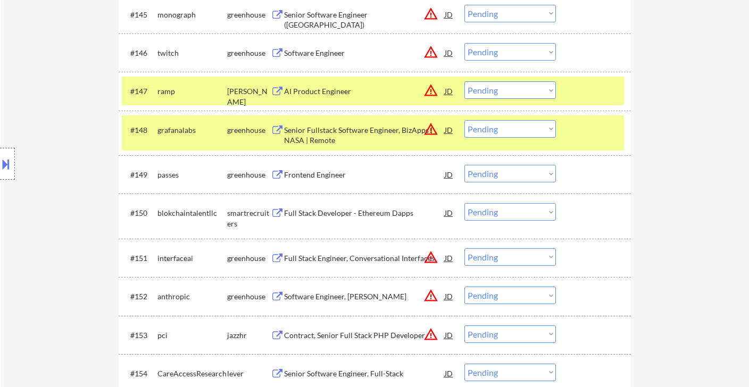
scroll to position [2158, 0]
click at [359, 213] on div "Full Stack Developer - Ethereum Dapps" at bounding box center [364, 213] width 161 height 11
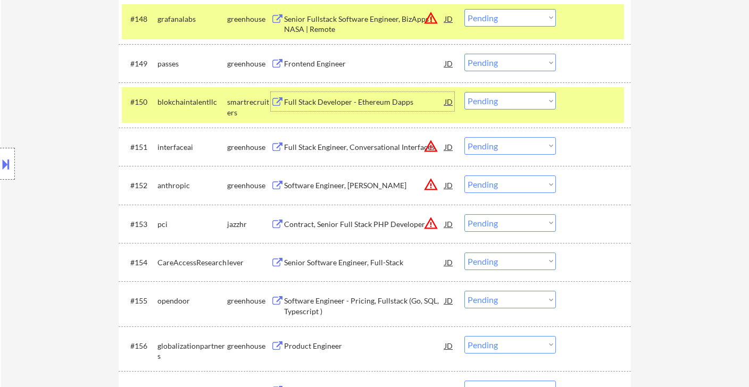
scroll to position [2277, 0]
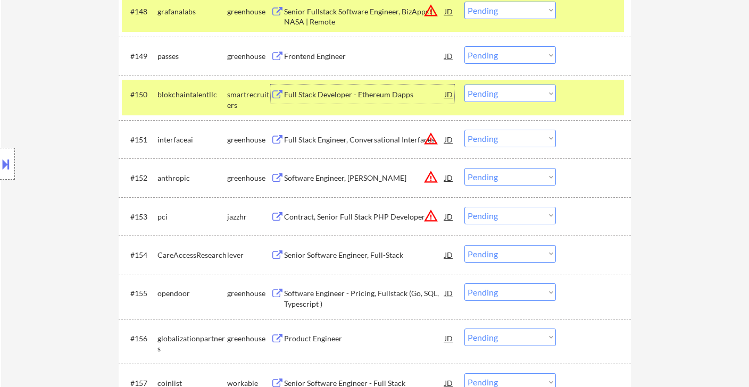
click at [521, 179] on select "Choose an option... Pending Applied Excluded (Questions) Excluded (Expired) Exc…" at bounding box center [511, 177] width 92 height 18
click at [465, 168] on select "Choose an option... Pending Applied Excluded (Questions) Excluded (Expired) Exc…" at bounding box center [511, 177] width 92 height 18
select select ""pending""
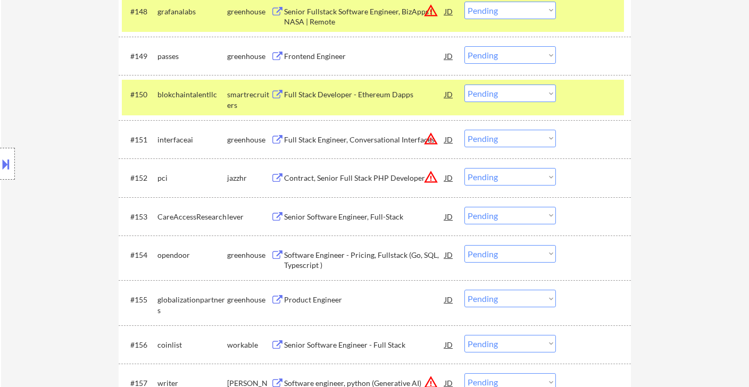
click at [364, 217] on div "Senior Software Engineer, Full-Stack" at bounding box center [364, 217] width 161 height 11
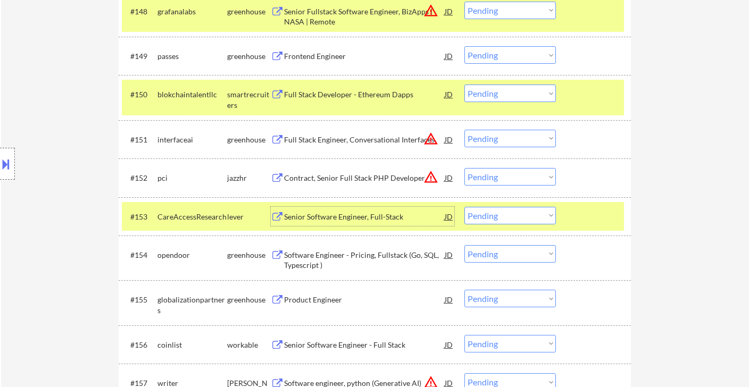
click at [491, 221] on select "Choose an option... Pending Applied Excluded (Questions) Excluded (Expired) Exc…" at bounding box center [511, 216] width 92 height 18
click at [465, 207] on select "Choose an option... Pending Applied Excluded (Questions) Excluded (Expired) Exc…" at bounding box center [511, 216] width 92 height 18
click at [398, 254] on div "Software Engineer - Pricing, Fullstack (Go, SQL, Typescript )" at bounding box center [364, 260] width 161 height 21
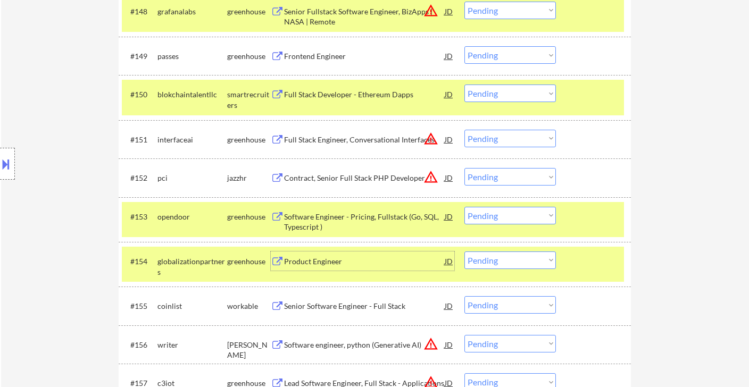
click at [505, 213] on select "Choose an option... Pending Applied Excluded (Questions) Excluded (Expired) Exc…" at bounding box center [511, 216] width 92 height 18
click at [465, 207] on select "Choose an option... Pending Applied Excluded (Questions) Excluded (Expired) Exc…" at bounding box center [511, 216] width 92 height 18
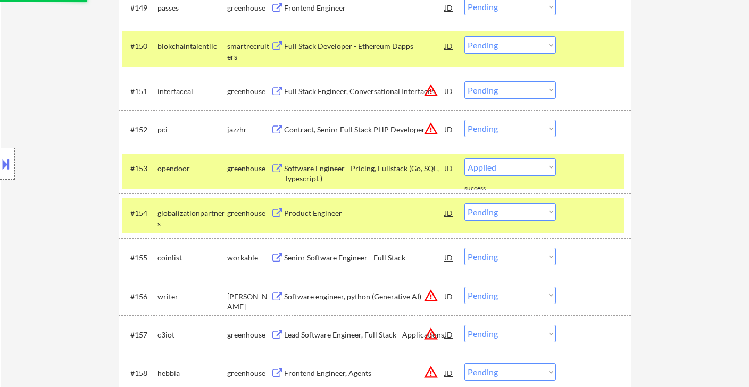
scroll to position [2336, 0]
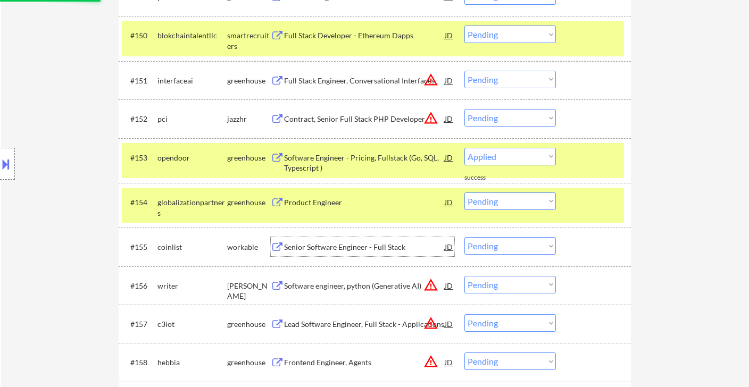
click at [367, 248] on div "Senior Software Engineer - Full Stack" at bounding box center [364, 247] width 161 height 11
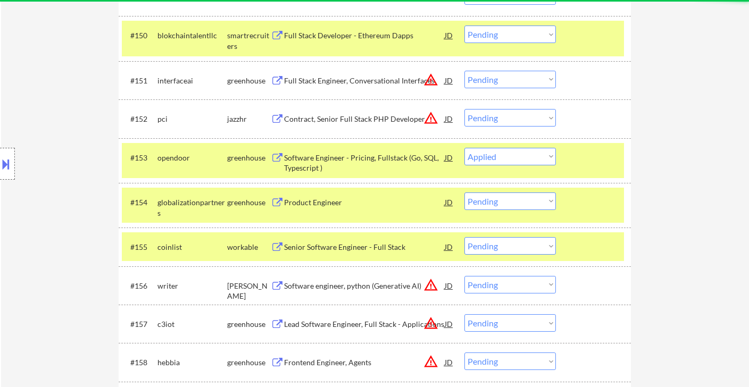
select select ""pending""
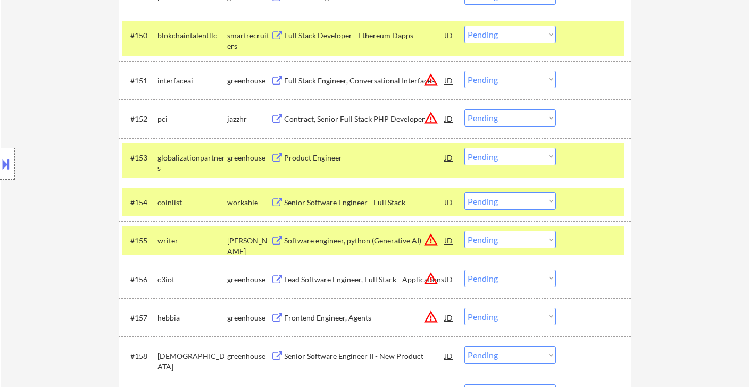
click at [498, 198] on select "Choose an option... Pending Applied Excluded (Questions) Excluded (Expired) Exc…" at bounding box center [511, 202] width 92 height 18
click at [465, 193] on select "Choose an option... Pending Applied Excluded (Questions) Excluded (Expired) Exc…" at bounding box center [511, 202] width 92 height 18
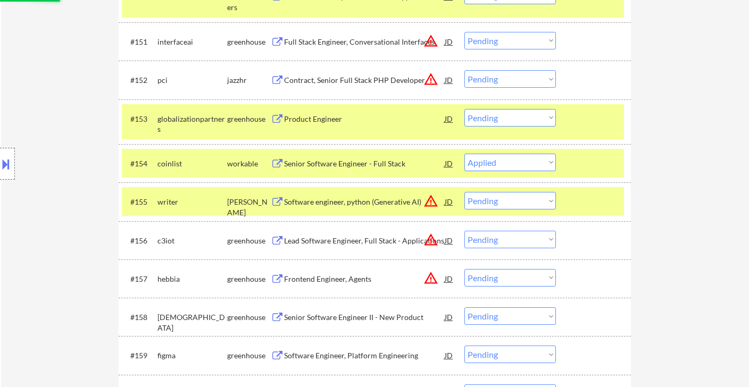
scroll to position [2395, 0]
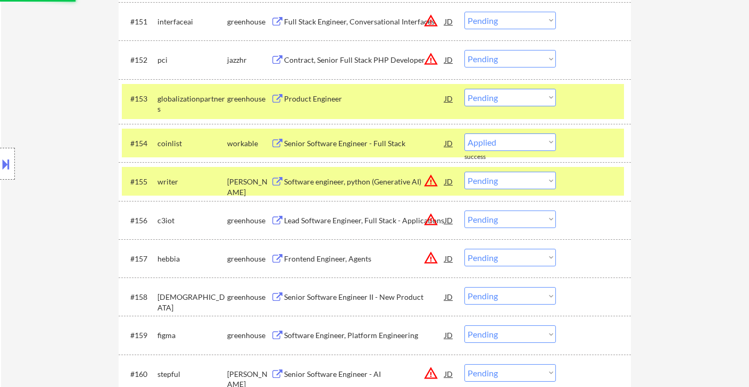
click at [344, 185] on div "Software engineer, python (Generative AI)" at bounding box center [364, 182] width 161 height 11
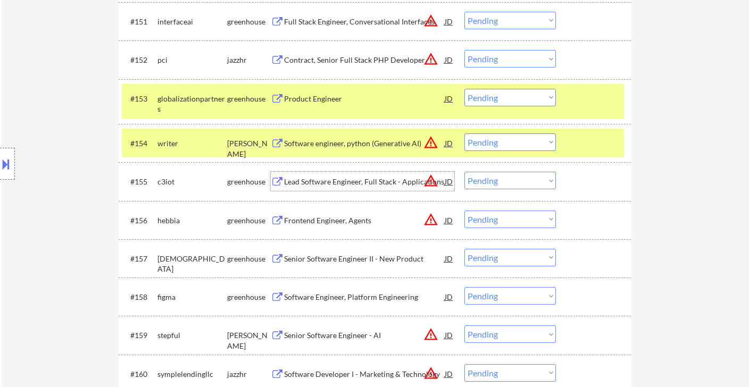
click at [490, 143] on select "Choose an option... Pending Applied Excluded (Questions) Excluded (Expired) Exc…" at bounding box center [511, 143] width 92 height 18
click at [12, 168] on div at bounding box center [7, 164] width 15 height 32
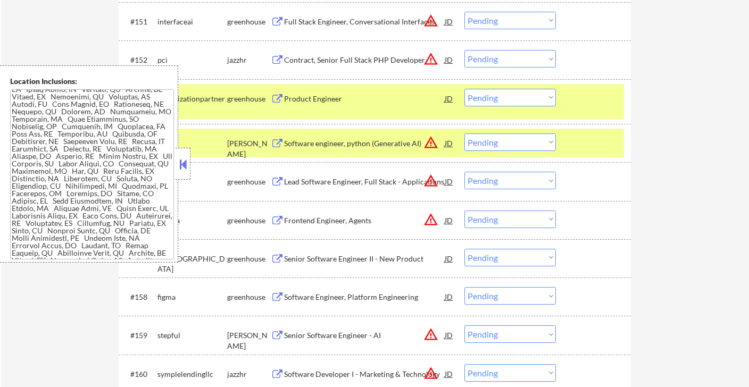
scroll to position [1242, 0]
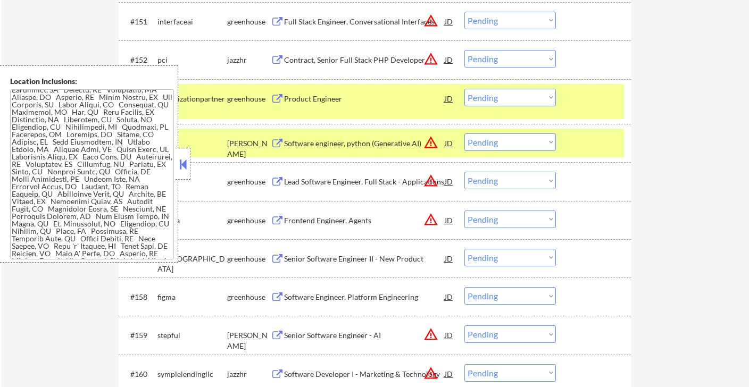
click at [184, 163] on button at bounding box center [183, 164] width 12 height 16
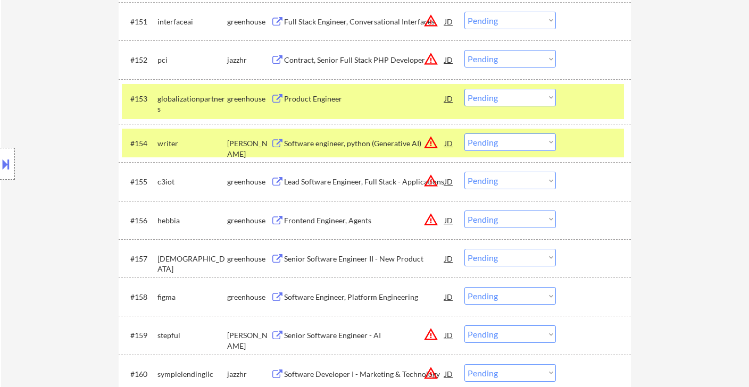
click at [517, 142] on select "Choose an option... Pending Applied Excluded (Questions) Excluded (Expired) Exc…" at bounding box center [511, 143] width 92 height 18
click at [465, 134] on select "Choose an option... Pending Applied Excluded (Questions) Excluded (Expired) Exc…" at bounding box center [511, 143] width 92 height 18
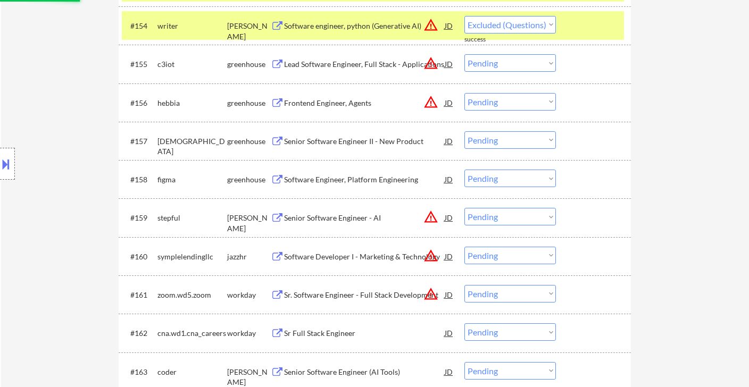
scroll to position [2513, 0]
select select ""pending""
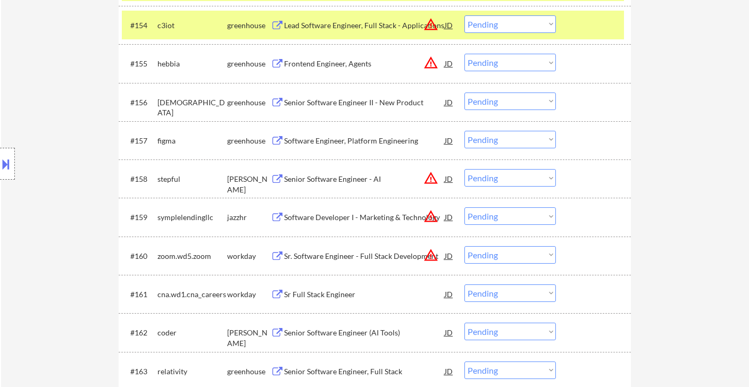
click at [345, 180] on div "Senior Software Engineer - AI" at bounding box center [364, 179] width 161 height 11
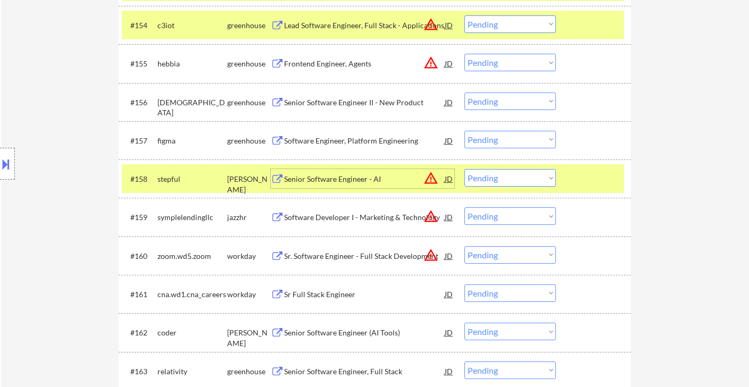
click at [494, 176] on select "Choose an option... Pending Applied Excluded (Questions) Excluded (Expired) Exc…" at bounding box center [511, 178] width 92 height 18
click at [465, 169] on select "Choose an option... Pending Applied Excluded (Questions) Excluded (Expired) Exc…" at bounding box center [511, 178] width 92 height 18
select select ""pending""
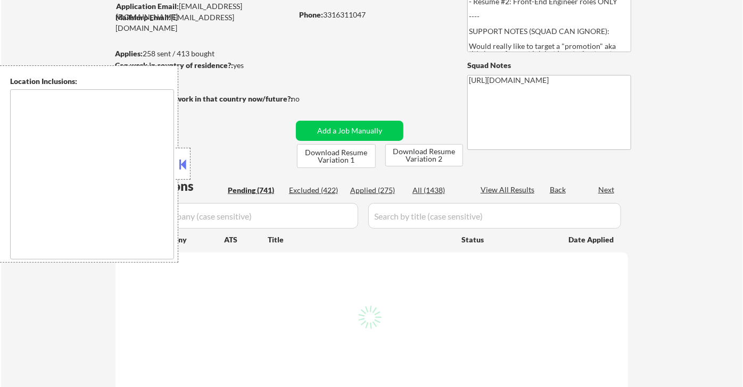
scroll to position [177, 0]
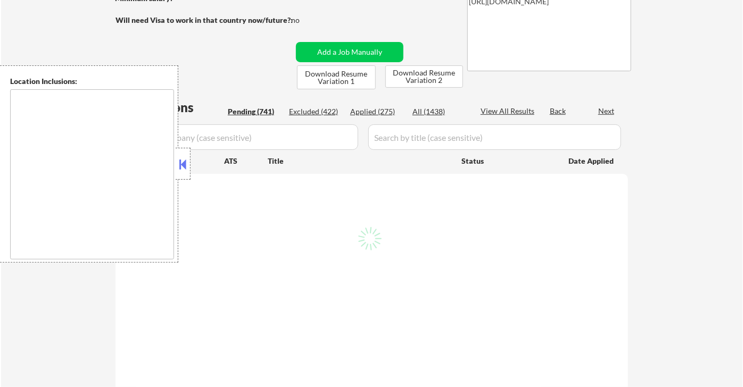
type textarea "Lor Ipsumdo, SI Ametcons, AD Elitsed, DO Eiusmodt, IN Utlaboree, DO Magna Aliqu…"
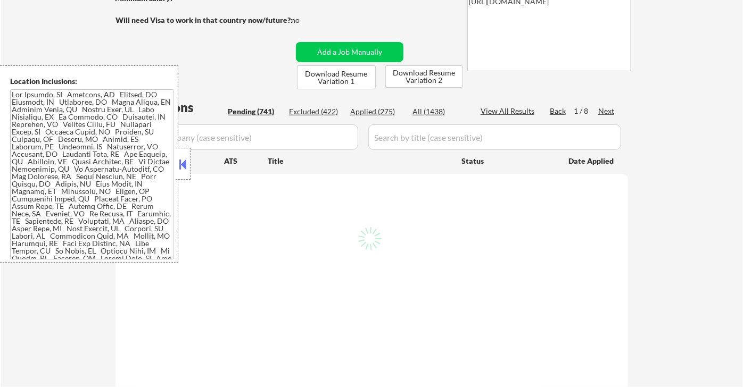
drag, startPoint x: 375, startPoint y: 113, endPoint x: 358, endPoint y: 166, distance: 55.7
click at [375, 113] on div "Applied (275)" at bounding box center [376, 111] width 53 height 11
click at [187, 167] on button at bounding box center [183, 164] width 12 height 16
select select ""pending""
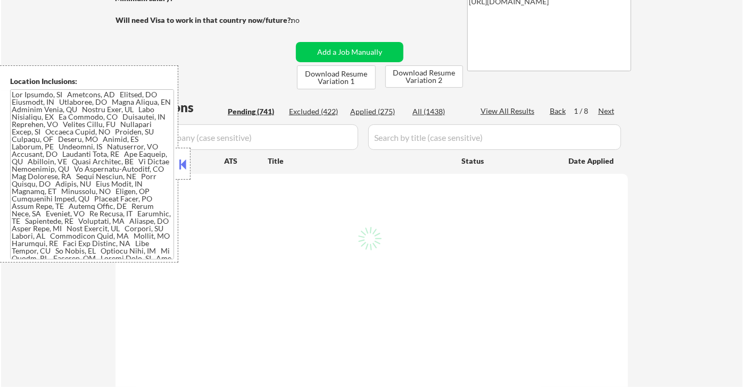
select select ""pending""
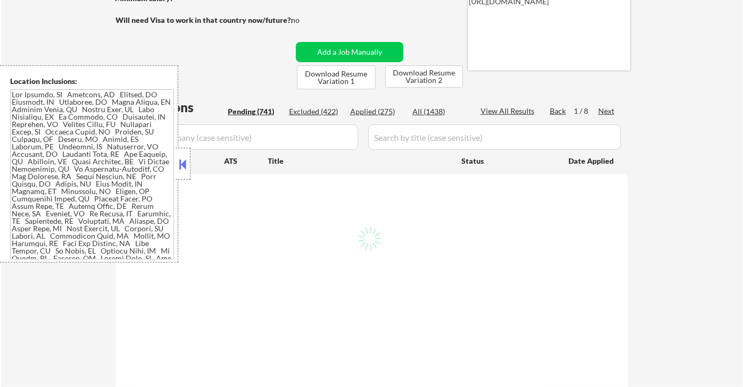
select select ""pending""
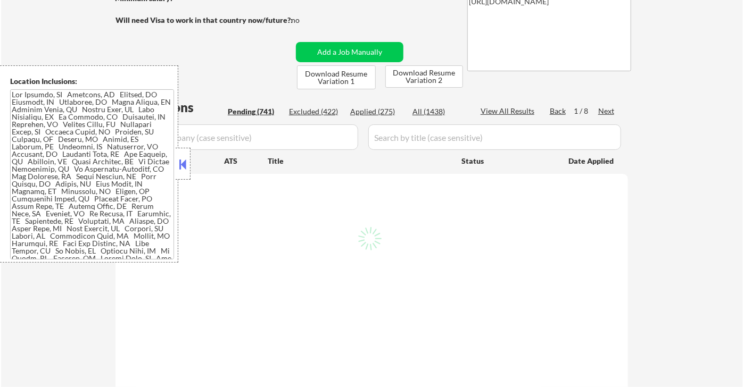
select select ""pending""
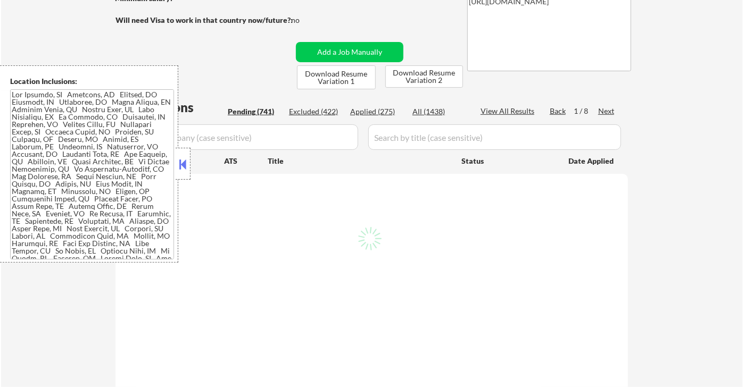
select select ""pending""
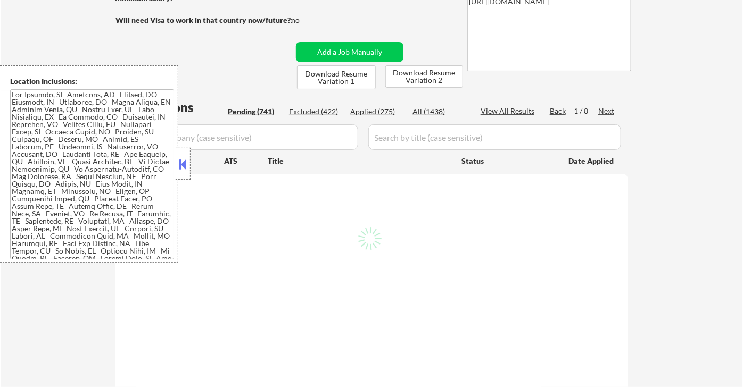
select select ""pending""
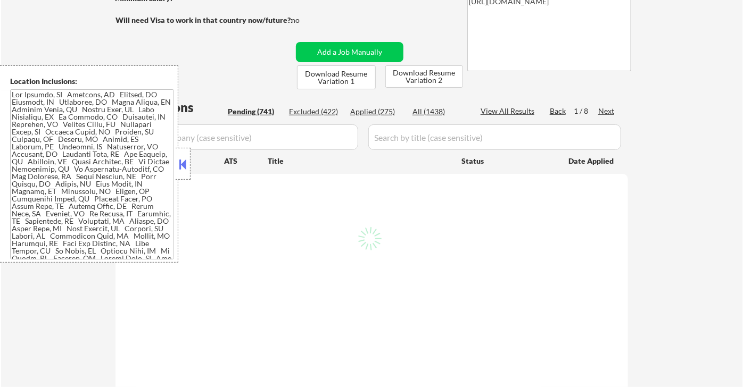
select select ""pending""
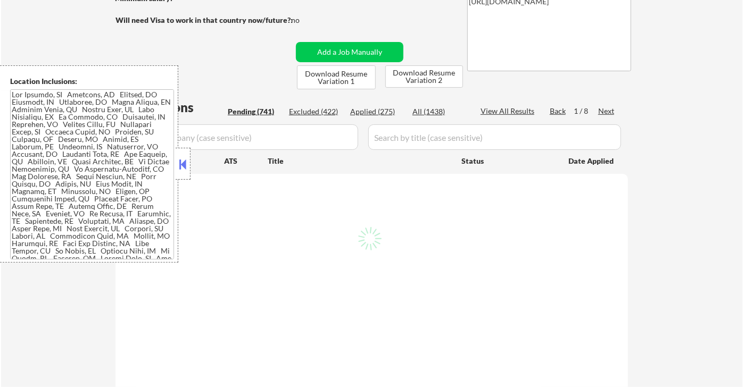
select select ""pending""
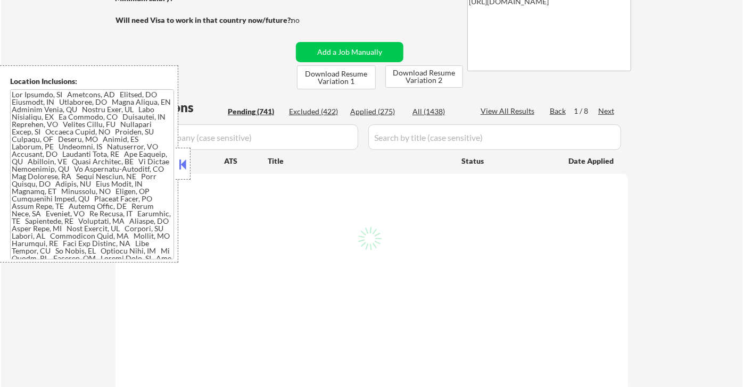
select select ""pending""
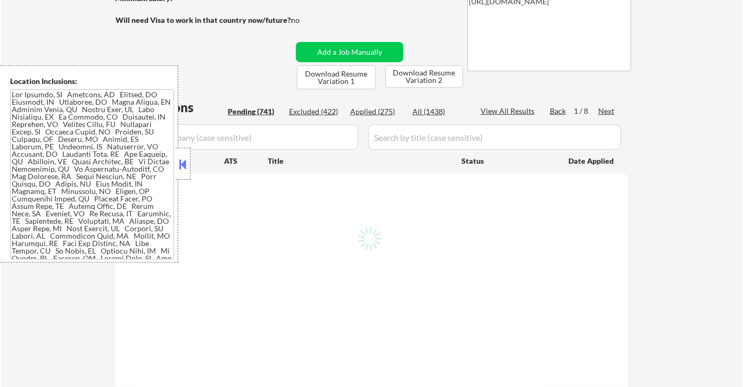
select select ""pending""
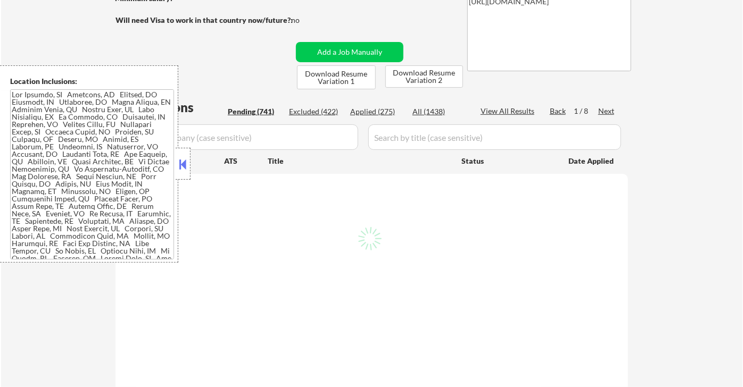
select select ""pending""
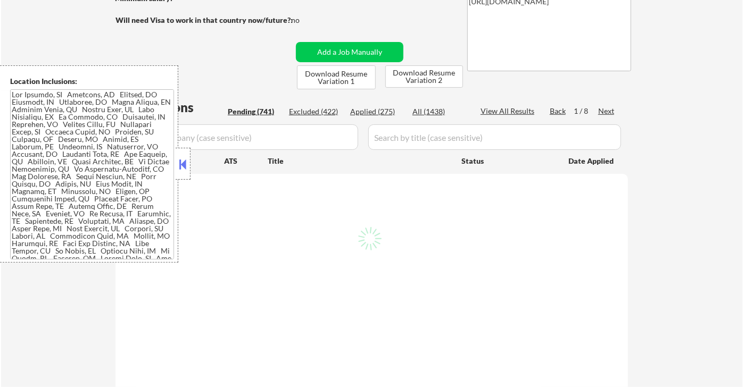
select select ""pending""
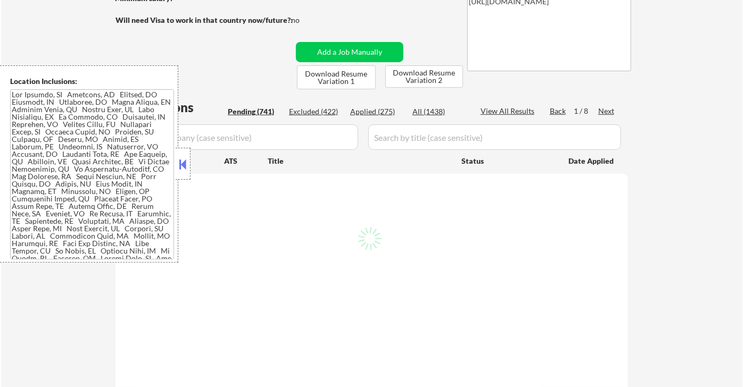
select select ""pending""
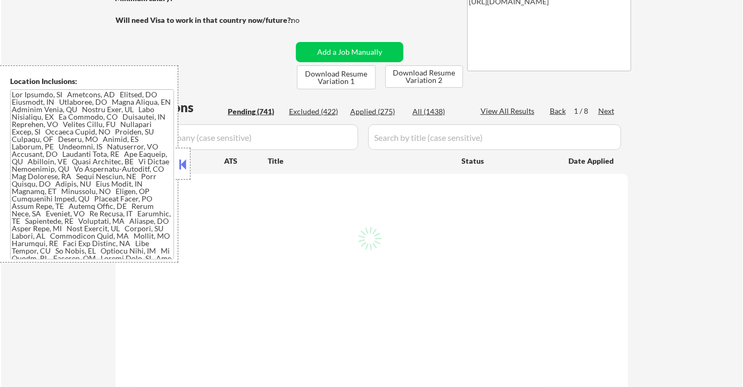
select select ""pending""
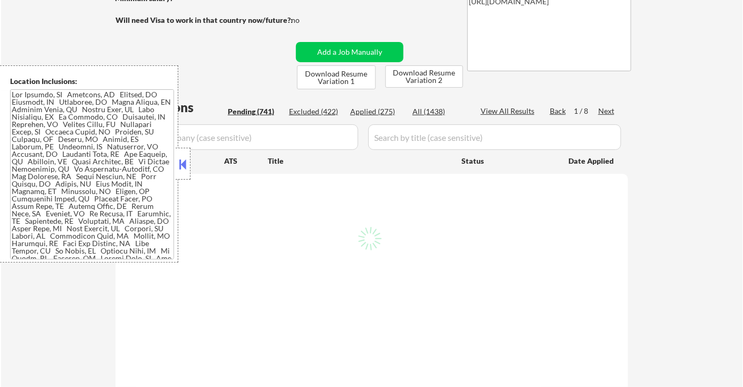
select select ""pending""
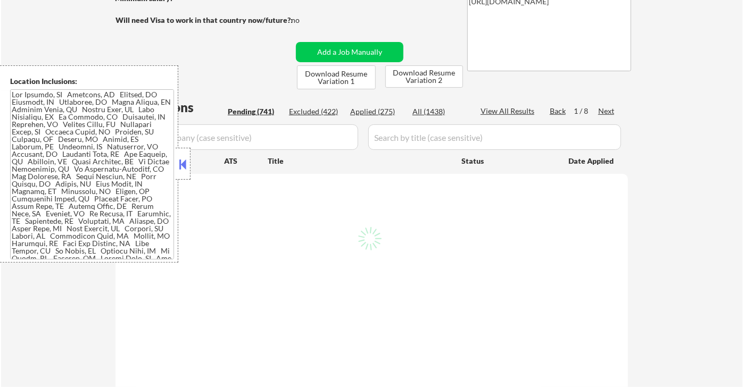
select select ""pending""
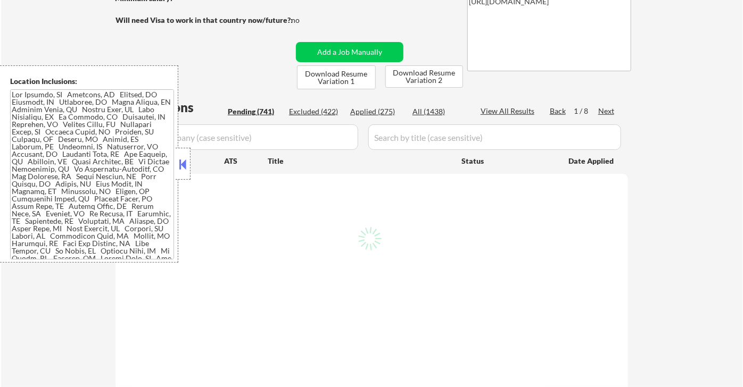
select select ""pending""
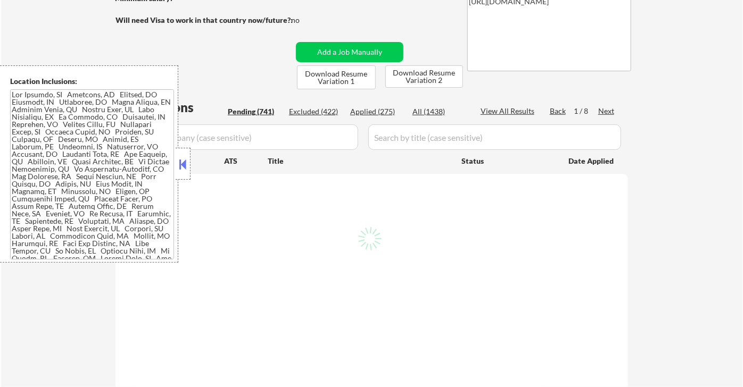
select select ""pending""
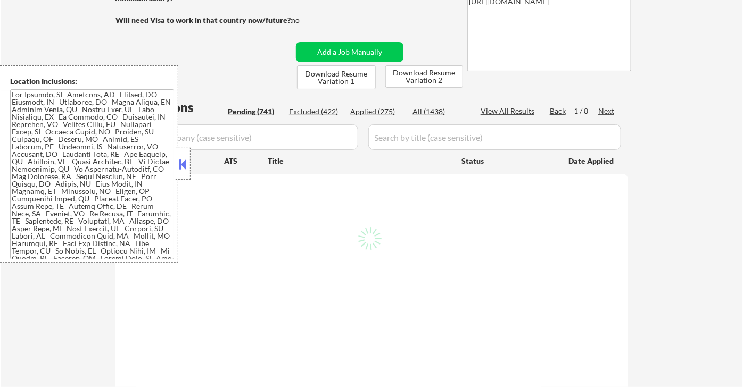
select select ""pending""
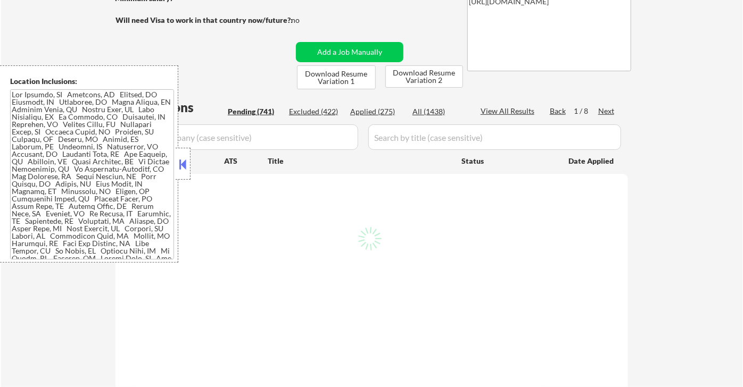
select select ""pending""
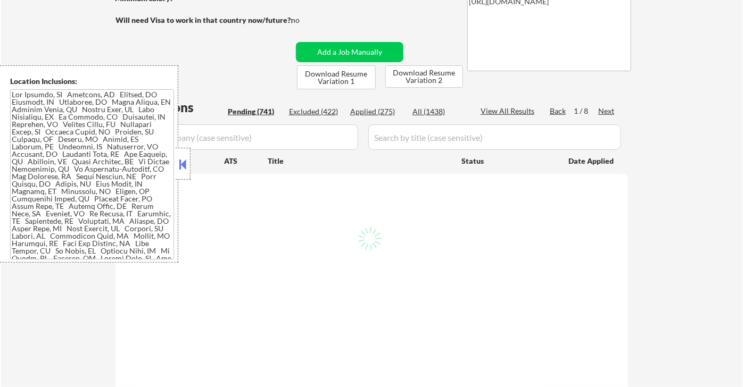
select select ""pending""
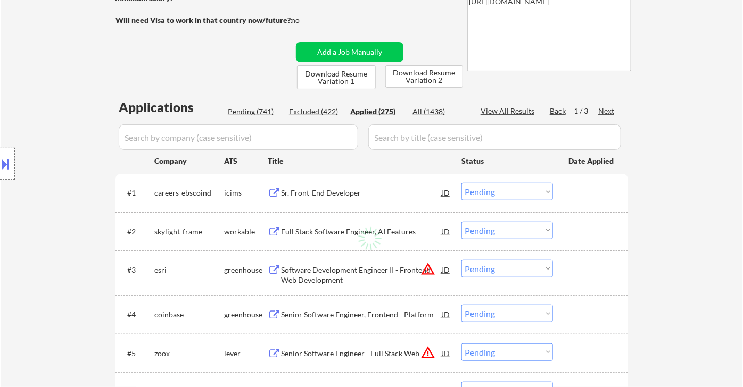
select select ""applied""
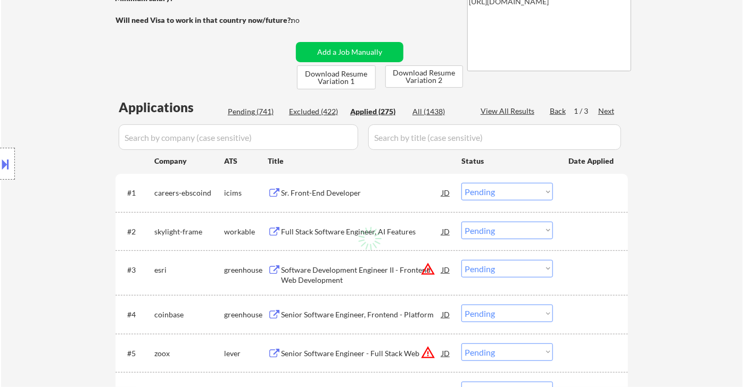
select select ""applied""
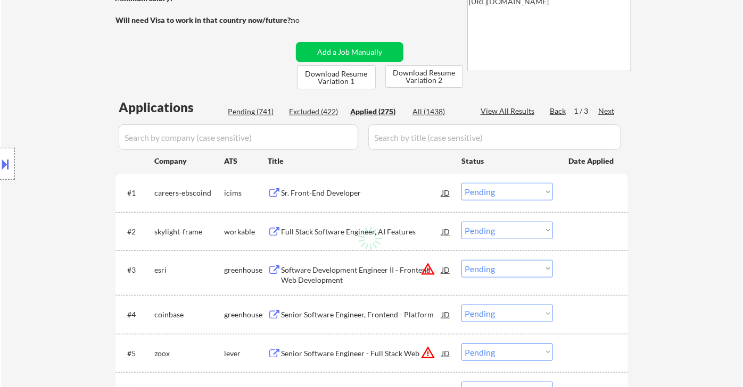
select select ""applied""
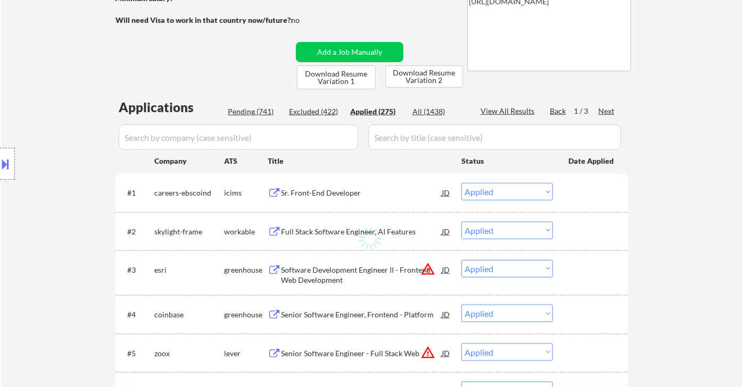
select select ""applied""
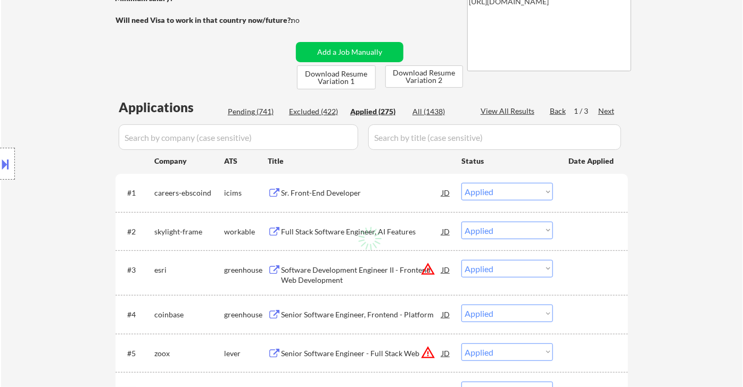
select select ""applied""
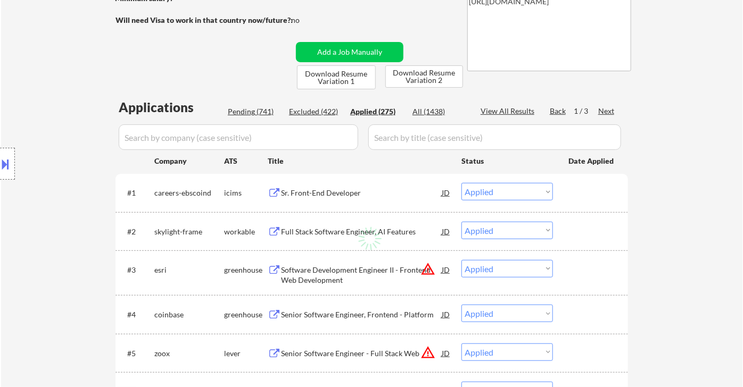
select select ""applied""
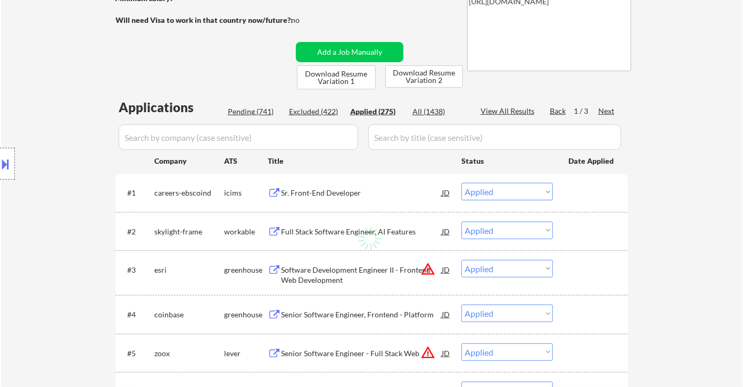
select select ""applied""
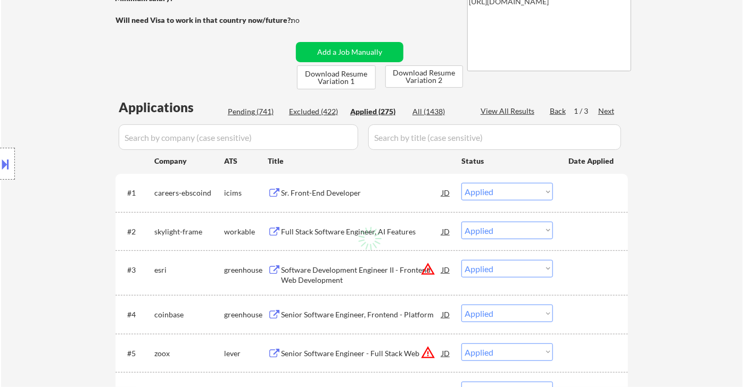
select select ""applied""
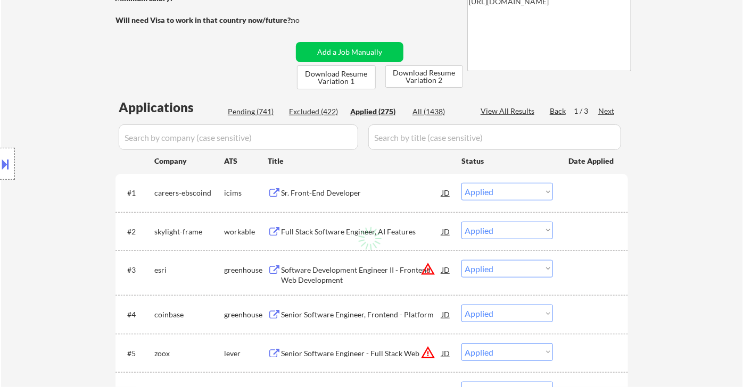
select select ""applied""
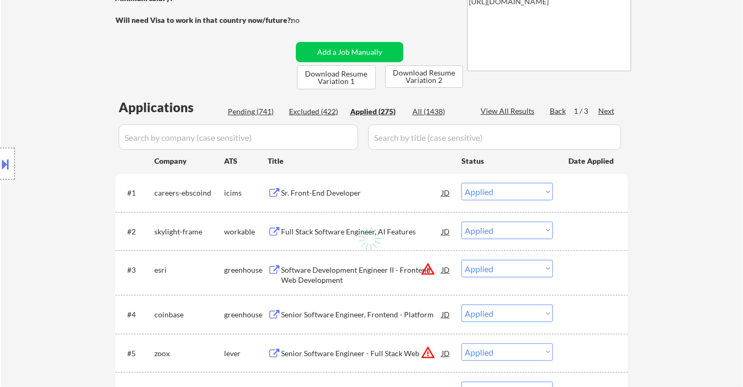
select select ""applied""
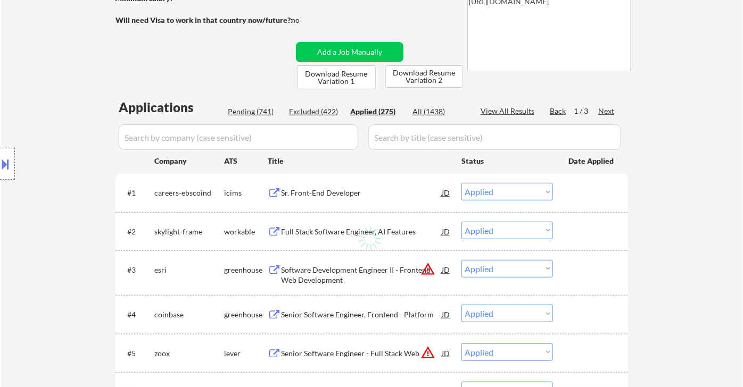
select select ""applied""
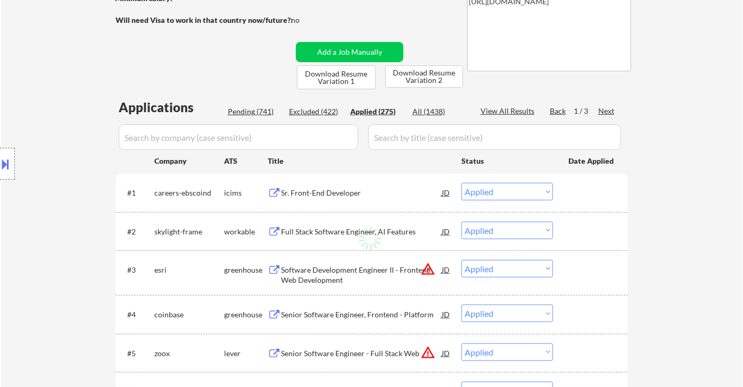
select select ""applied""
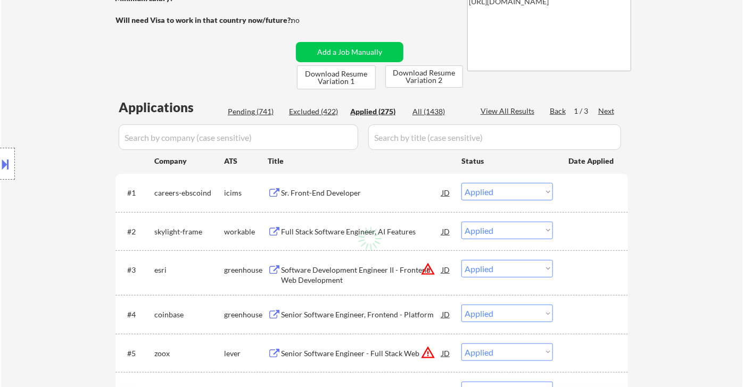
select select ""applied""
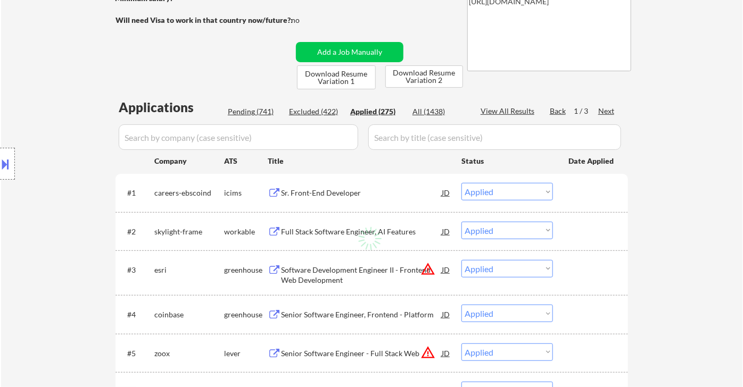
select select ""applied""
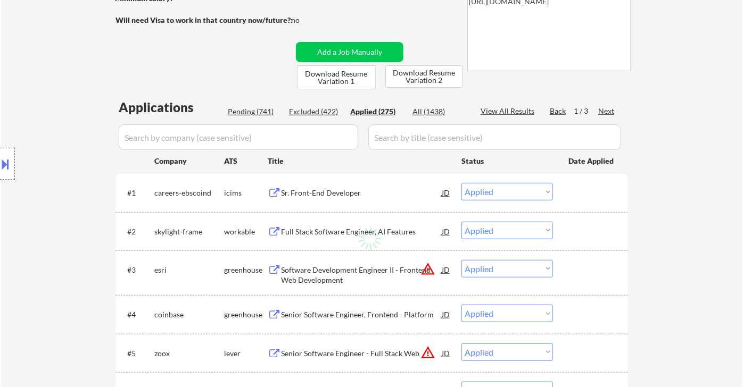
select select ""applied""
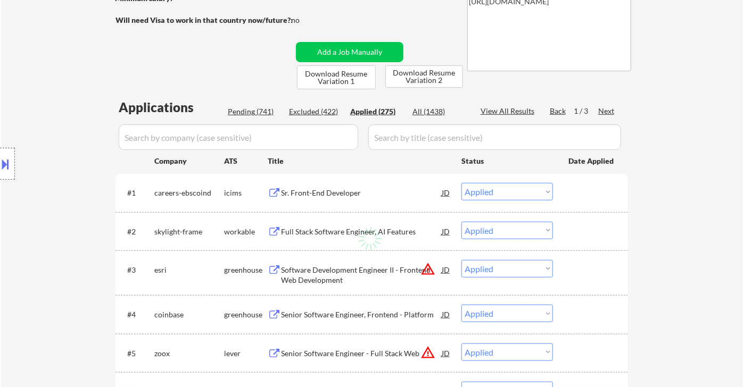
select select ""applied""
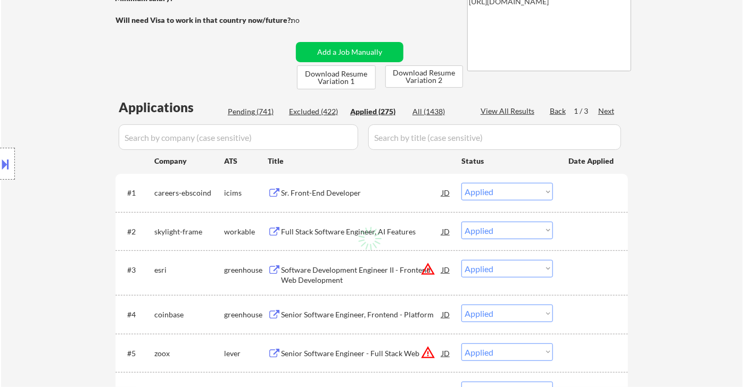
select select ""applied""
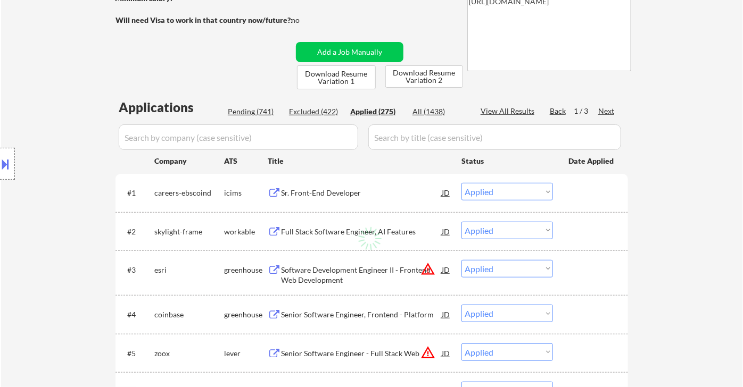
select select ""applied""
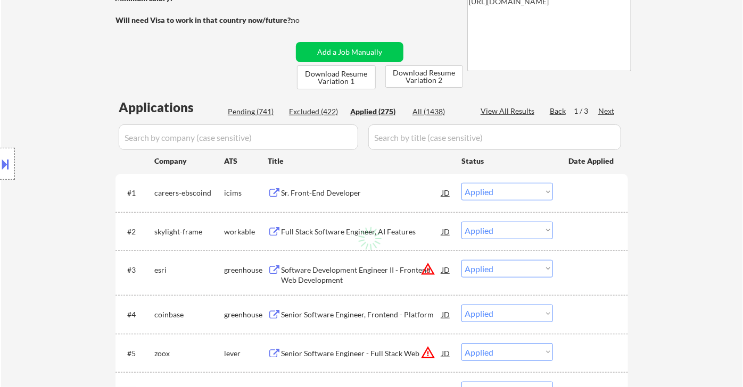
select select ""applied""
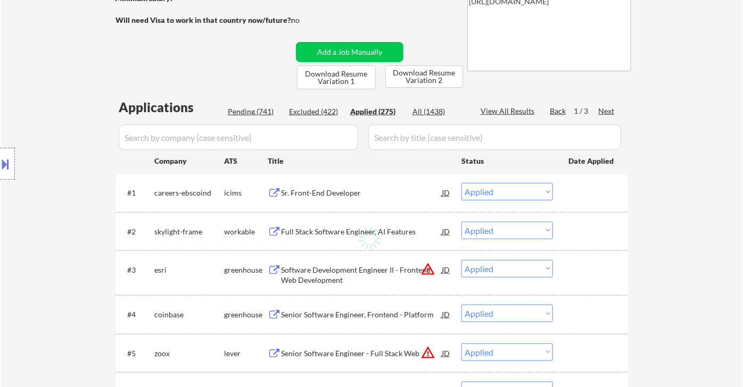
select select ""applied""
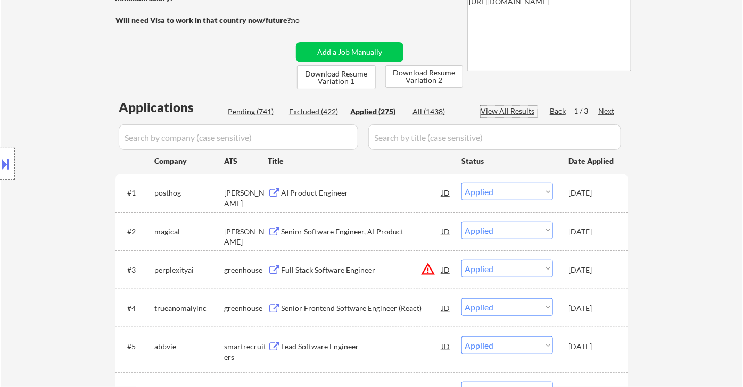
click at [521, 109] on div "View All Results" at bounding box center [509, 111] width 57 height 11
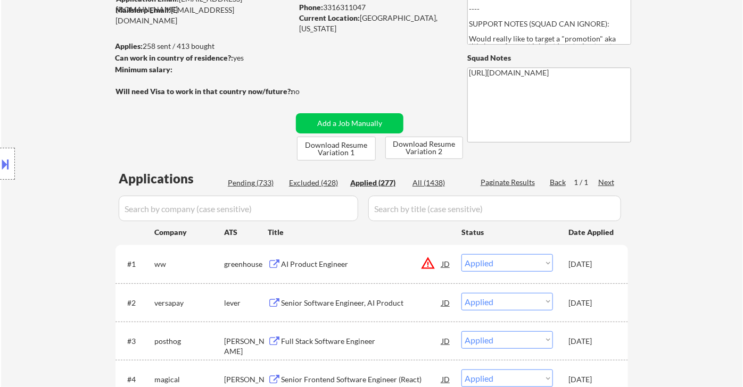
scroll to position [59, 0]
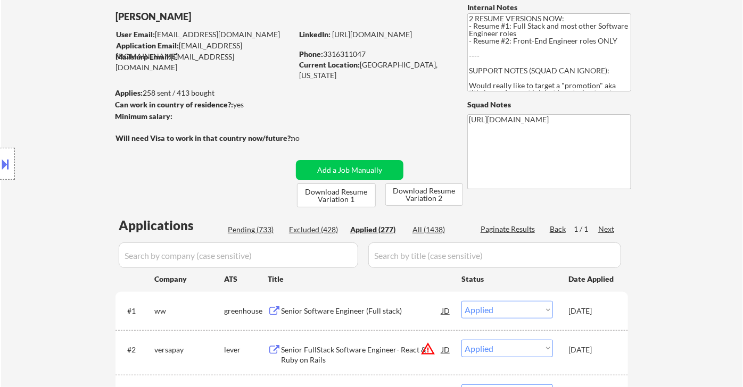
click at [336, 54] on div "Phone: 3316311047" at bounding box center [374, 54] width 151 height 11
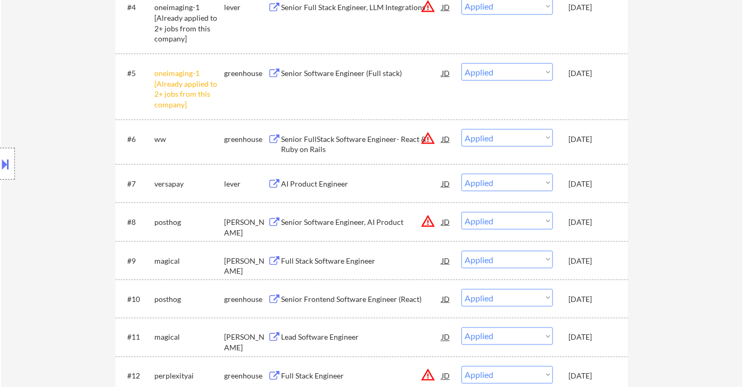
scroll to position [532, 0]
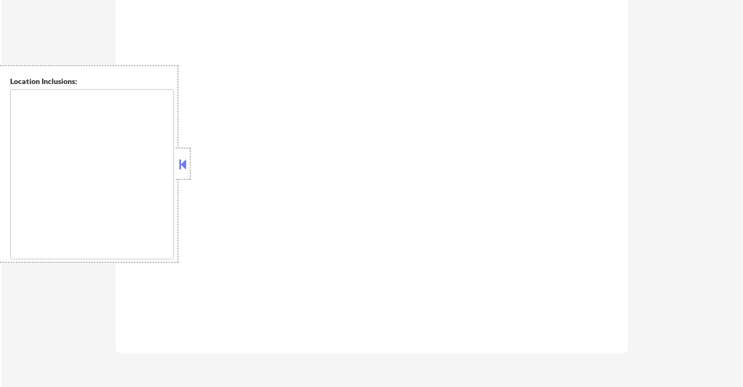
scroll to position [532, 0]
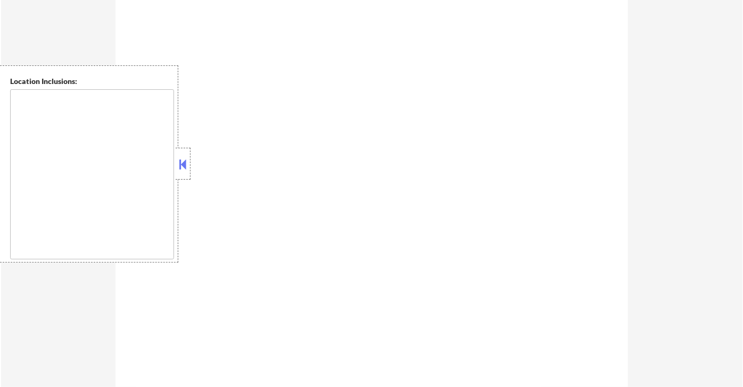
type textarea "Lor Ipsumdo, SI Ametcons, AD Elitsed, DO Eiusmodt, IN Utlaboree, DO Magna Aliqu…"
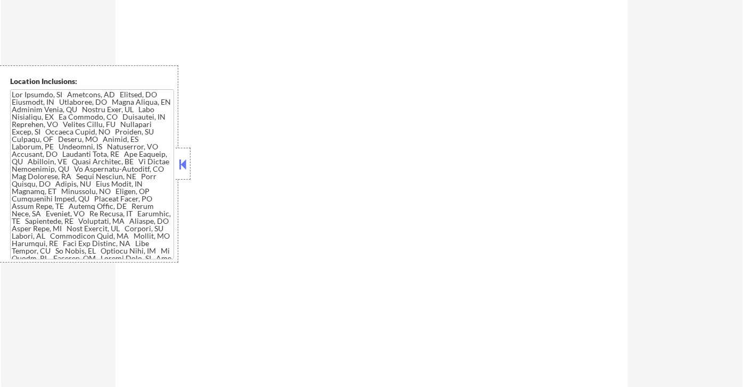
drag, startPoint x: 182, startPoint y: 163, endPoint x: 437, endPoint y: 114, distance: 259.6
click at [183, 163] on button at bounding box center [183, 164] width 12 height 16
select select ""pending""
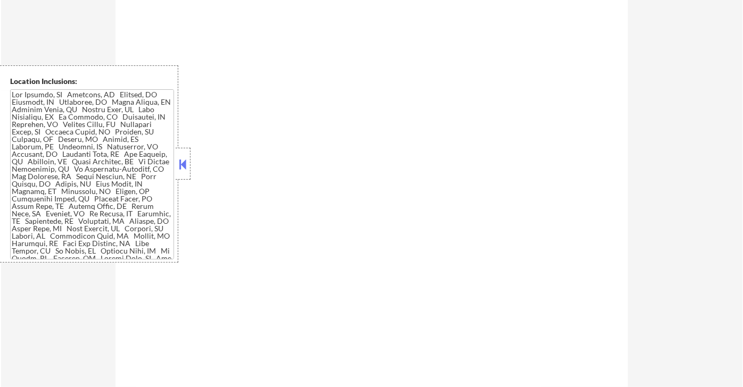
select select ""pending""
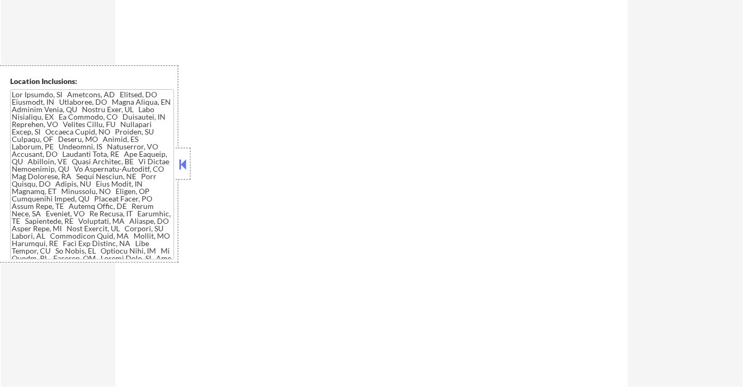
select select ""pending""
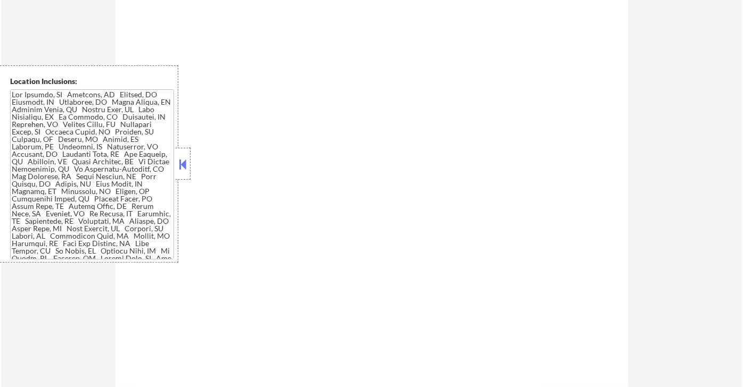
select select ""pending""
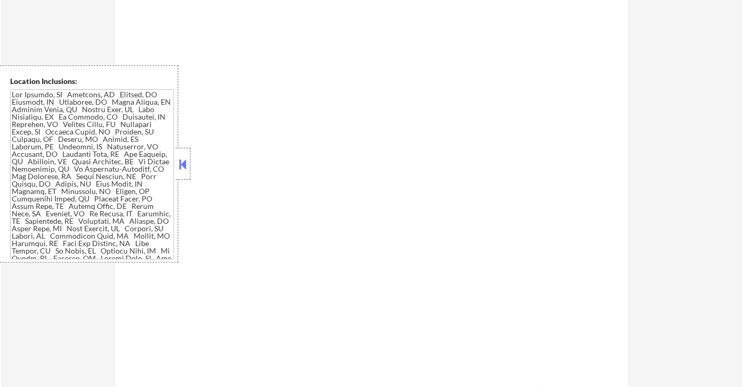
select select ""pending""
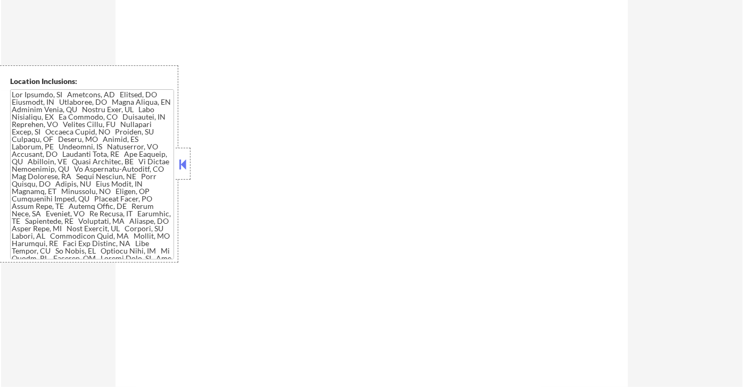
select select ""pending""
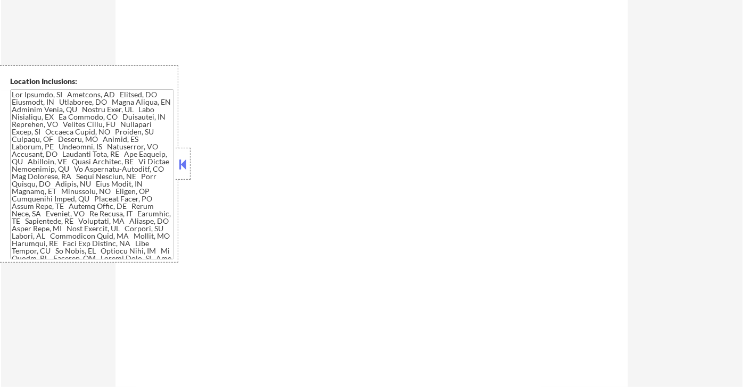
select select ""pending""
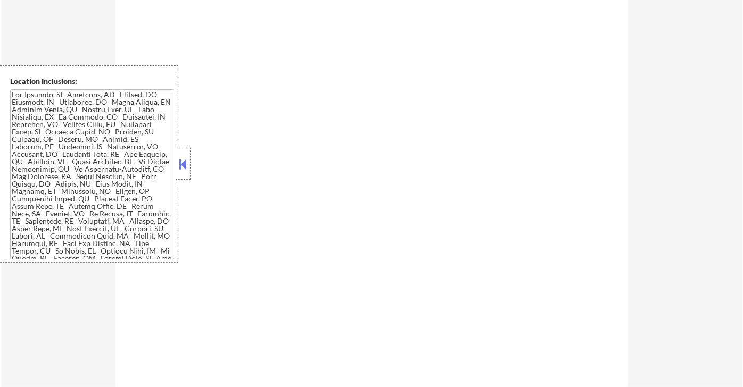
select select ""pending""
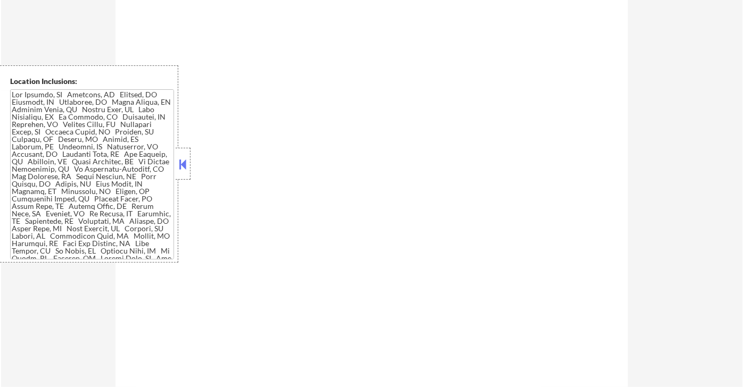
select select ""pending""
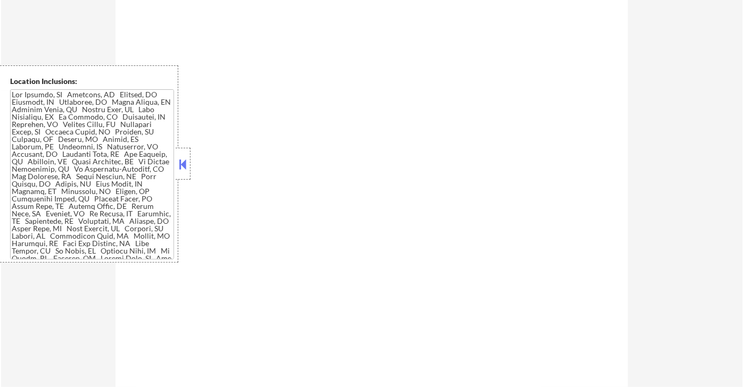
select select ""pending""
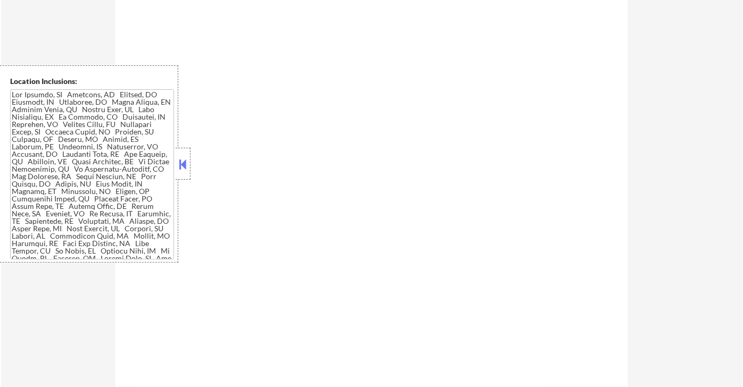
select select ""pending""
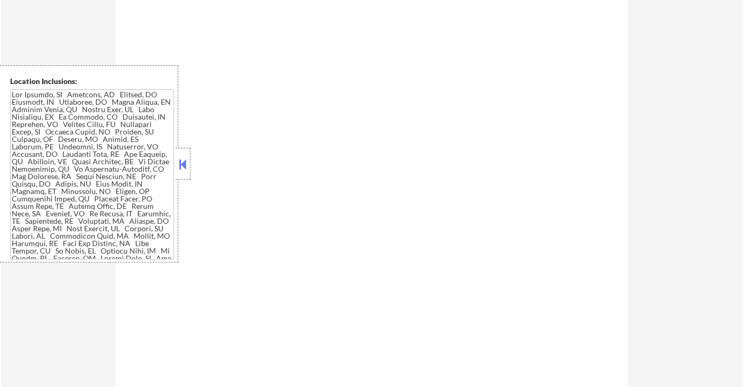
select select ""pending""
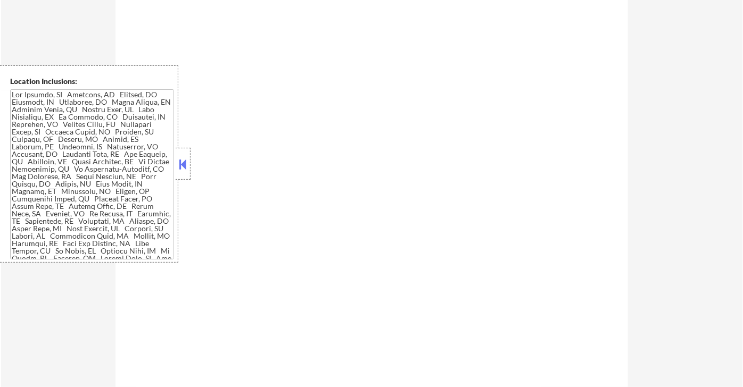
select select ""pending""
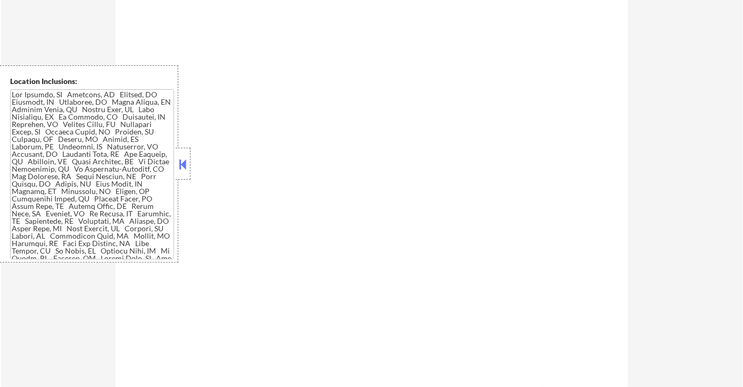
select select ""pending""
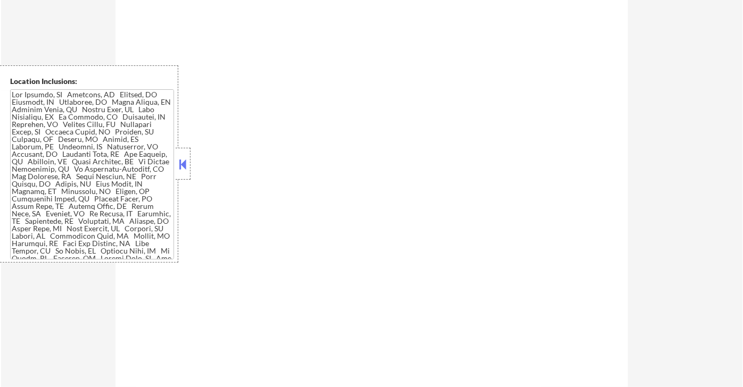
select select ""pending""
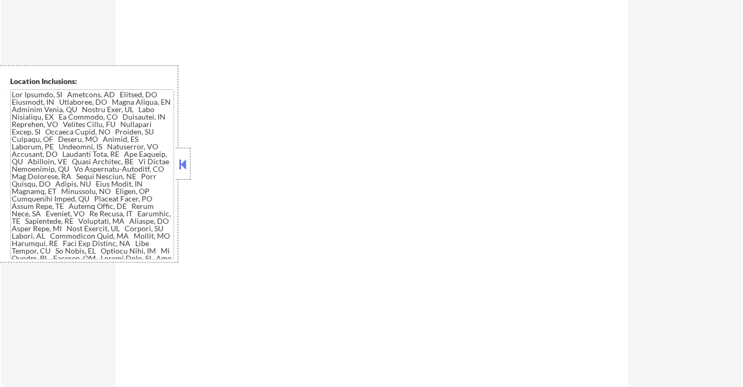
select select ""pending""
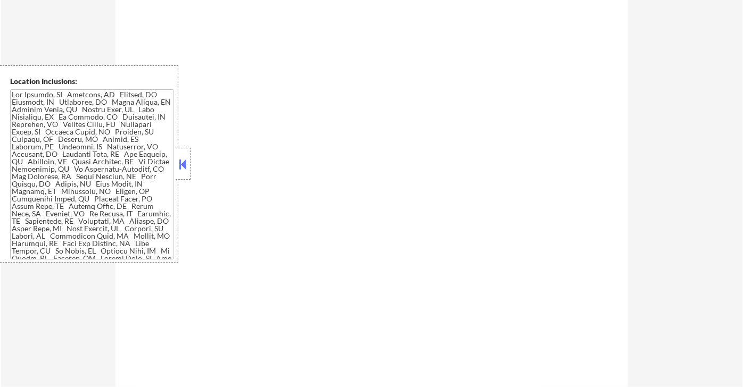
select select ""pending""
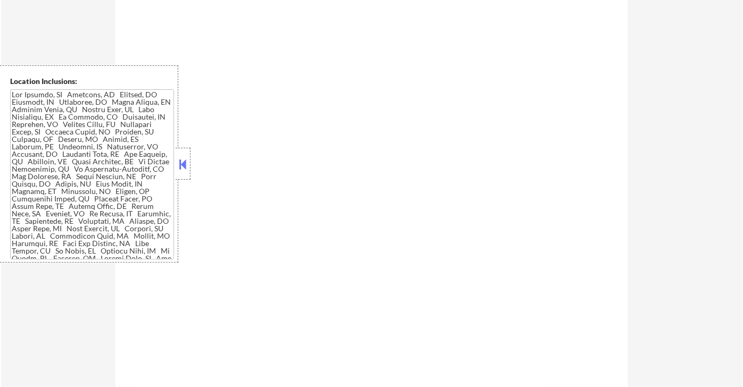
select select ""pending""
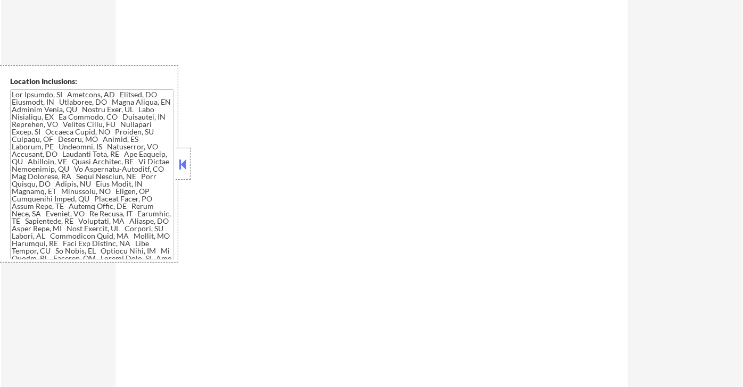
select select ""pending""
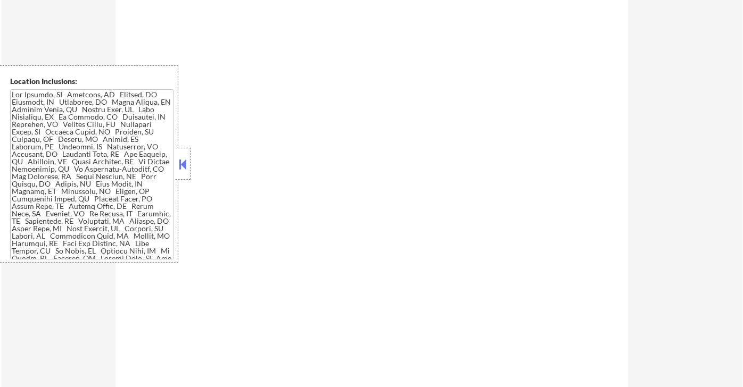
select select ""pending""
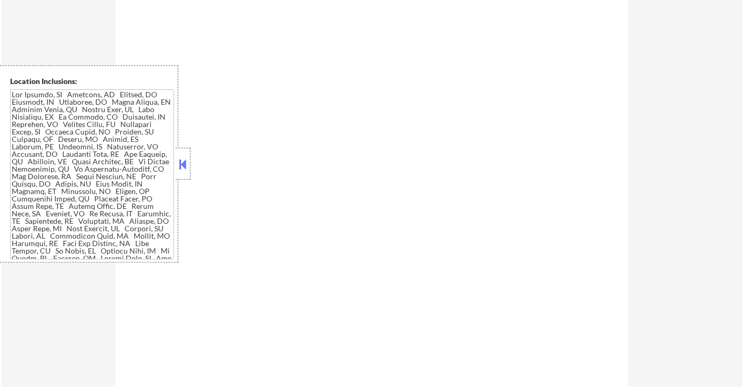
select select ""pending""
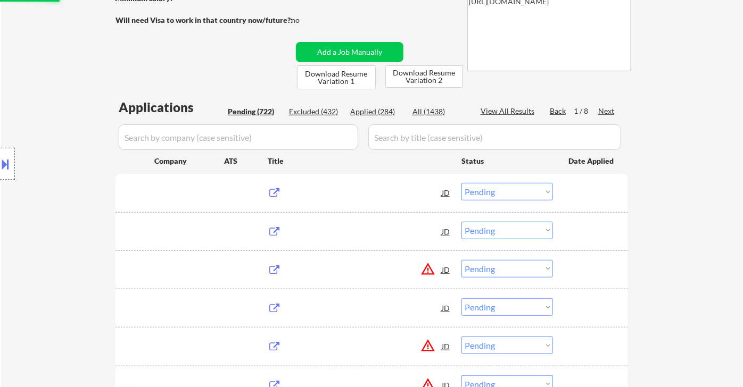
select select ""applied""
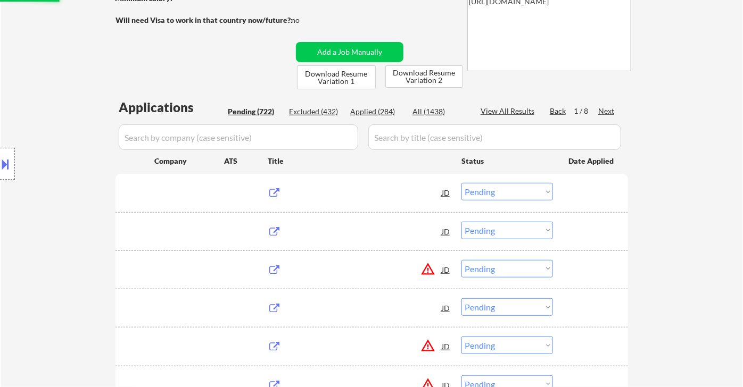
select select ""applied""
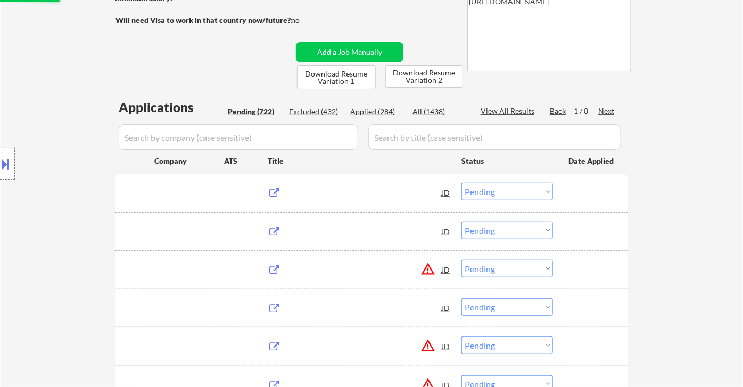
select select ""applied""
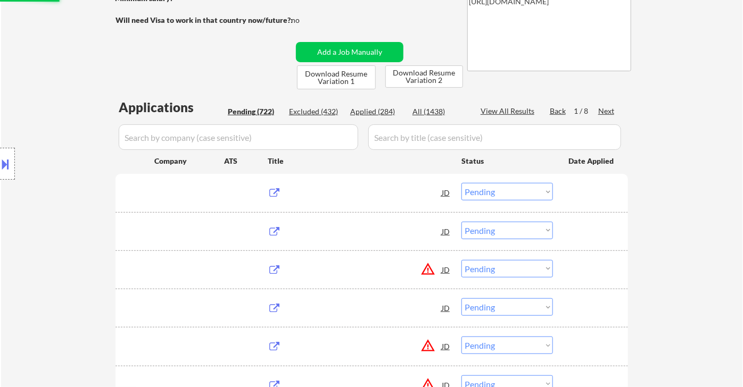
select select ""applied""
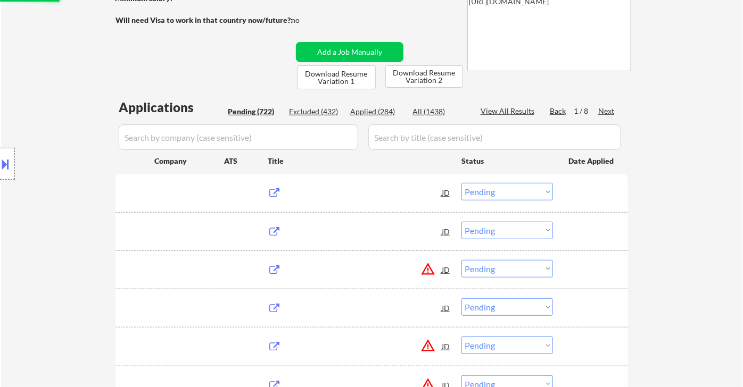
select select ""applied""
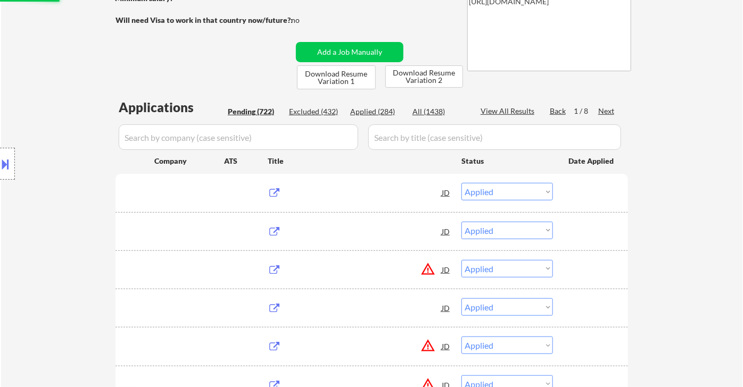
select select ""applied""
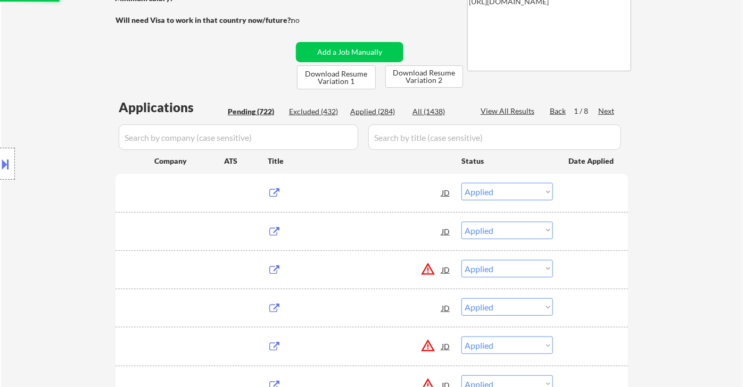
select select ""applied""
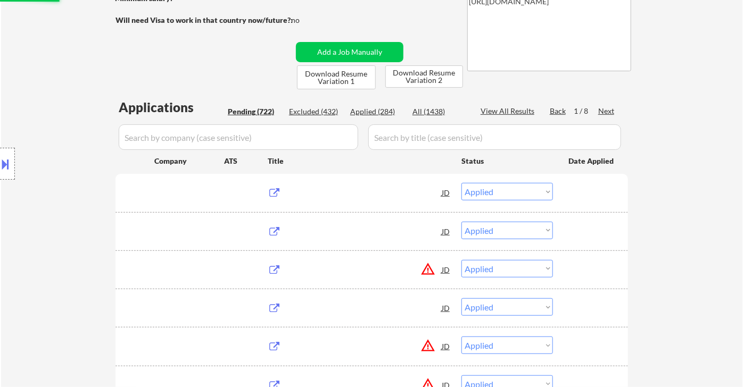
select select ""applied""
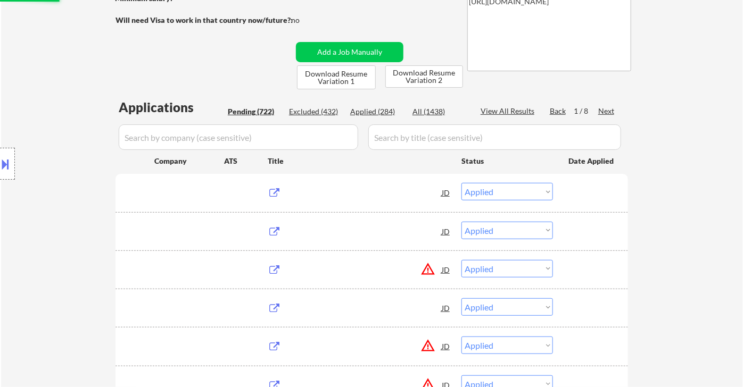
select select ""applied""
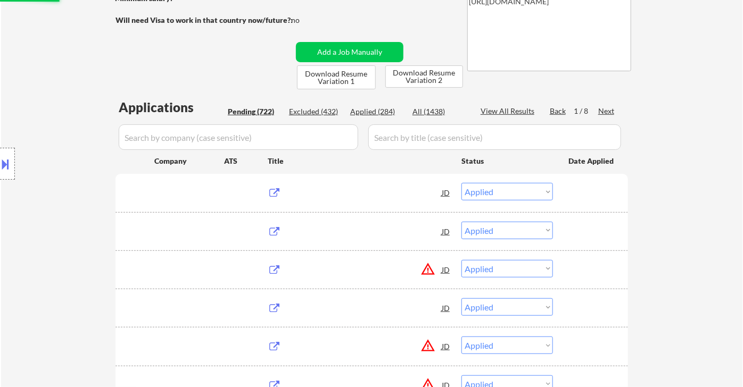
select select ""applied""
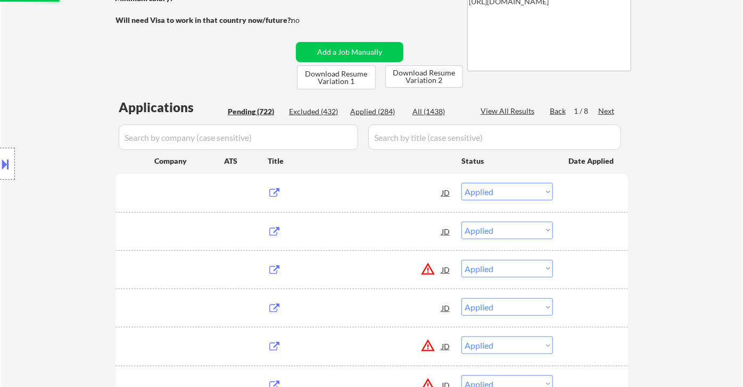
select select ""applied""
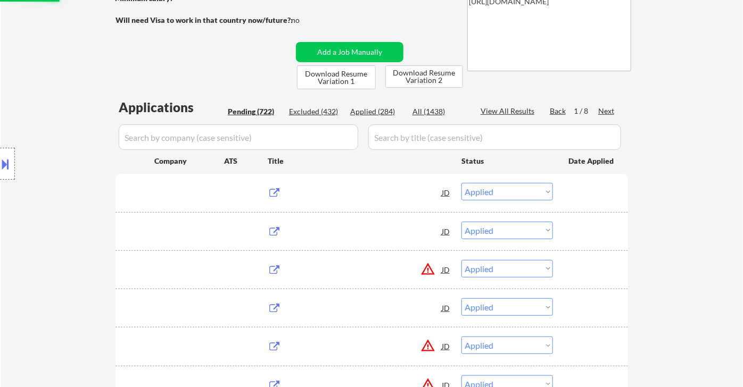
select select ""applied""
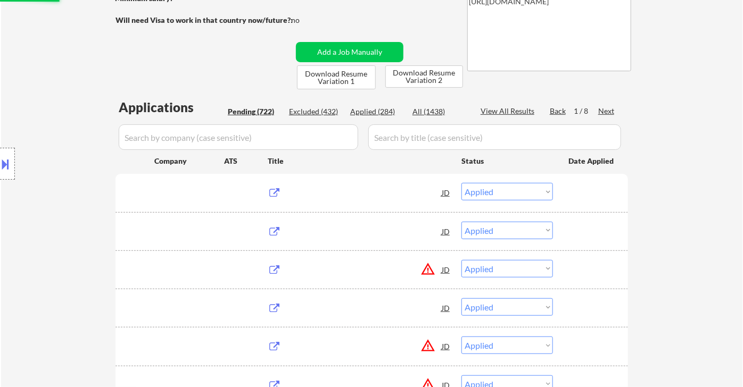
select select ""applied""
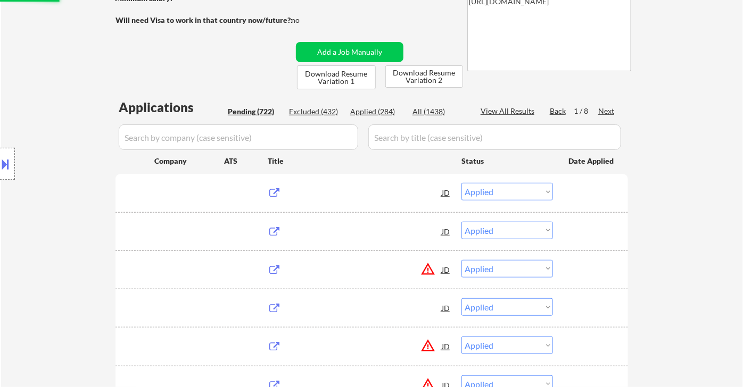
select select ""applied""
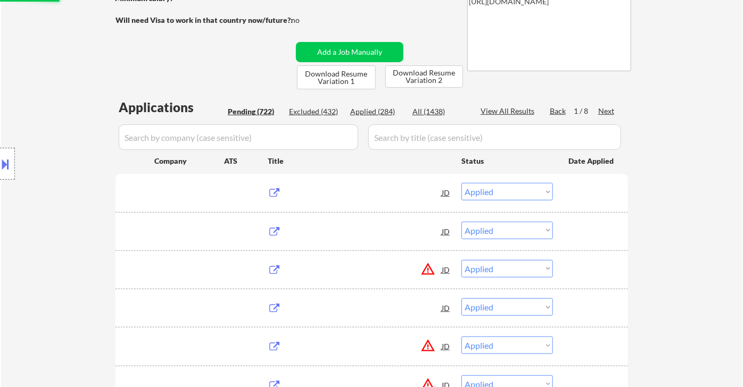
select select ""applied""
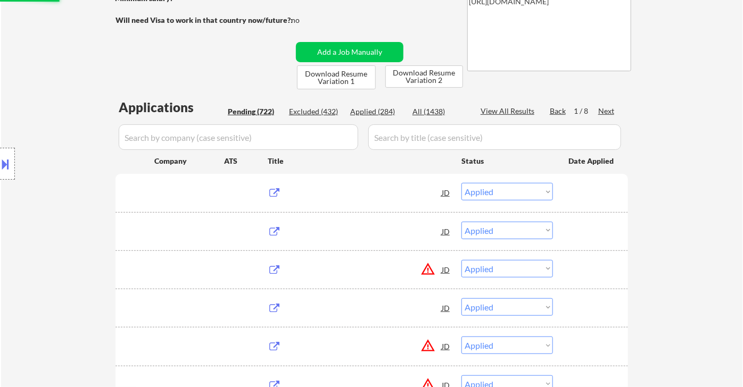
select select ""applied""
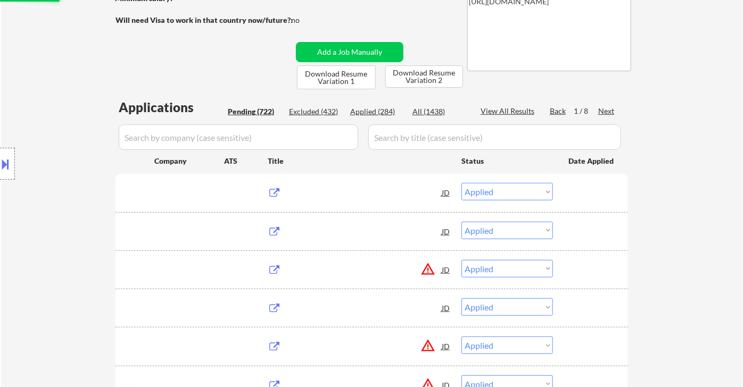
select select ""applied""
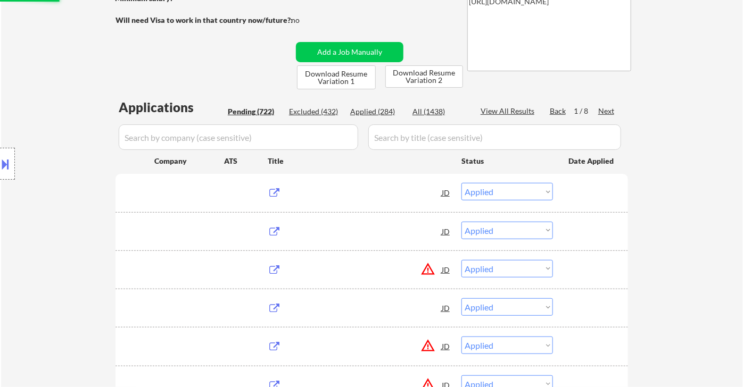
select select ""applied""
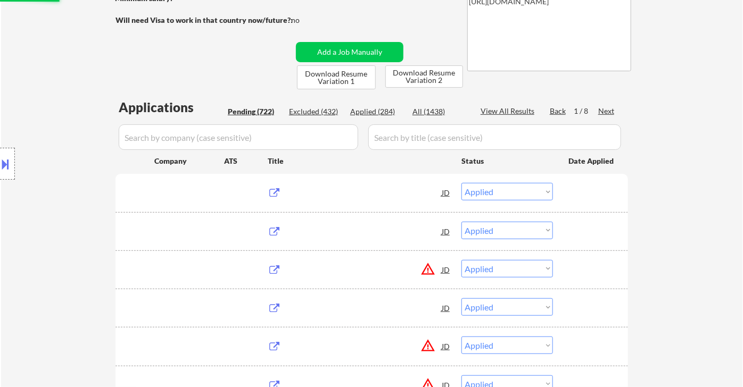
select select ""applied""
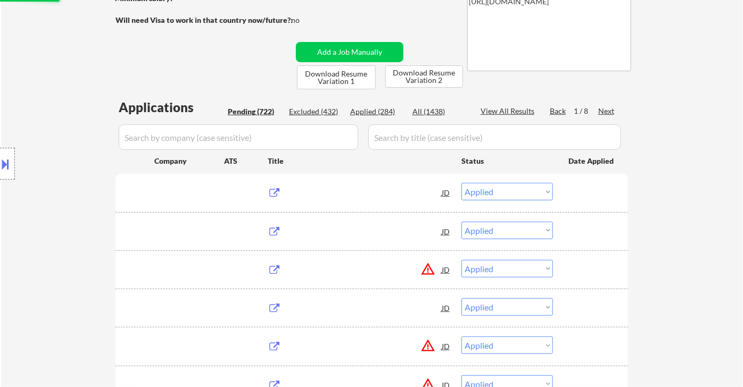
select select ""applied""
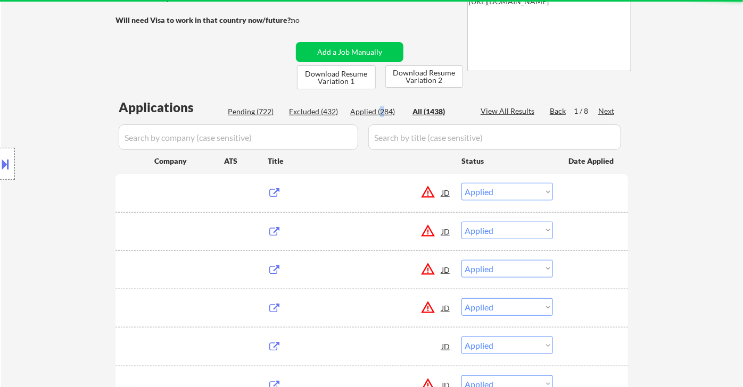
click at [380, 114] on div "Applied (284)" at bounding box center [376, 111] width 53 height 11
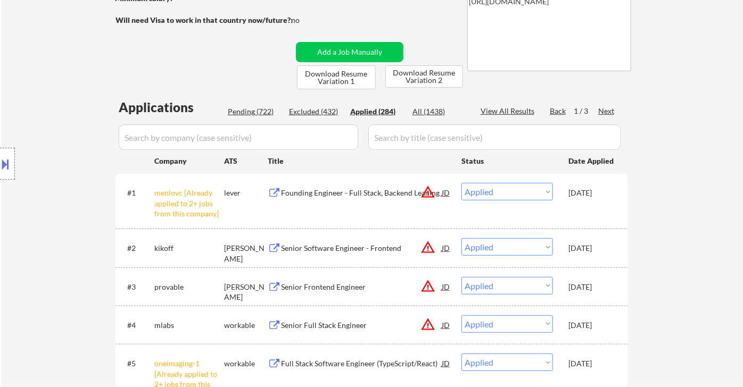
click at [498, 113] on div "View All Results" at bounding box center [509, 111] width 57 height 11
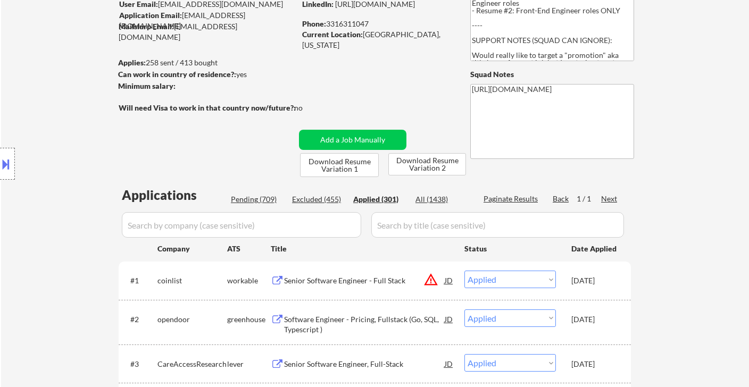
scroll to position [326, 0]
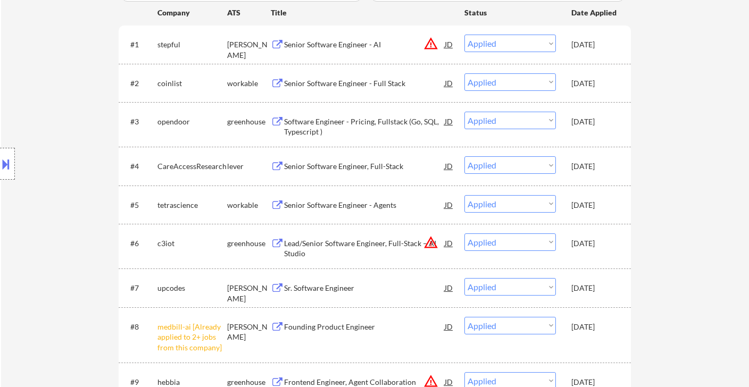
click at [19, 80] on div "Location Inclusions:" at bounding box center [95, 163] width 191 height 197
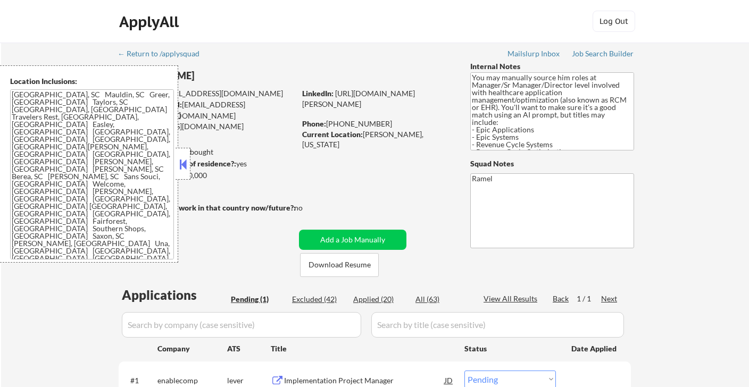
click at [187, 168] on button at bounding box center [183, 164] width 12 height 16
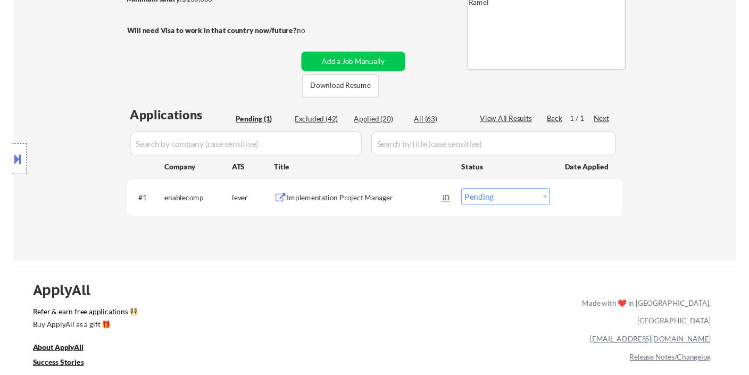
scroll to position [177, 0]
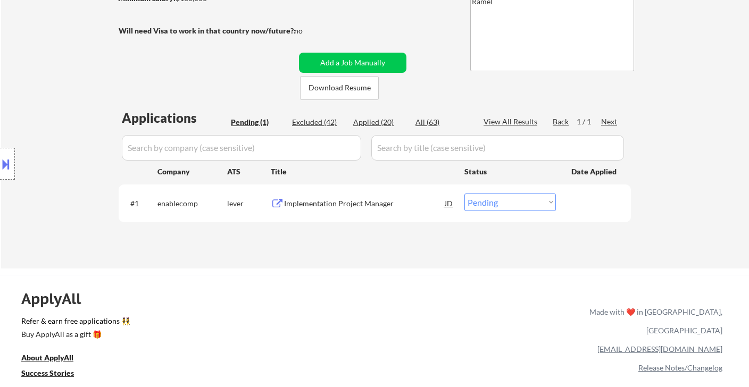
drag, startPoint x: 38, startPoint y: 100, endPoint x: 93, endPoint y: 81, distance: 57.4
click at [38, 100] on div "Location Inclusions: [GEOGRAPHIC_DATA], [GEOGRAPHIC_DATA] Mauldin, [GEOGRAPHIC_…" at bounding box center [95, 163] width 191 height 197
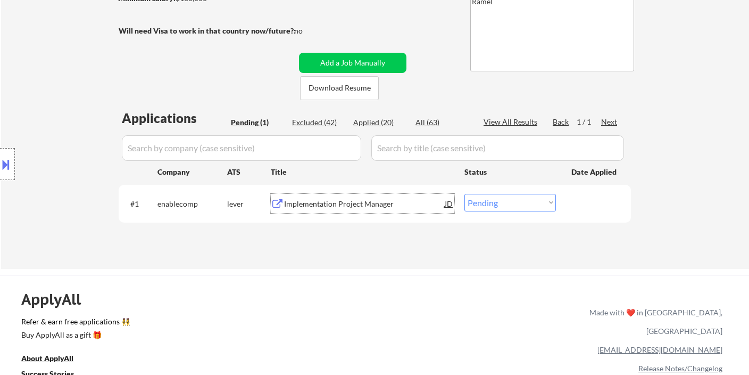
click at [332, 198] on div "Implementation Project Manager" at bounding box center [364, 203] width 161 height 11
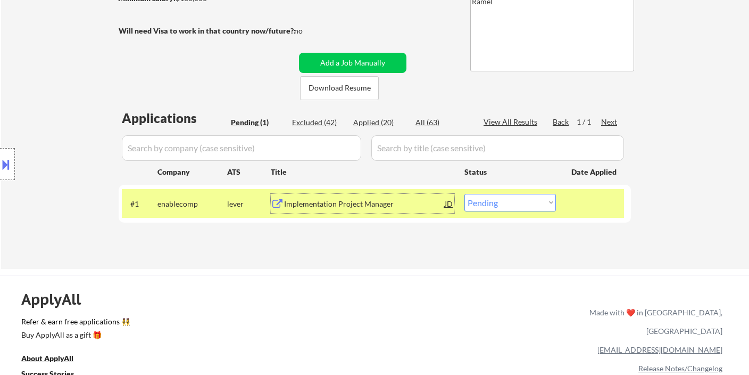
click at [540, 206] on select "Choose an option... Pending Applied Excluded (Questions) Excluded (Expired) Exc…" at bounding box center [511, 203] width 92 height 18
click at [655, 262] on div "← Return to /applysquad Mailslurp Inbox Job Search Builder Nicholas Page User E…" at bounding box center [375, 66] width 748 height 403
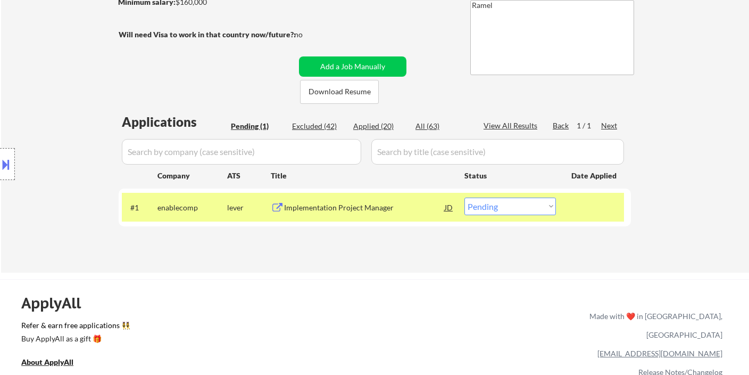
scroll to position [118, 0]
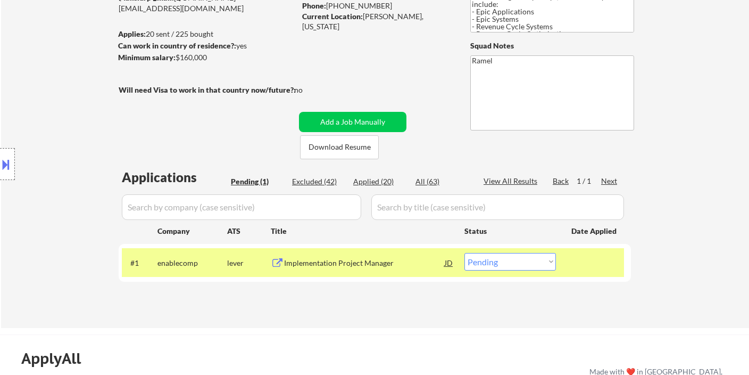
click at [521, 263] on select "Choose an option... Pending Applied Excluded (Questions) Excluded (Expired) Exc…" at bounding box center [511, 262] width 92 height 18
click at [465, 253] on select "Choose an option... Pending Applied Excluded (Questions) Excluded (Expired) Exc…" at bounding box center [511, 262] width 92 height 18
click at [313, 179] on div "Excluded (42)" at bounding box center [318, 181] width 53 height 11
select select ""excluded__expired_""
select select ""excluded__salary_""
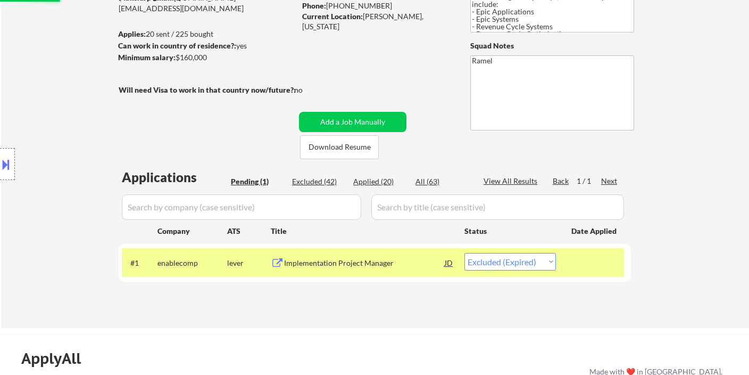
select select ""excluded__bad_match_""
select select ""excluded__salary_""
select select ""excluded""
select select ""excluded__expired_""
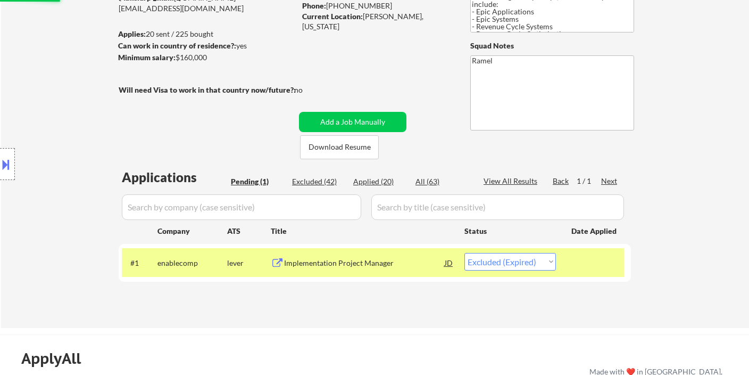
select select ""excluded__location_""
select select ""excluded__expired_""
select select ""excluded__salary_""
select select ""excluded__location_""
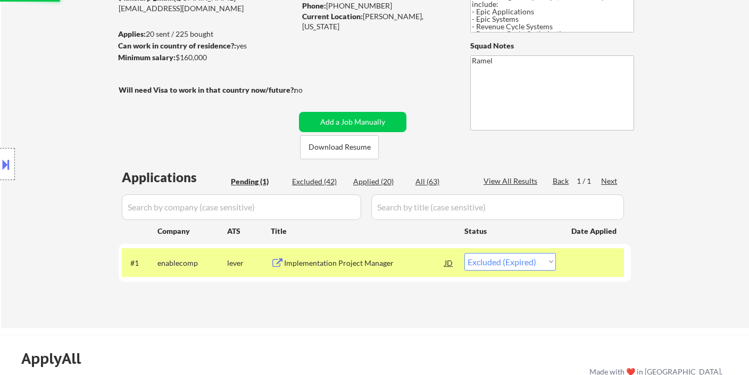
select select ""excluded__bad_match_""
select select ""excluded__expired_""
select select ""excluded__bad_match_""
select select ""excluded__salary_""
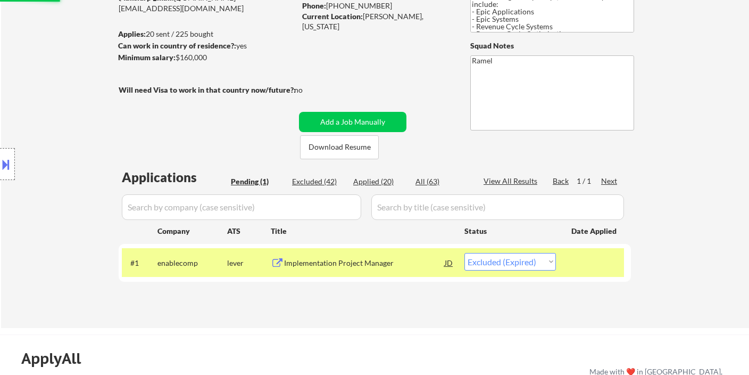
select select ""excluded__expired_""
select select ""excluded__salary_""
select select ""excluded""
select select ""excluded__expired_""
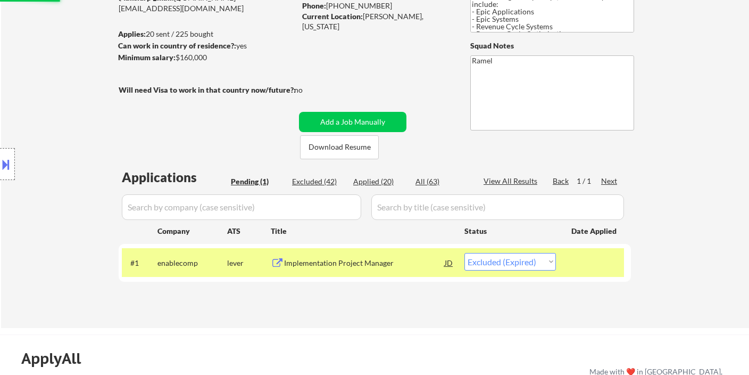
select select ""excluded__expired_""
select select ""excluded__bad_match_""
select select ""excluded__location_""
select select ""excluded__bad_match_""
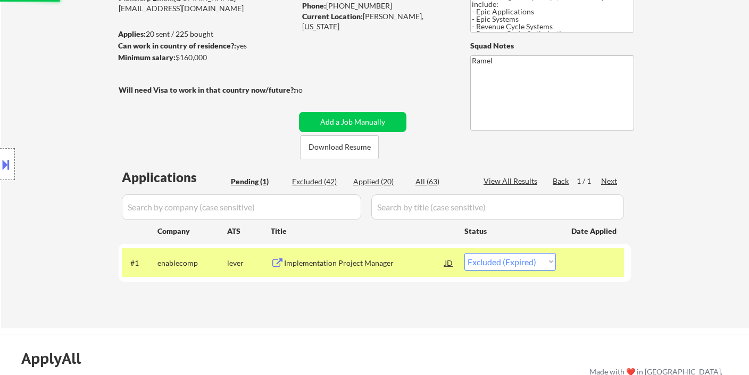
select select ""excluded""
select select ""excluded__blocklist_""
select select ""excluded__salary_""
select select ""excluded__expired_""
select select ""excluded__location_""
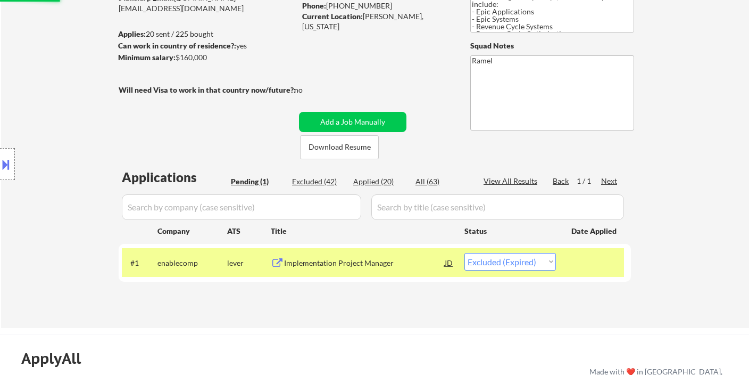
select select ""excluded__expired_""
select select ""excluded__location_""
select select ""excluded__salary_""
select select ""excluded""
select select ""excluded__salary_""
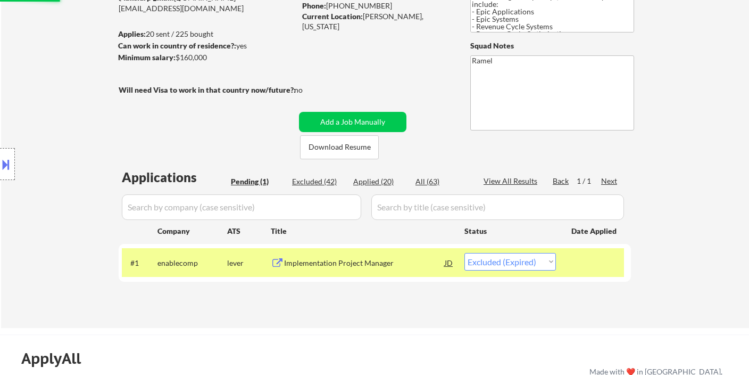
select select ""excluded__salary_""
select select ""excluded__location_""
select select ""excluded""
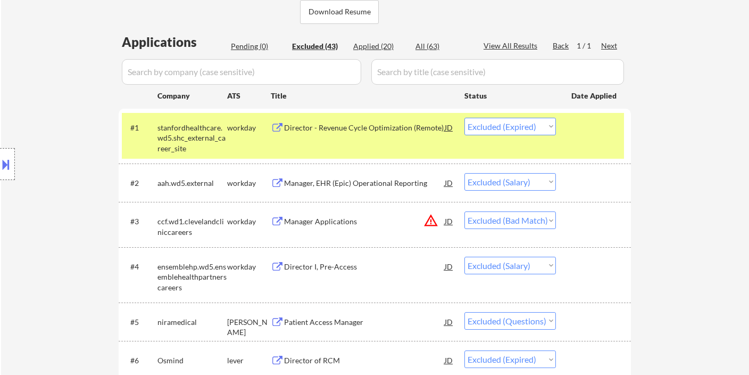
scroll to position [295, 0]
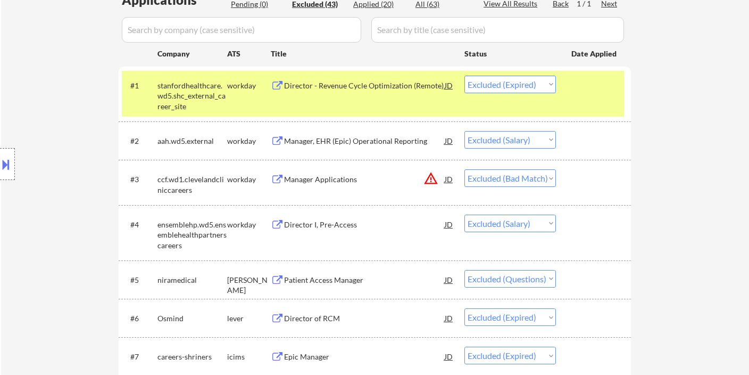
click at [331, 184] on div "Manager Applications" at bounding box center [364, 178] width 161 height 19
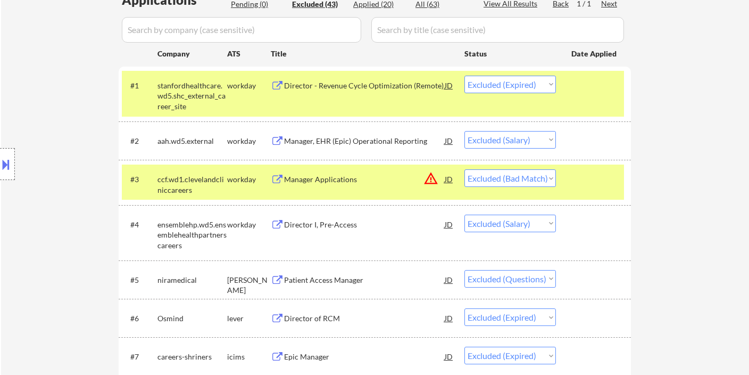
select select ""excluded__bad_match_""
select select ""excluded__expired_""
select select ""excluded__bad_match_""
select select ""excluded__location_""
select select ""excluded__bad_match_""
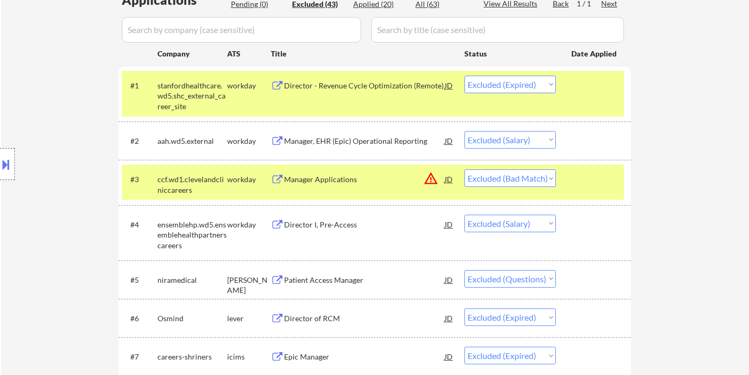
select select ""excluded""
select select ""excluded__blocklist_""
select select ""excluded__salary_""
select select ""excluded__expired_""
select select ""excluded__location_""
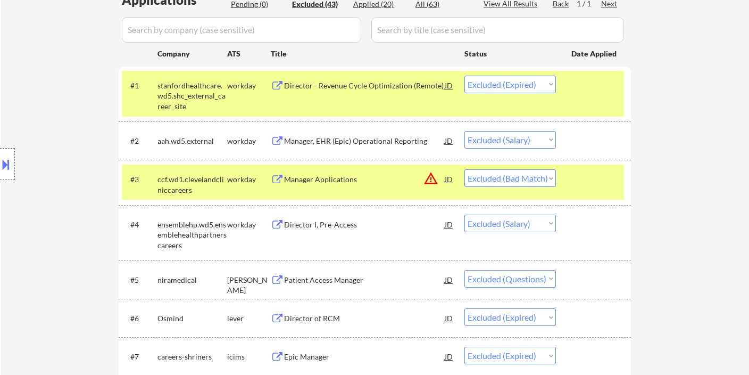
select select ""excluded__expired_""
select select ""excluded__location_""
select select ""excluded__salary_""
select select ""excluded""
select select ""excluded__salary_""
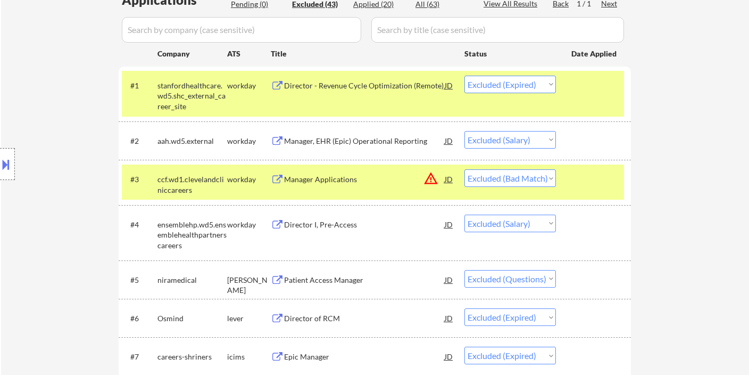
select select ""excluded__location_""
select select ""excluded""
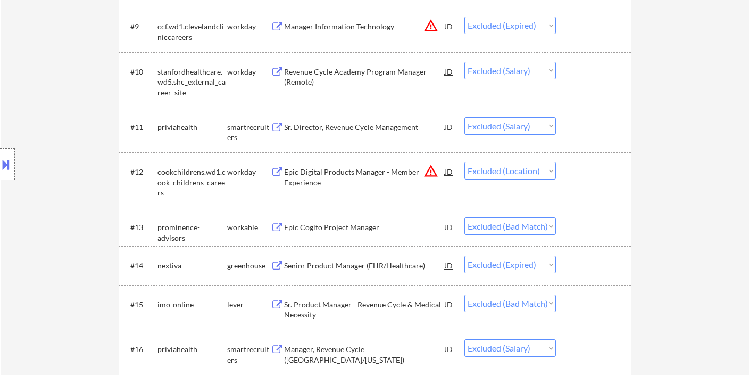
scroll to position [709, 0]
click at [361, 230] on div "Epic Cogito Project Manager" at bounding box center [364, 226] width 161 height 11
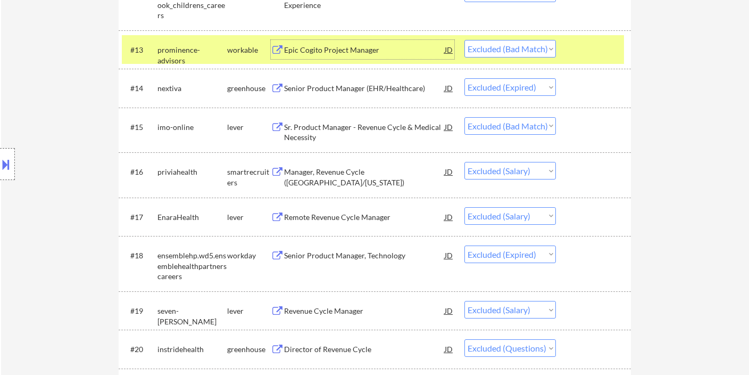
scroll to position [887, 0]
click at [390, 128] on div "Sr. Product Manager - Revenue Cycle & Medical Necessity" at bounding box center [364, 131] width 161 height 21
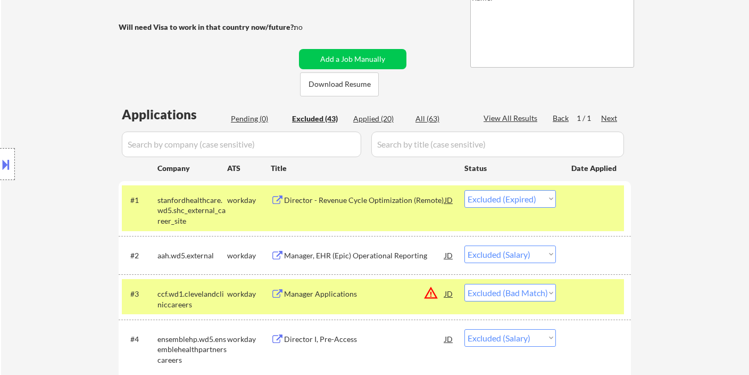
scroll to position [413, 0]
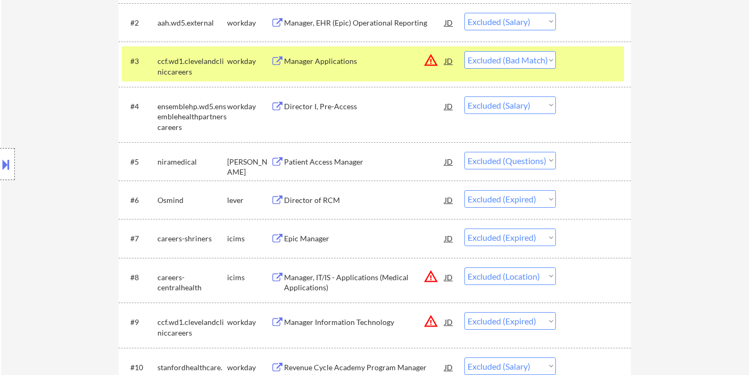
click at [527, 56] on select "Choose an option... Pending Applied Excluded (Questions) Excluded (Expired) Exc…" at bounding box center [511, 60] width 92 height 18
select select ""excluded""
click at [465, 51] on select "Choose an option... Pending Applied Excluded (Questions) Excluded (Expired) Exc…" at bounding box center [511, 60] width 92 height 18
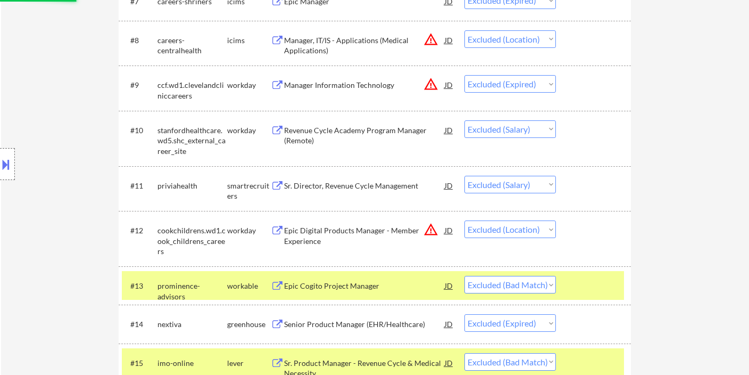
scroll to position [709, 0]
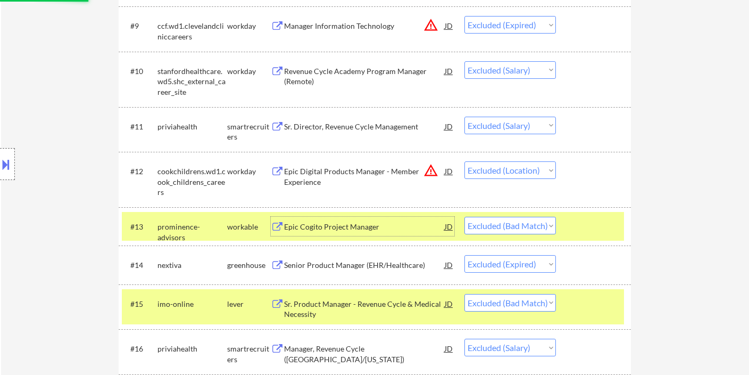
click at [370, 229] on div "Epic Cogito Project Manager" at bounding box center [364, 226] width 161 height 11
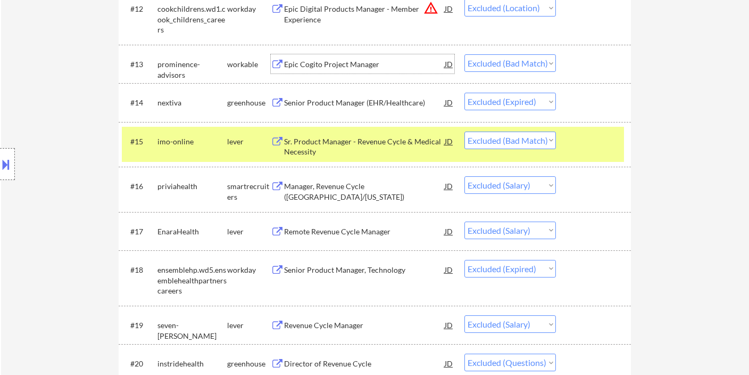
scroll to position [887, 0]
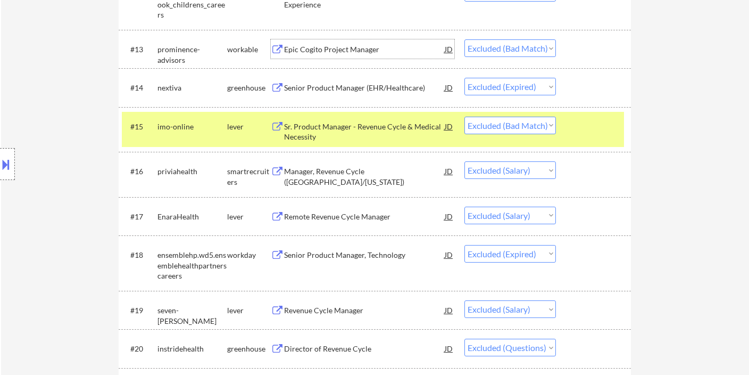
click at [377, 122] on div "Sr. Product Manager - Revenue Cycle & Medical Necessity" at bounding box center [364, 131] width 161 height 21
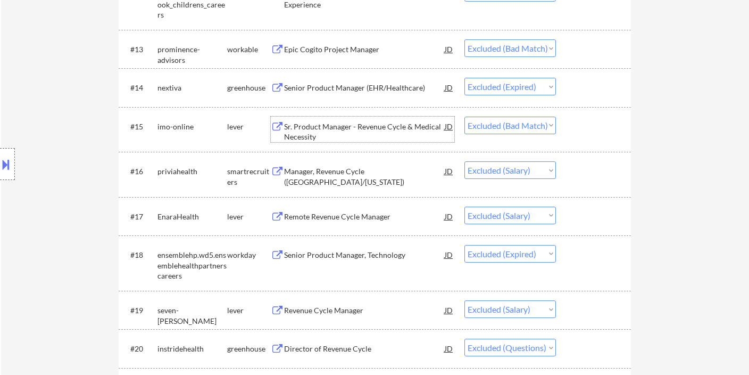
click at [528, 126] on select "Choose an option... Pending Applied Excluded (Questions) Excluded (Expired) Exc…" at bounding box center [511, 126] width 92 height 18
select select ""excluded""
click at [465, 117] on select "Choose an option... Pending Applied Excluded (Questions) Excluded (Expired) Exc…" at bounding box center [511, 126] width 92 height 18
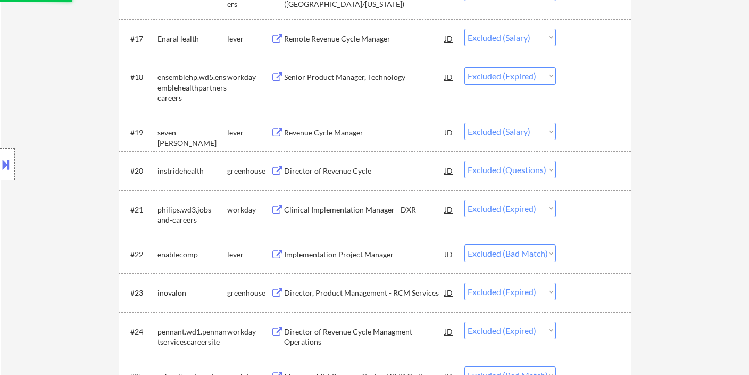
scroll to position [1123, 0]
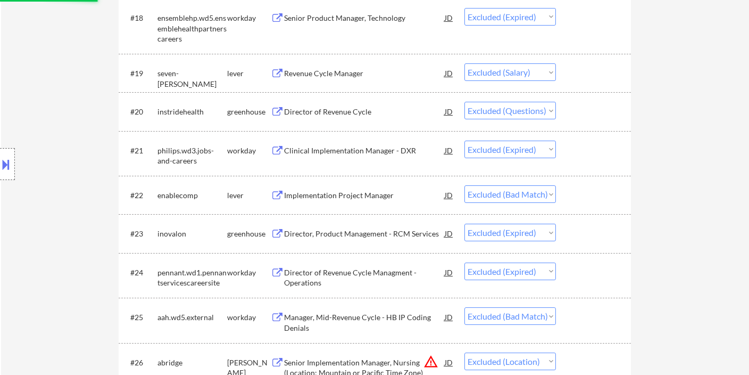
click at [380, 197] on div "Implementation Project Manager" at bounding box center [364, 195] width 161 height 11
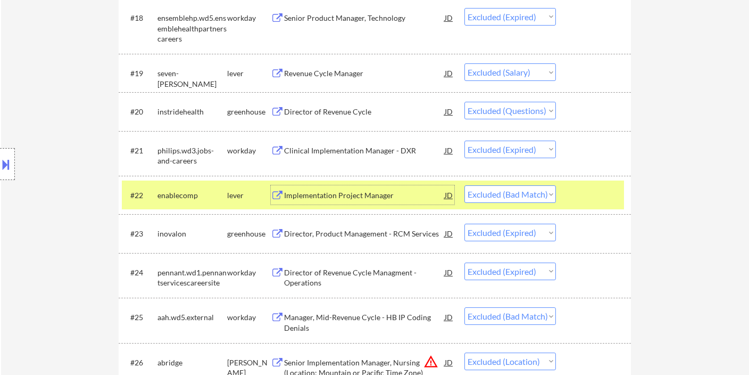
click at [494, 189] on select "Choose an option... Pending Applied Excluded (Questions) Excluded (Expired) Exc…" at bounding box center [511, 194] width 92 height 18
click at [465, 185] on select "Choose an option... Pending Applied Excluded (Questions) Excluded (Expired) Exc…" at bounding box center [511, 194] width 92 height 18
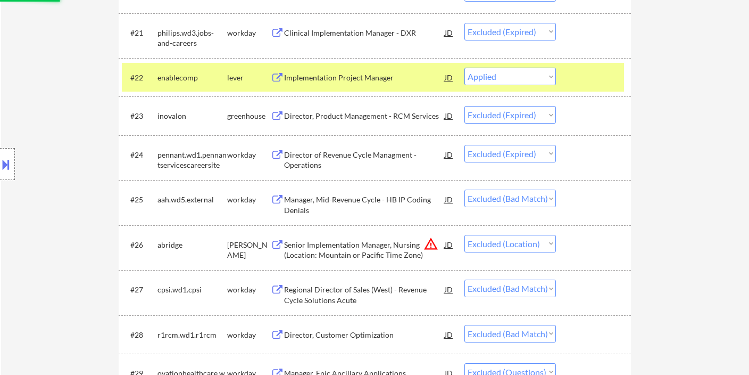
scroll to position [1242, 0]
click at [362, 199] on div "Manager, Mid-Revenue Cycle - HB IP Coding Denials" at bounding box center [364, 204] width 161 height 21
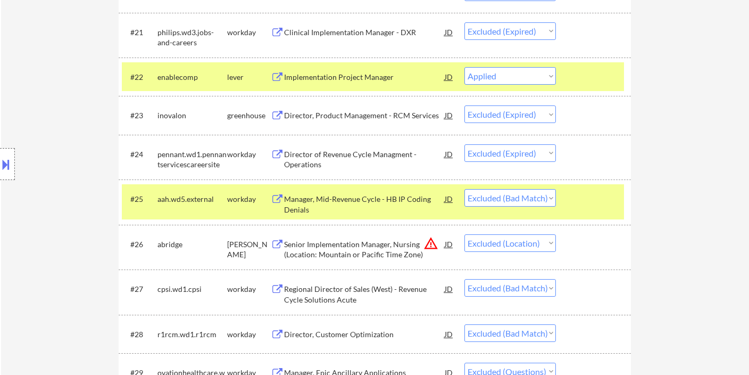
select select ""excluded__expired_""
select select ""excluded__bad_match_""
select select ""excluded__location_""
select select ""excluded__bad_match_""
select select ""excluded""
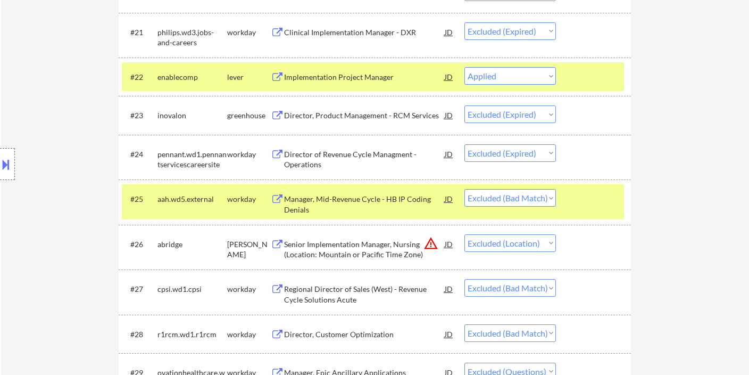
select select ""excluded__blocklist_""
select select ""excluded__salary_""
select select ""excluded__expired_""
select select ""excluded__location_""
select select ""excluded__expired_""
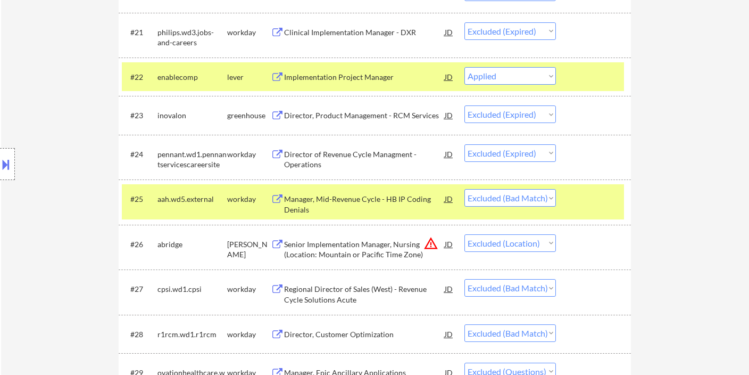
select select ""excluded__location_""
select select ""excluded__salary_""
select select ""excluded""
select select ""excluded__salary_""
select select ""excluded__location_""
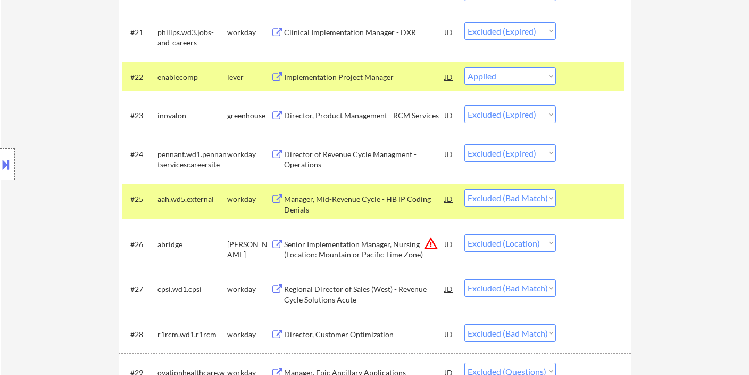
select select ""excluded""
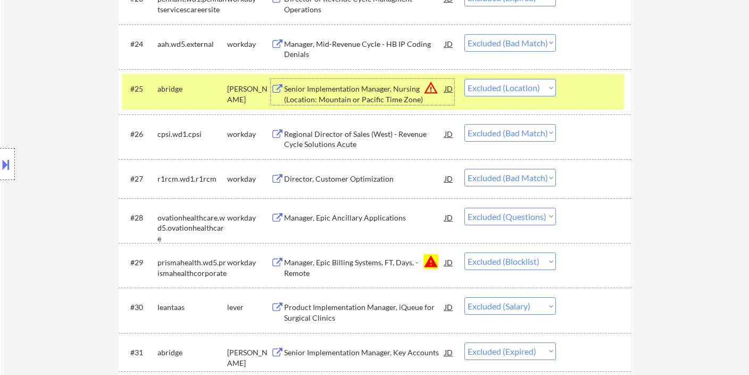
scroll to position [1360, 0]
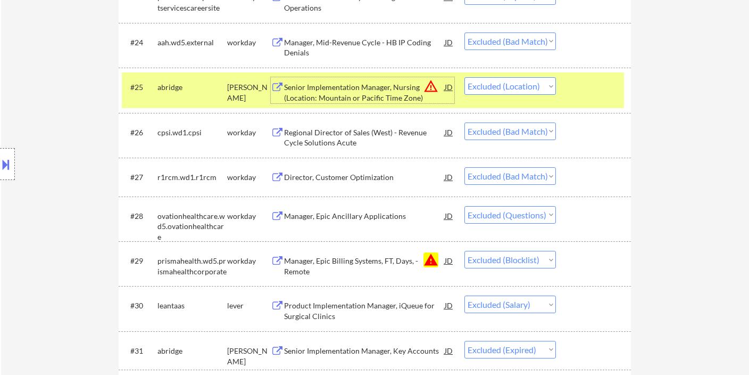
click at [315, 131] on div "Regional Director of Sales (West) - Revenue Cycle Solutions Acute" at bounding box center [364, 137] width 161 height 21
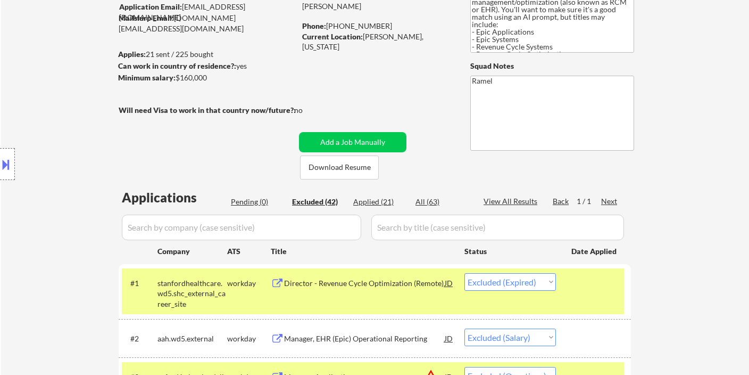
scroll to position [118, 0]
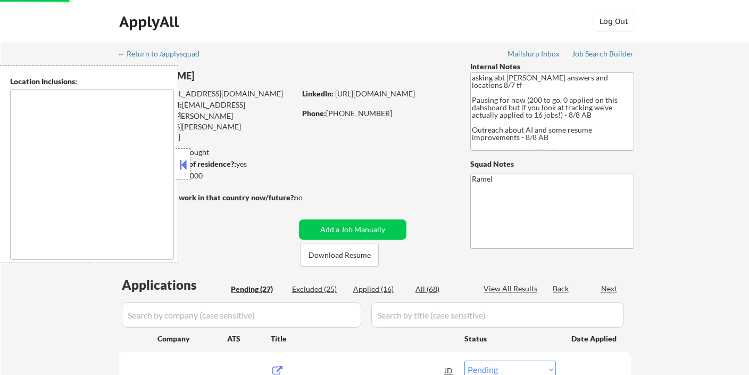
select select ""pending""
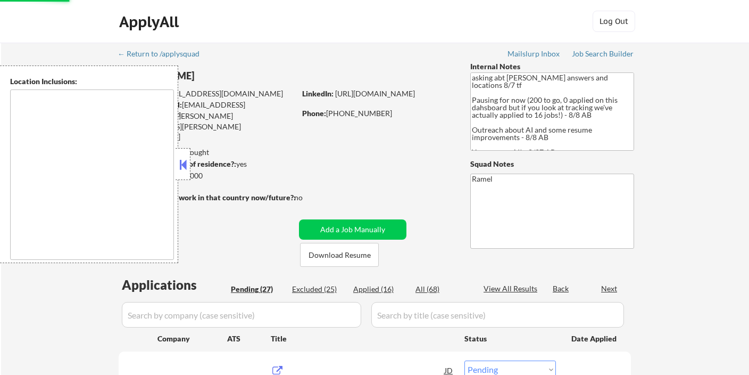
select select ""pending""
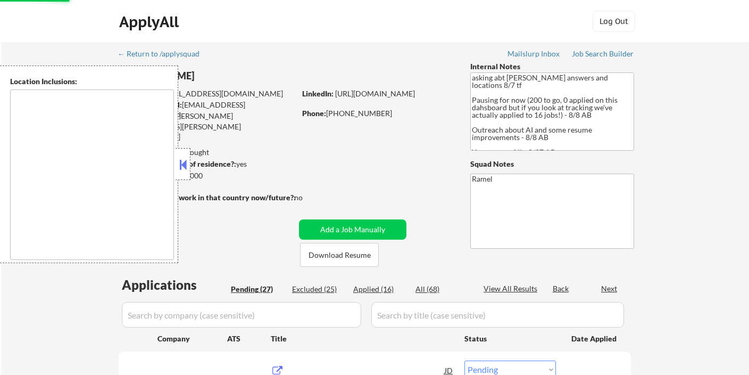
select select ""pending""
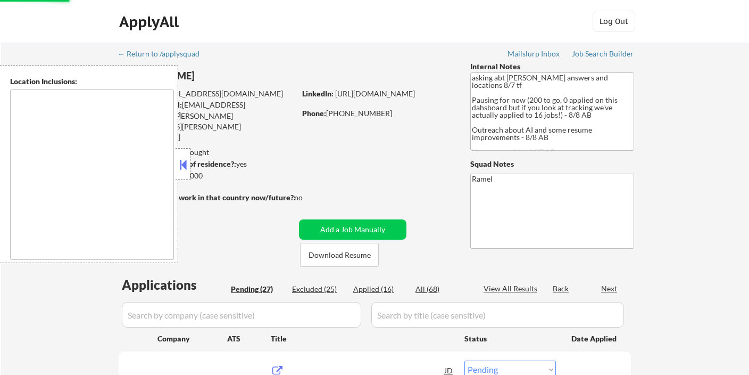
select select ""pending""
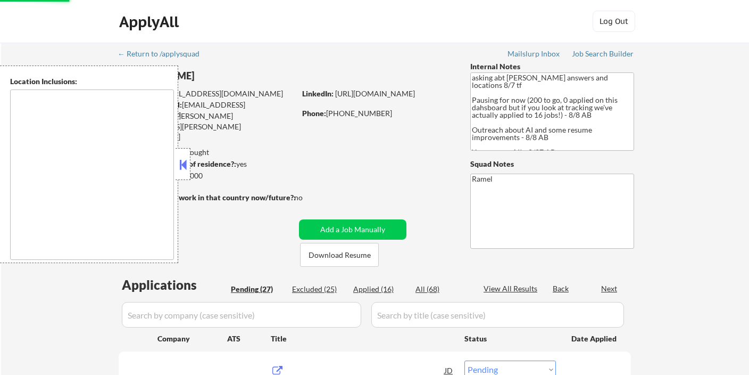
select select ""pending""
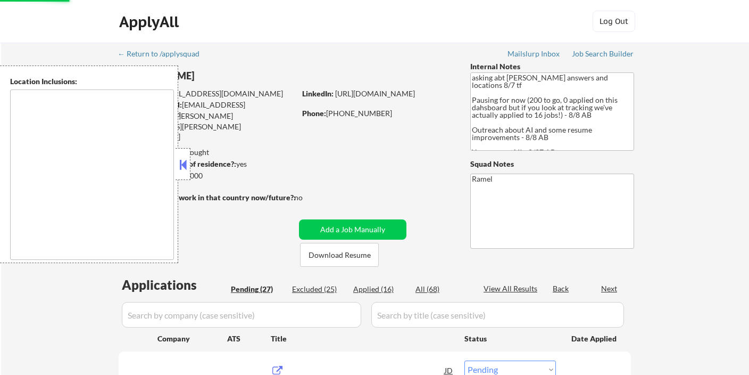
select select ""pending""
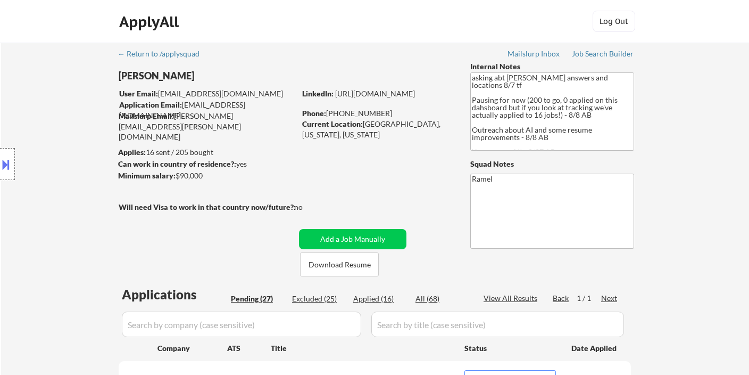
drag, startPoint x: 45, startPoint y: 121, endPoint x: 92, endPoint y: 80, distance: 63.0
click at [44, 121] on div "Location Inclusions:" at bounding box center [95, 163] width 191 height 197
click at [47, 113] on div "Location Inclusions:" at bounding box center [95, 163] width 191 height 197
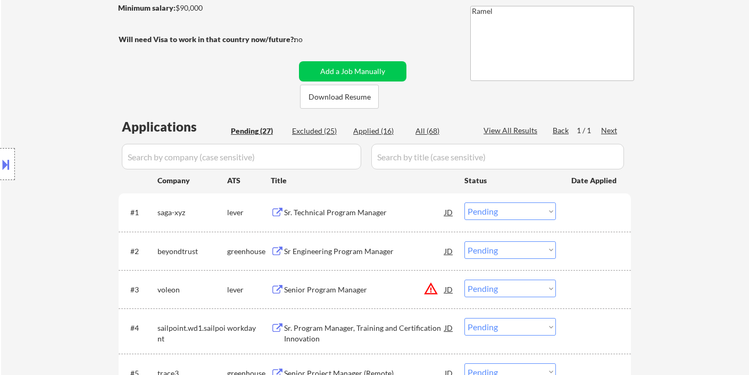
scroll to position [177, 0]
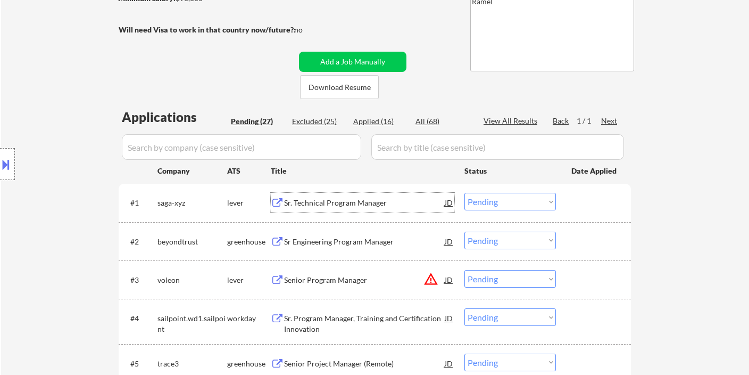
click at [361, 205] on div "Sr. Technical Program Manager" at bounding box center [364, 202] width 161 height 11
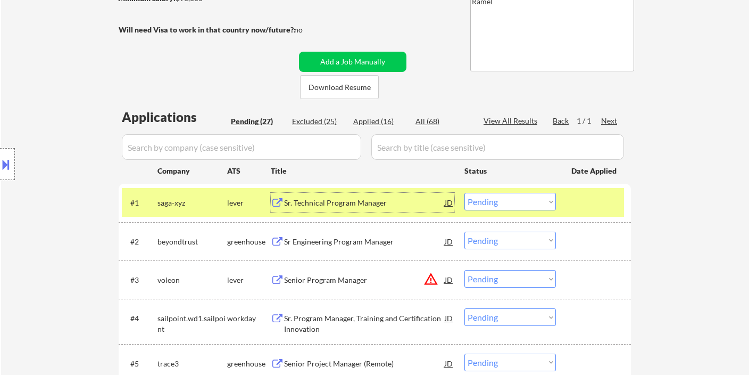
click at [507, 197] on select "Choose an option... Pending Applied Excluded (Questions) Excluded (Expired) Exc…" at bounding box center [511, 202] width 92 height 18
click at [465, 193] on select "Choose an option... Pending Applied Excluded (Questions) Excluded (Expired) Exc…" at bounding box center [511, 202] width 92 height 18
click at [375, 241] on div "Sr Engineering Program Manager" at bounding box center [364, 241] width 161 height 11
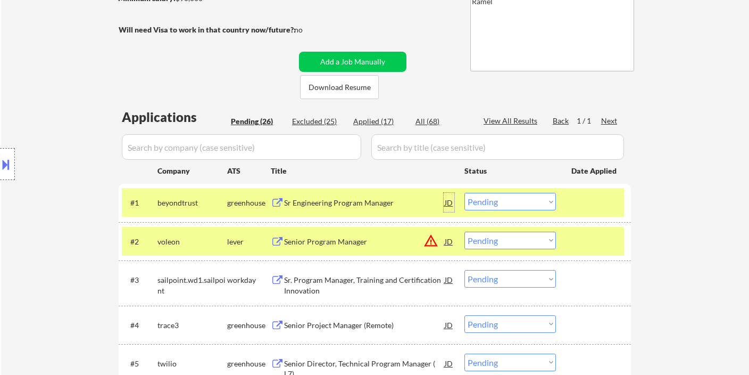
click at [447, 201] on div "JD" at bounding box center [449, 202] width 11 height 19
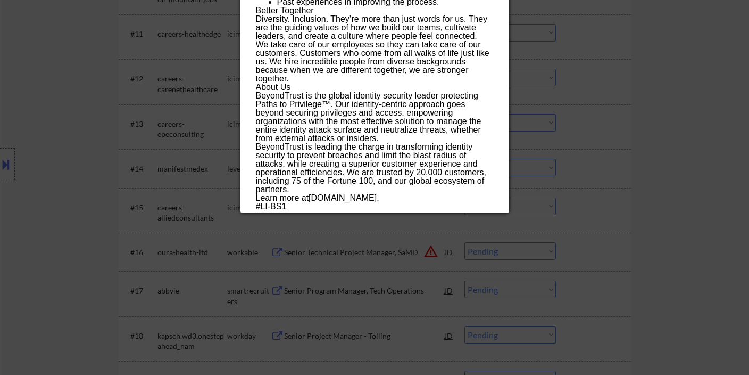
scroll to position [887, 0]
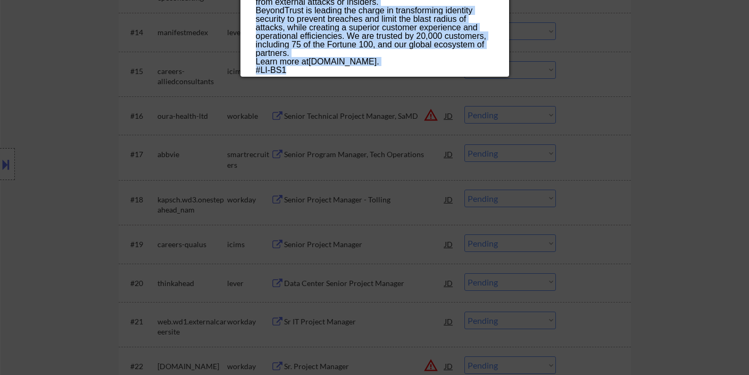
drag, startPoint x: 254, startPoint y: 44, endPoint x: 297, endPoint y: 69, distance: 50.6
copy div "Lo Ipsumdolors Ametcon Adipisc elitseddoei Tempor Incidi | Utlabo Etdolo Magnaa…"
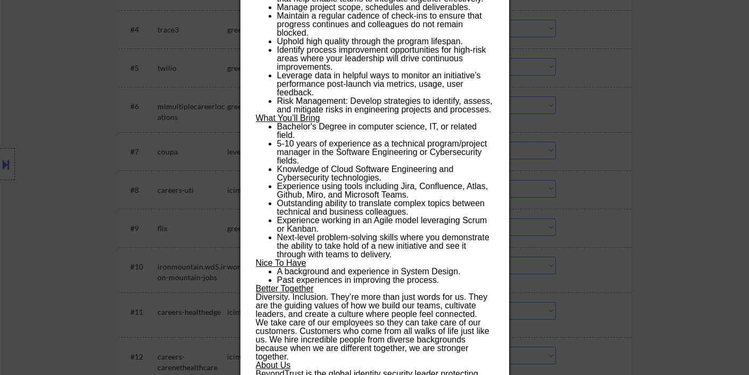
click at [652, 137] on div at bounding box center [374, 187] width 749 height 375
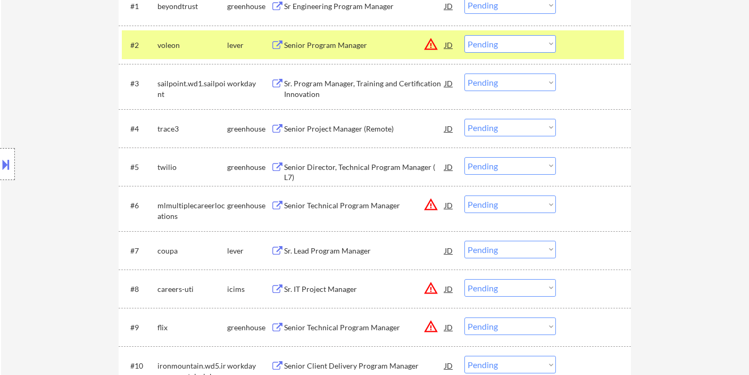
scroll to position [295, 0]
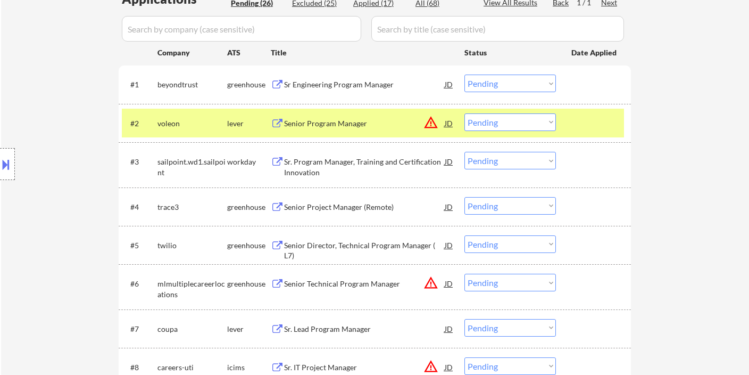
click at [501, 78] on select "Choose an option... Pending Applied Excluded (Questions) Excluded (Expired) Exc…" at bounding box center [511, 84] width 92 height 18
click at [465, 75] on select "Choose an option... Pending Applied Excluded (Questions) Excluded (Expired) Exc…" at bounding box center [511, 84] width 92 height 18
select select ""pending""
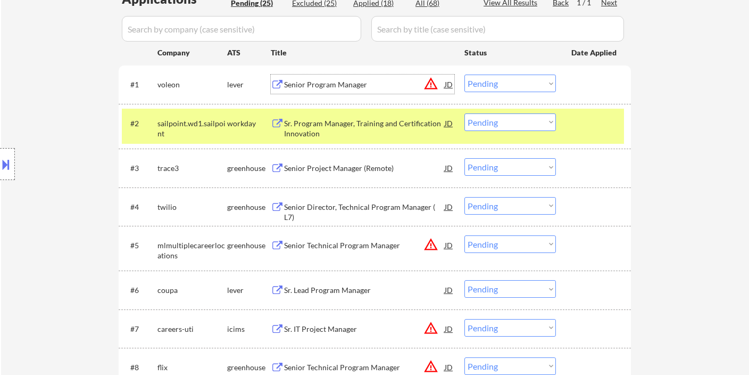
click at [342, 88] on div "Senior Program Manager" at bounding box center [364, 84] width 161 height 11
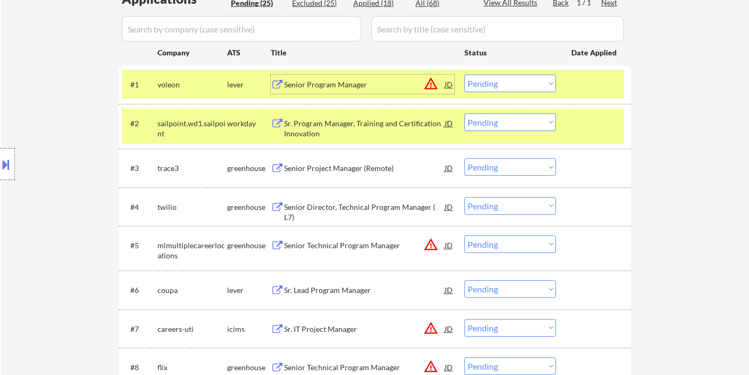
click at [371, 122] on div "Sr. Program Manager, Training and Certification Innovation" at bounding box center [364, 128] width 161 height 21
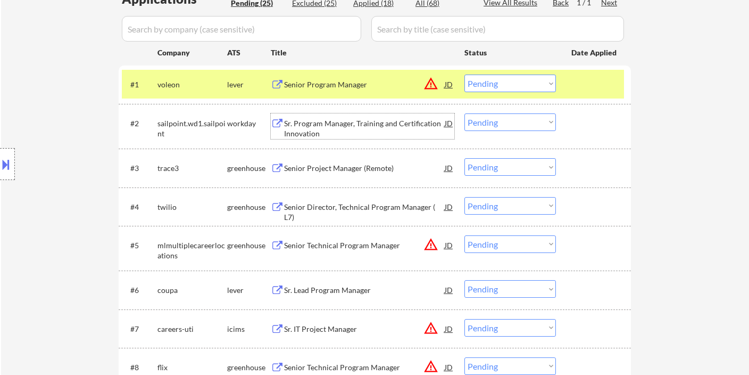
click at [342, 167] on div "Senior Project Manager (Remote)" at bounding box center [364, 168] width 161 height 11
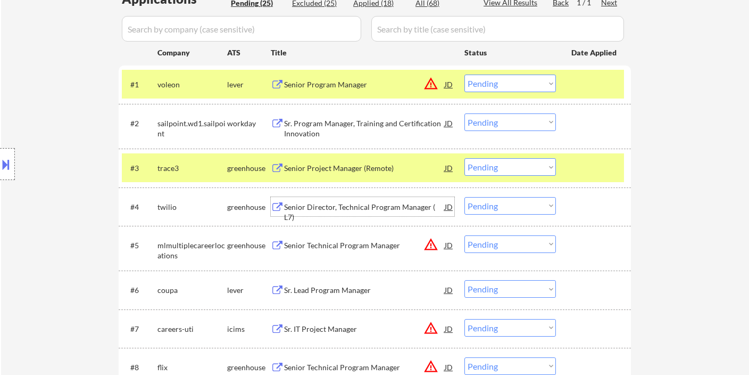
click at [336, 209] on div "Senior Director, Technical Program Manager ( L7)" at bounding box center [364, 212] width 161 height 21
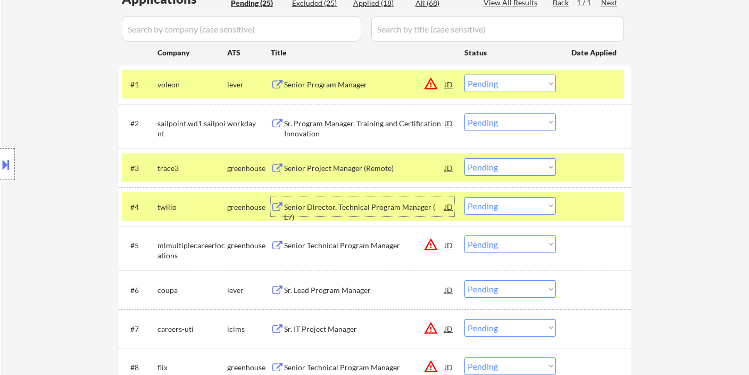
click at [492, 202] on select "Choose an option... Pending Applied Excluded (Questions) Excluded (Expired) Exc…" at bounding box center [511, 206] width 92 height 18
click at [465, 197] on select "Choose an option... Pending Applied Excluded (Questions) Excluded (Expired) Exc…" at bounding box center [511, 206] width 92 height 18
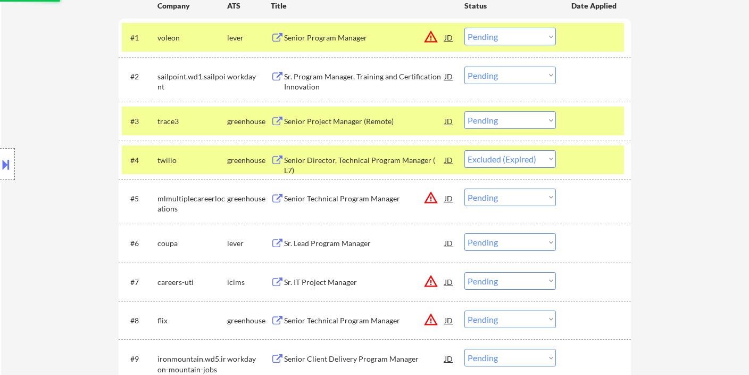
scroll to position [413, 0]
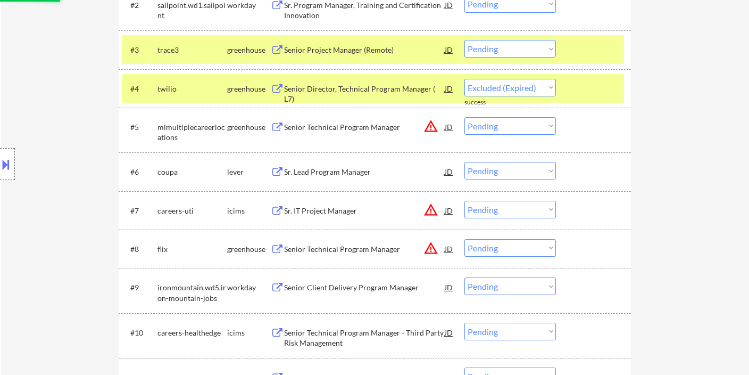
click at [340, 172] on div "Sr. Lead Program Manager" at bounding box center [364, 172] width 161 height 11
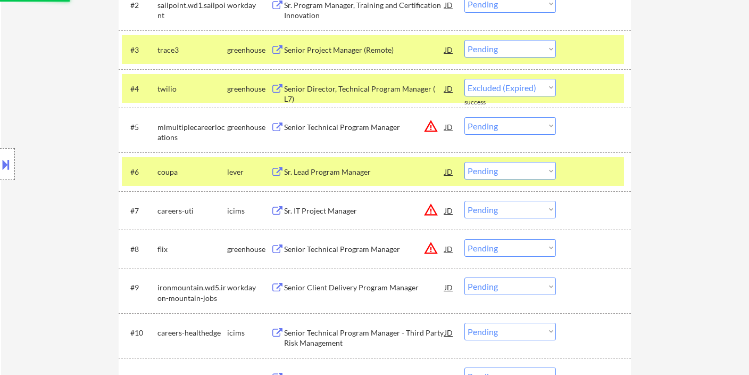
select select ""pending""
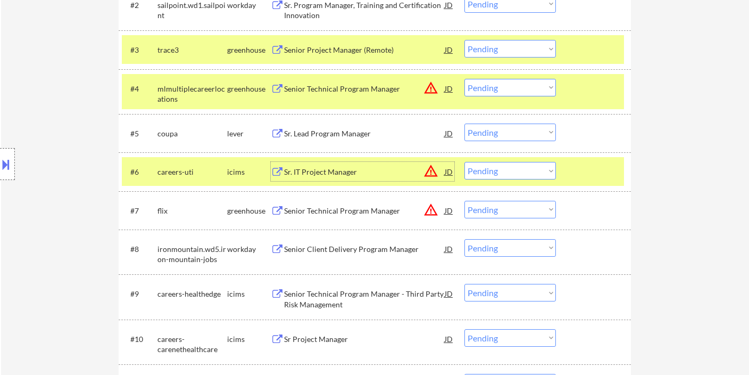
click at [325, 129] on div "Sr. Lead Program Manager" at bounding box center [364, 133] width 161 height 11
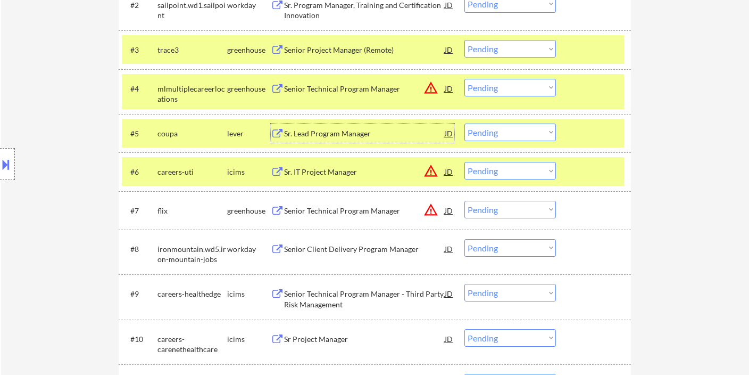
click at [481, 131] on select "Choose an option... Pending Applied Excluded (Questions) Excluded (Expired) Exc…" at bounding box center [511, 132] width 92 height 18
click at [465, 123] on select "Choose an option... Pending Applied Excluded (Questions) Excluded (Expired) Exc…" at bounding box center [511, 132] width 92 height 18
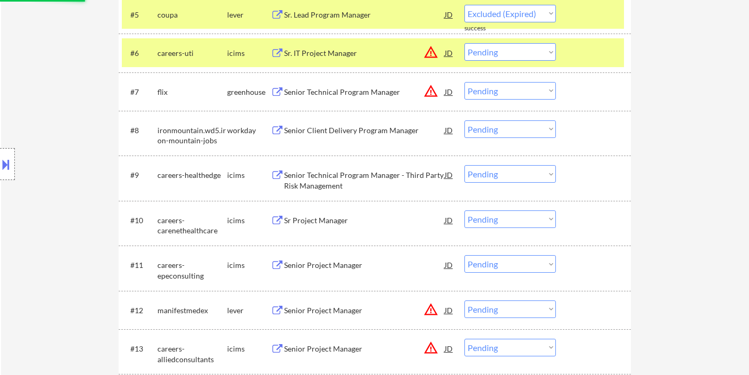
scroll to position [591, 0]
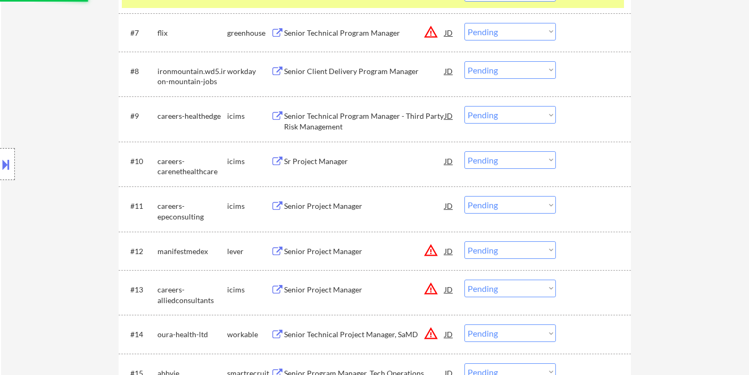
select select ""pending""
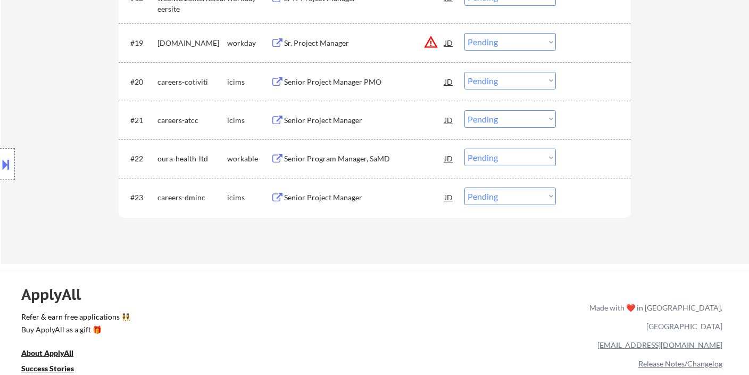
scroll to position [1123, 0]
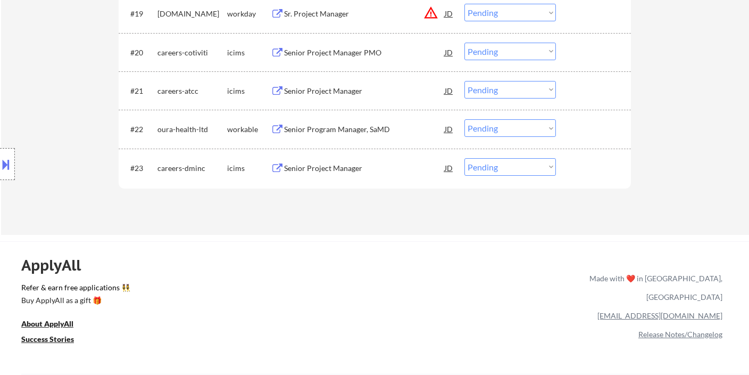
click at [333, 134] on div "Senior Program Manager, SaMD" at bounding box center [364, 129] width 161 height 11
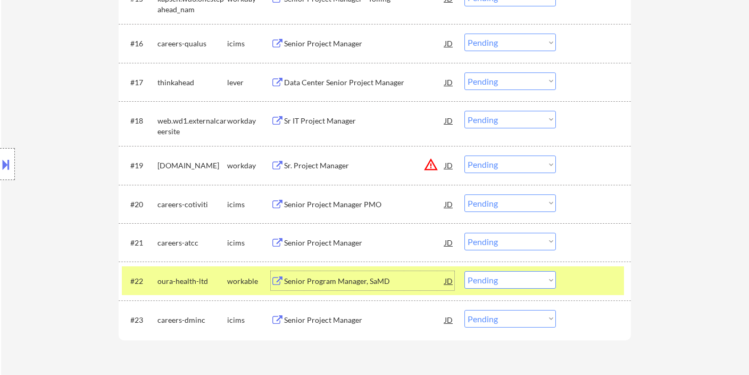
scroll to position [946, 0]
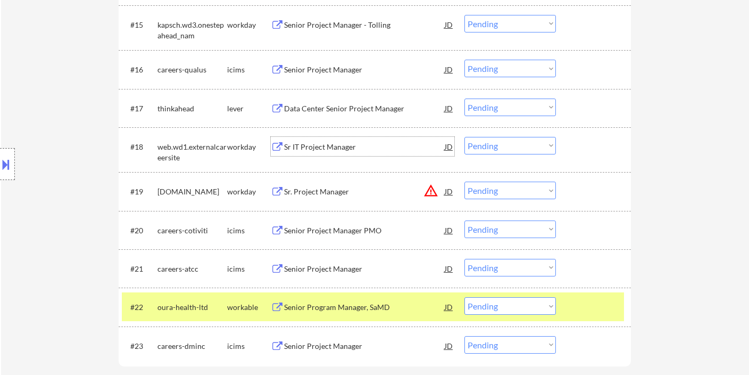
click at [321, 147] on div "Sr IT Project Manager" at bounding box center [364, 147] width 161 height 11
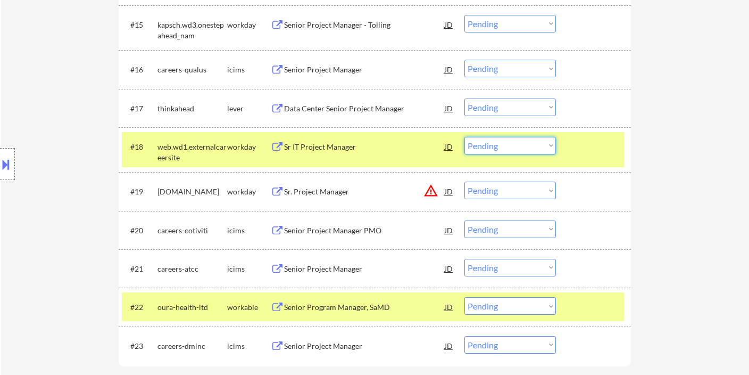
drag, startPoint x: 490, startPoint y: 140, endPoint x: 504, endPoint y: 152, distance: 18.9
click at [491, 142] on select "Choose an option... Pending Applied Excluded (Questions) Excluded (Expired) Exc…" at bounding box center [511, 146] width 92 height 18
click at [465, 137] on select "Choose an option... Pending Applied Excluded (Questions) Excluded (Expired) Exc…" at bounding box center [511, 146] width 92 height 18
click at [332, 106] on div "Data Center Senior Project Manager" at bounding box center [364, 108] width 161 height 11
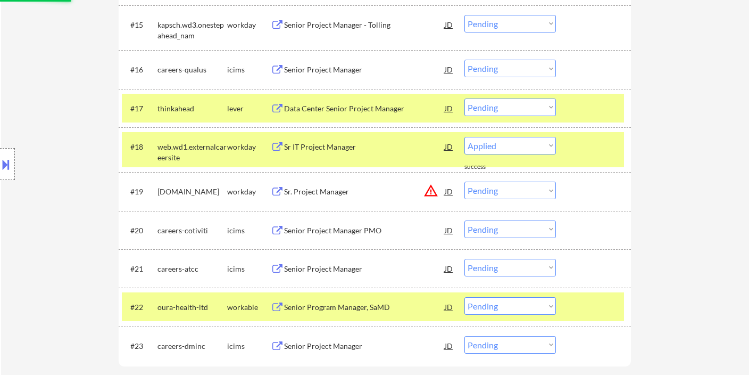
select select ""pending""
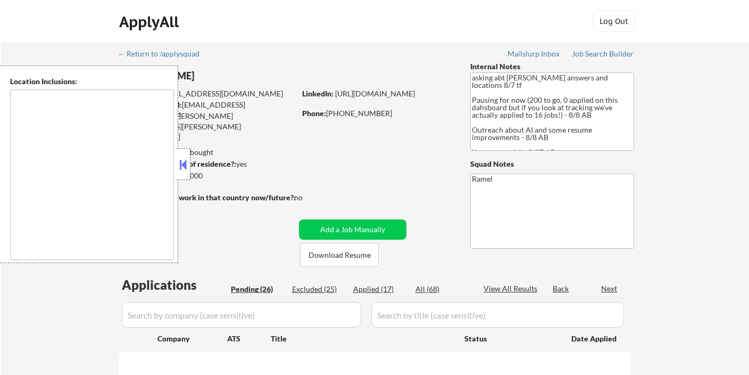
click at [181, 163] on button at bounding box center [183, 164] width 12 height 16
select select ""pending""
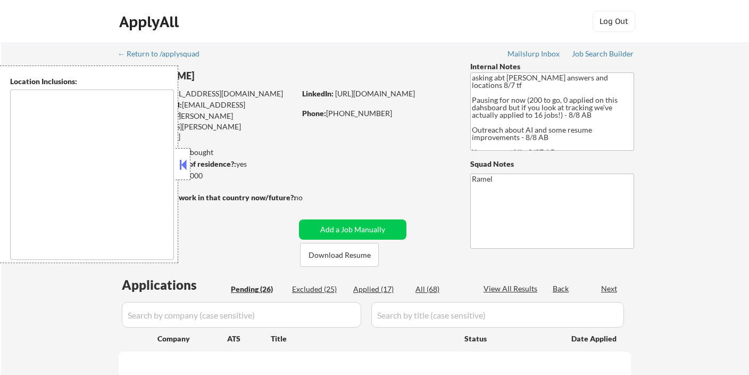
select select ""pending""
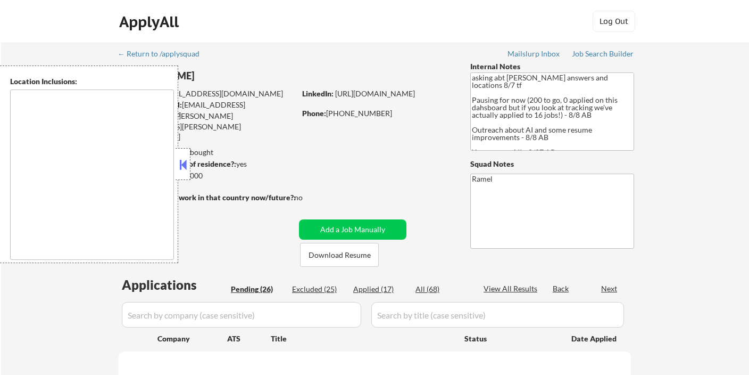
select select ""pending""
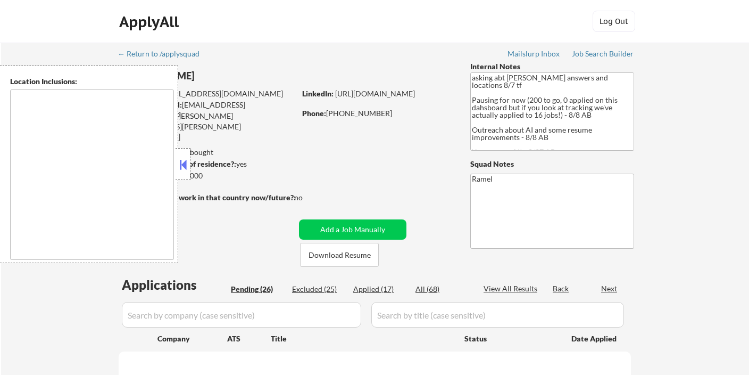
select select ""pending""
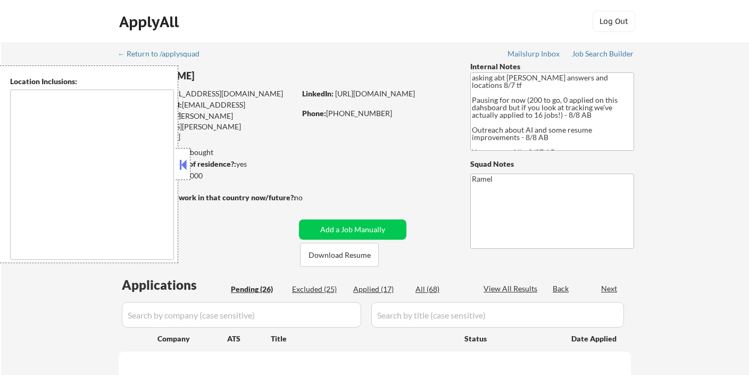
select select ""pending""
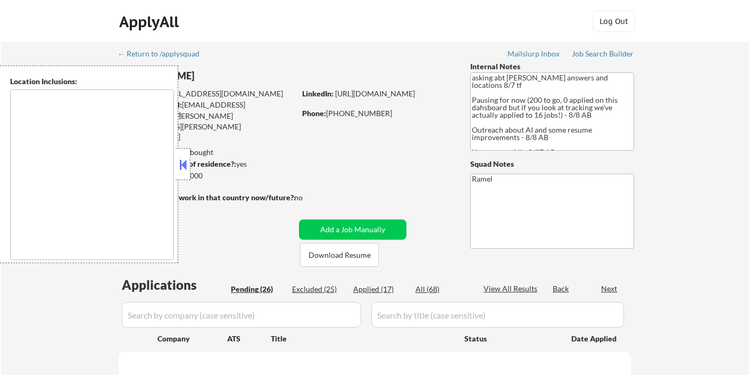
select select ""pending""
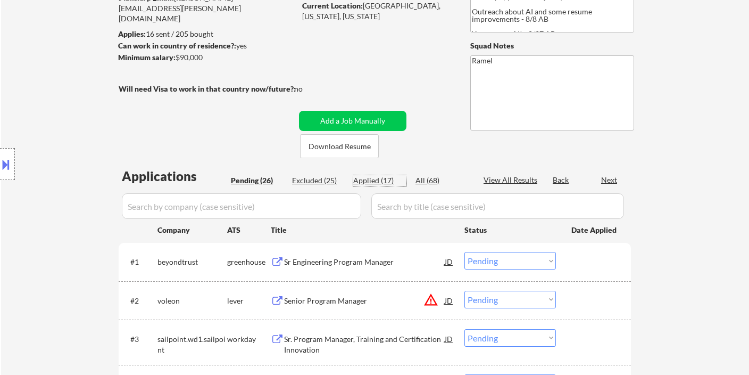
click at [379, 182] on div "Applied (17)" at bounding box center [379, 180] width 53 height 11
select select ""applied""
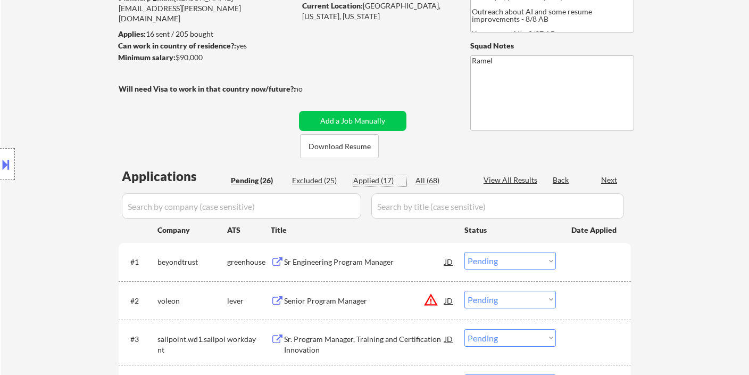
select select ""applied""
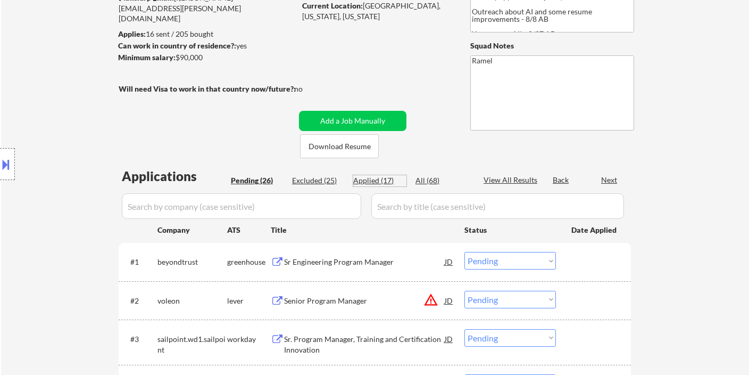
select select ""applied""
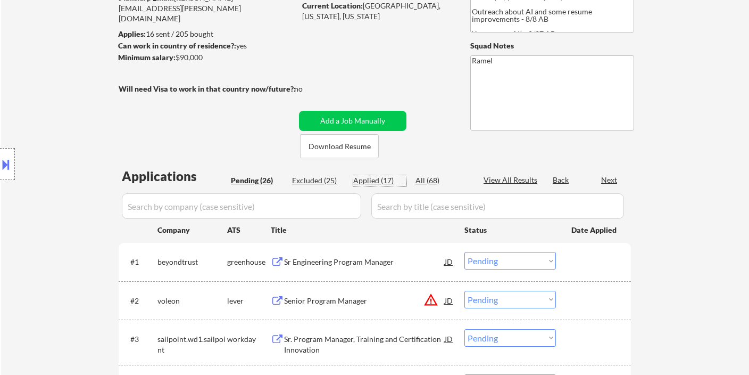
select select ""applied""
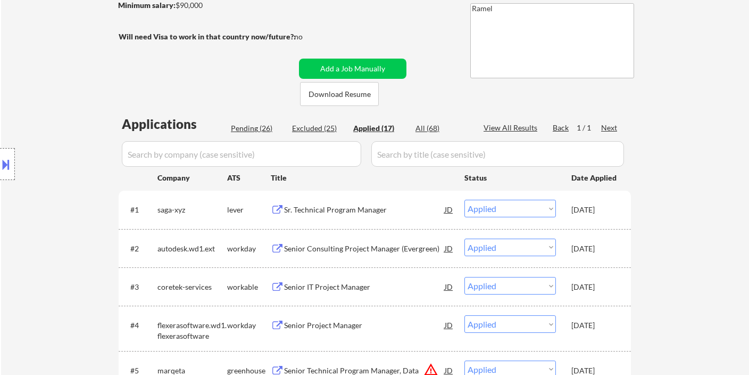
scroll to position [0, 0]
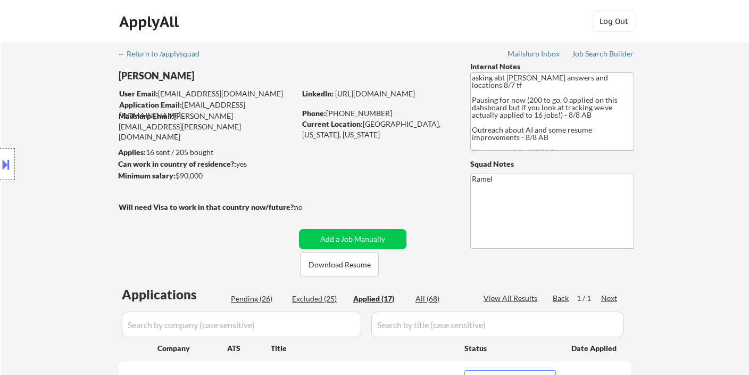
select select ""applied""
drag, startPoint x: 377, startPoint y: 113, endPoint x: 329, endPoint y: 113, distance: 47.9
click at [329, 113] on div "Phone: [PHONE_NUMBER]" at bounding box center [377, 113] width 151 height 11
copy div "[PHONE_NUMBER]"
select select ""applied""
